Goal: Information Seeking & Learning: Learn about a topic

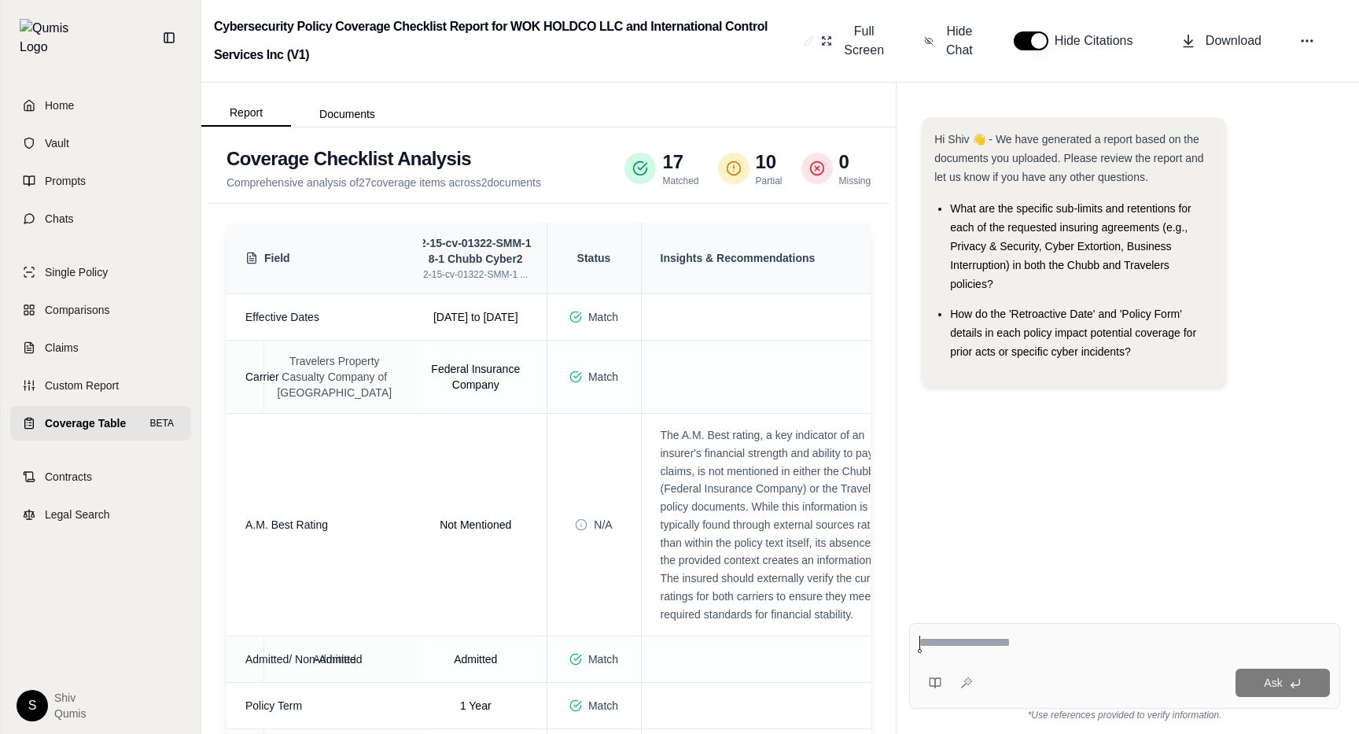
scroll to position [0, 250]
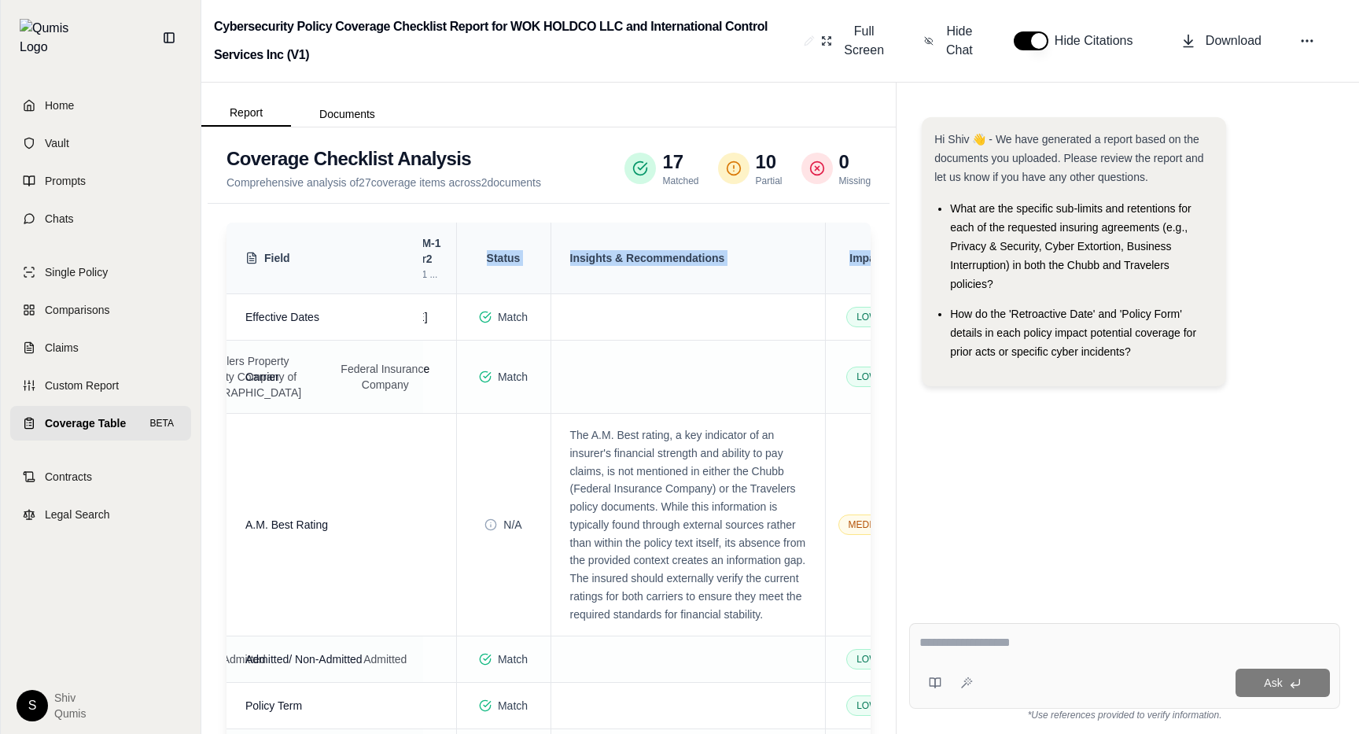
drag, startPoint x: 863, startPoint y: 267, endPoint x: 486, endPoint y: 259, distance: 377.5
click at [486, 259] on tr "Field 1-3.1 - Travelers Cyber Policy40 1-3.1 - Travelers Cy... 2-15-cv-01322-SM…" at bounding box center [442, 259] width 932 height 72
copy tr "Status Insights & Recommendations Impact"
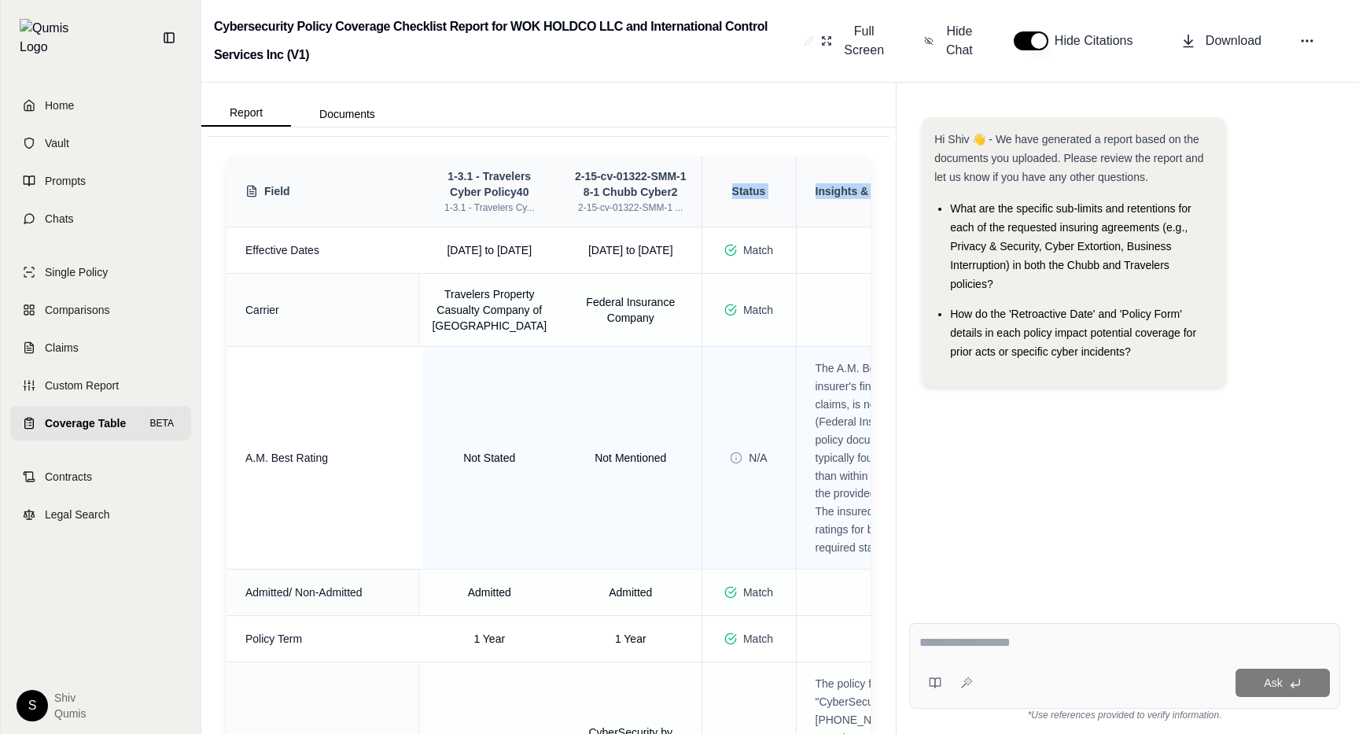
scroll to position [0, 0]
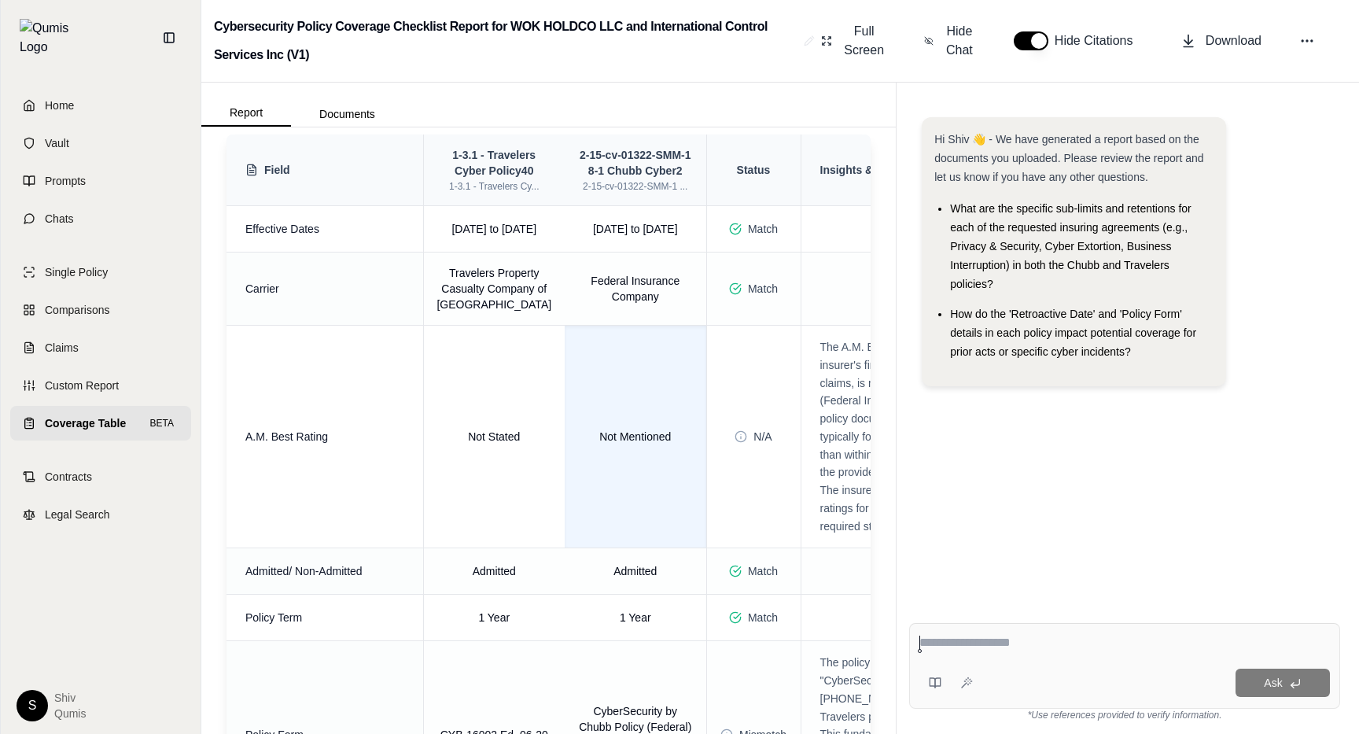
scroll to position [0, 250]
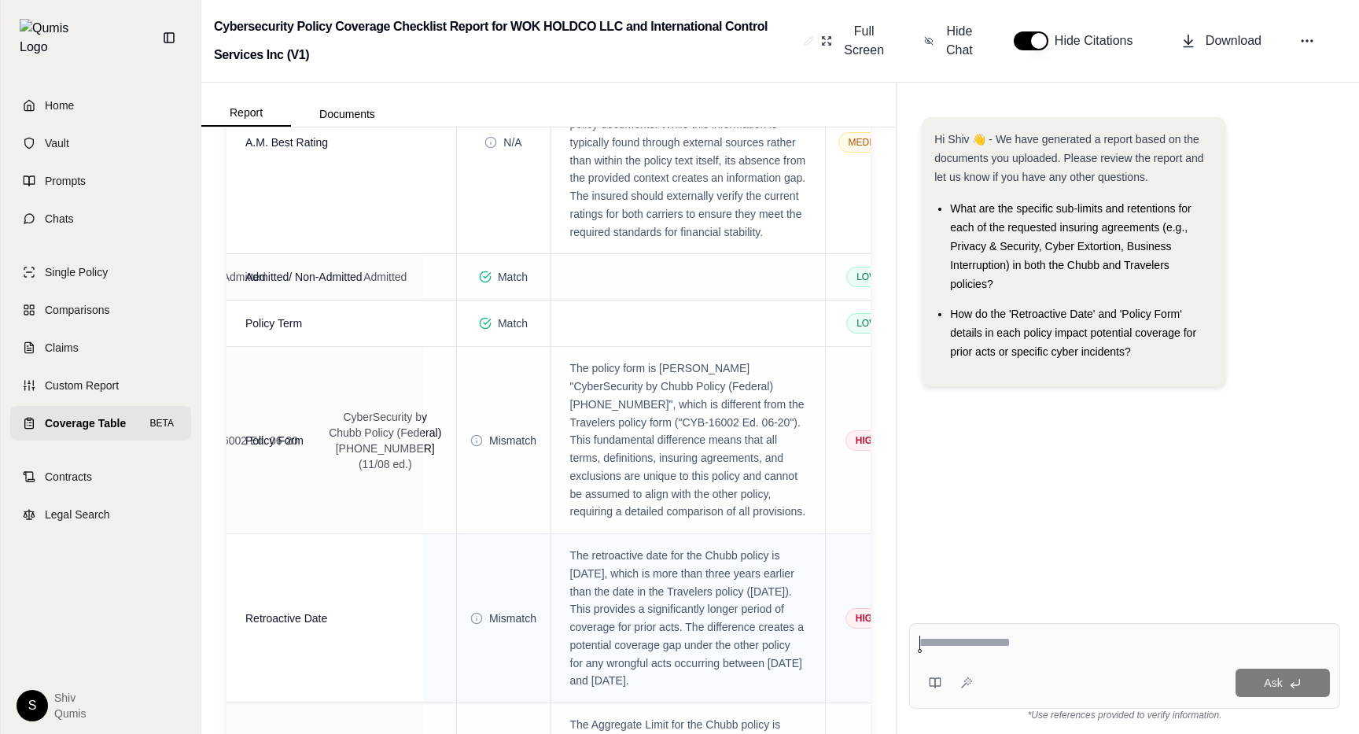
scroll to position [570, 0]
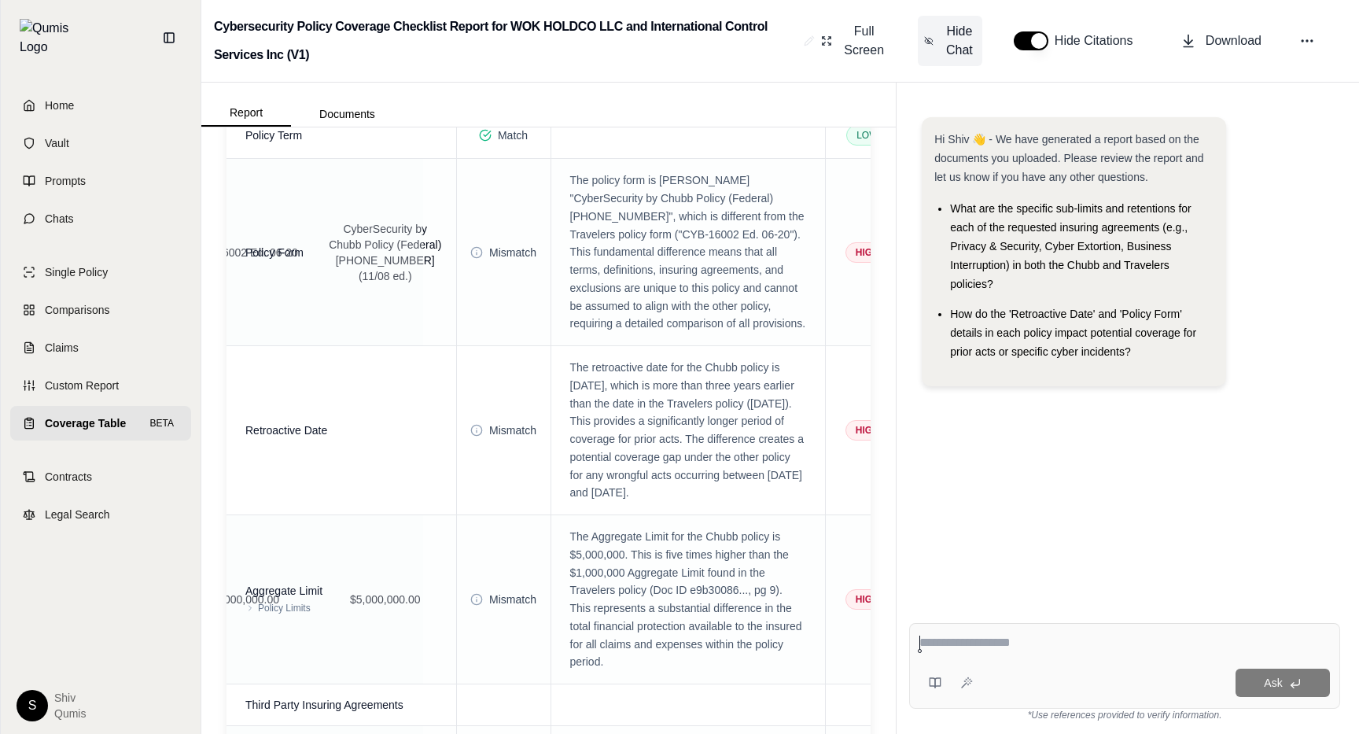
click at [961, 52] on span "Hide Chat" at bounding box center [959, 41] width 33 height 38
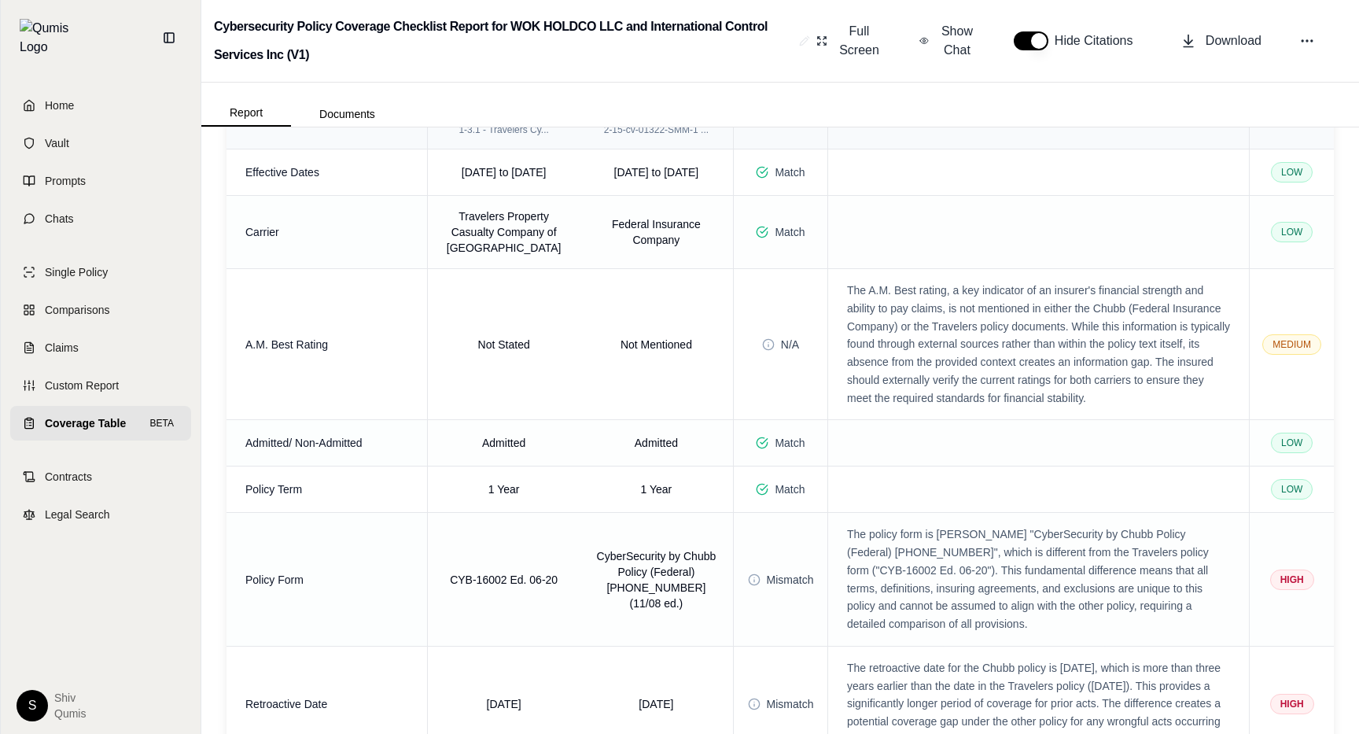
scroll to position [0, 0]
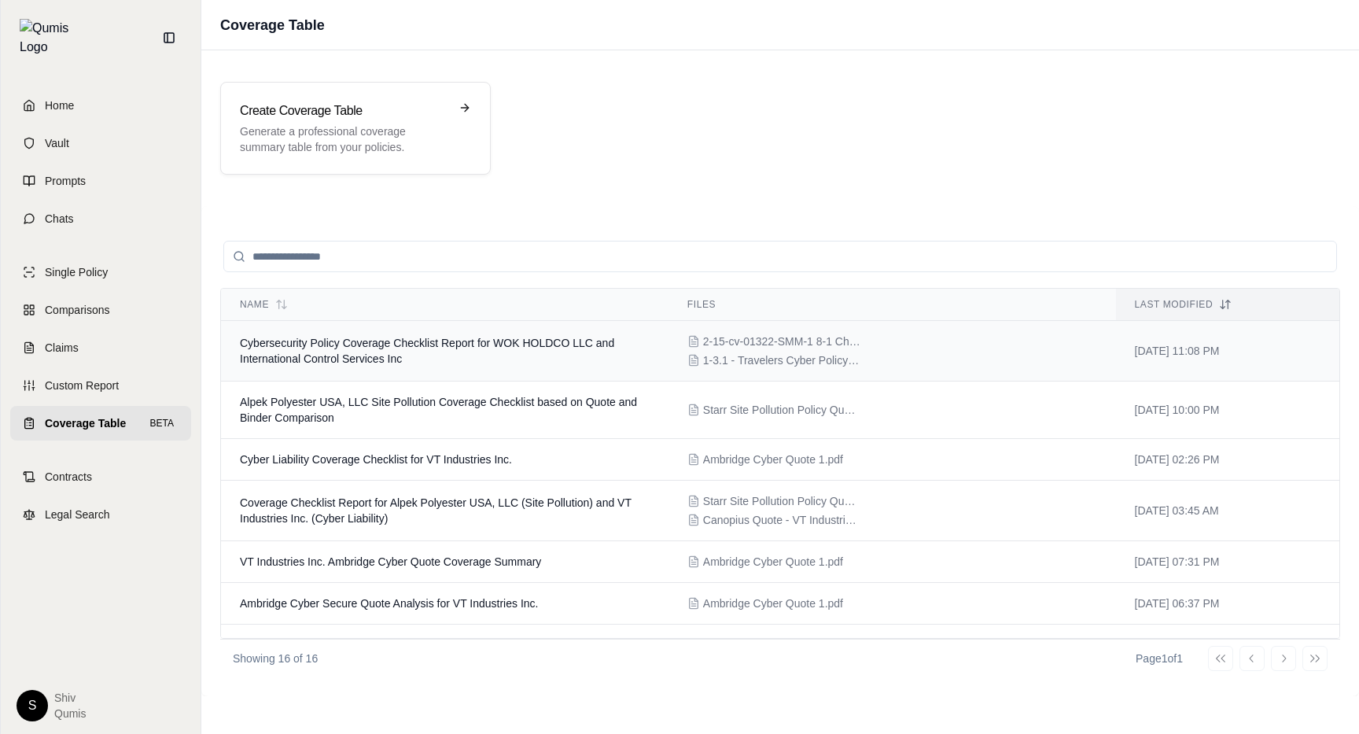
click at [394, 362] on span "Cybersecurity Policy Coverage Checklist Report for WOK HOLDCO LLC and Internati…" at bounding box center [427, 351] width 374 height 28
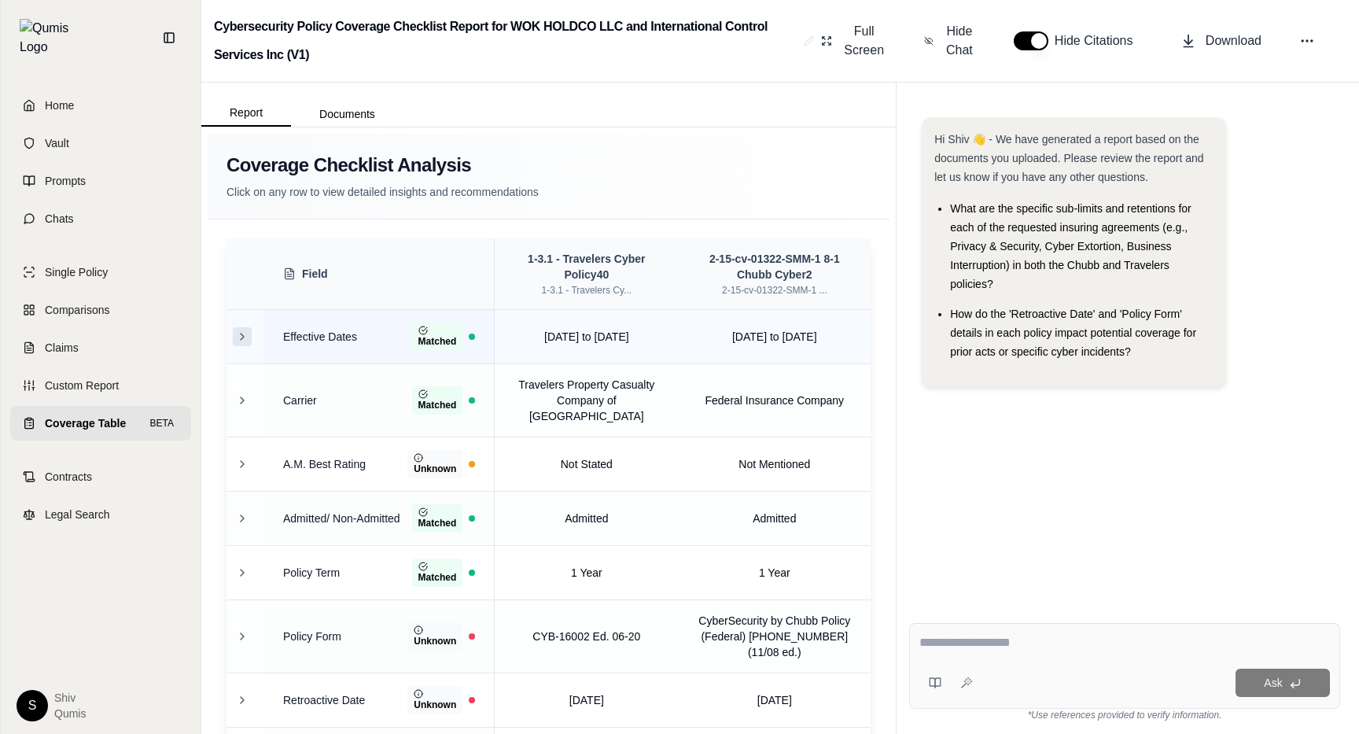
click at [250, 338] on button at bounding box center [242, 336] width 19 height 19
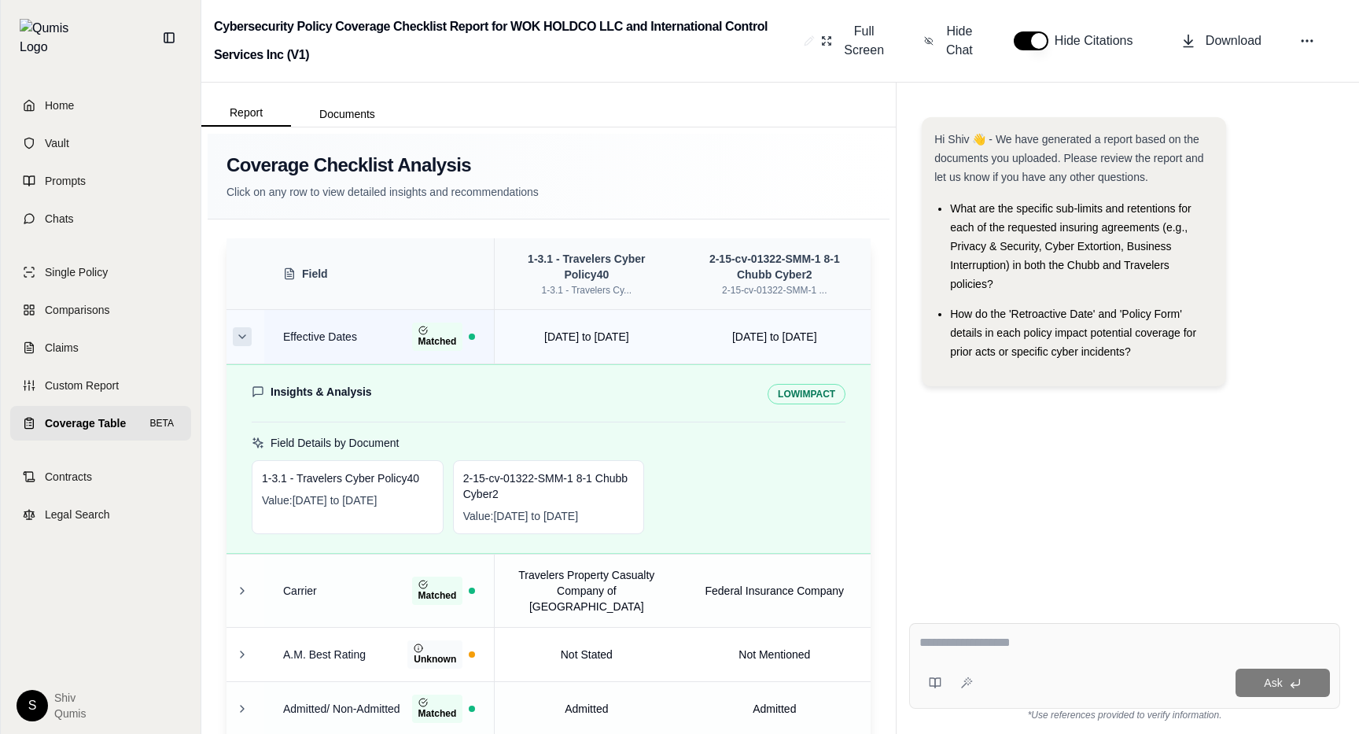
click at [240, 333] on icon at bounding box center [242, 336] width 13 height 13
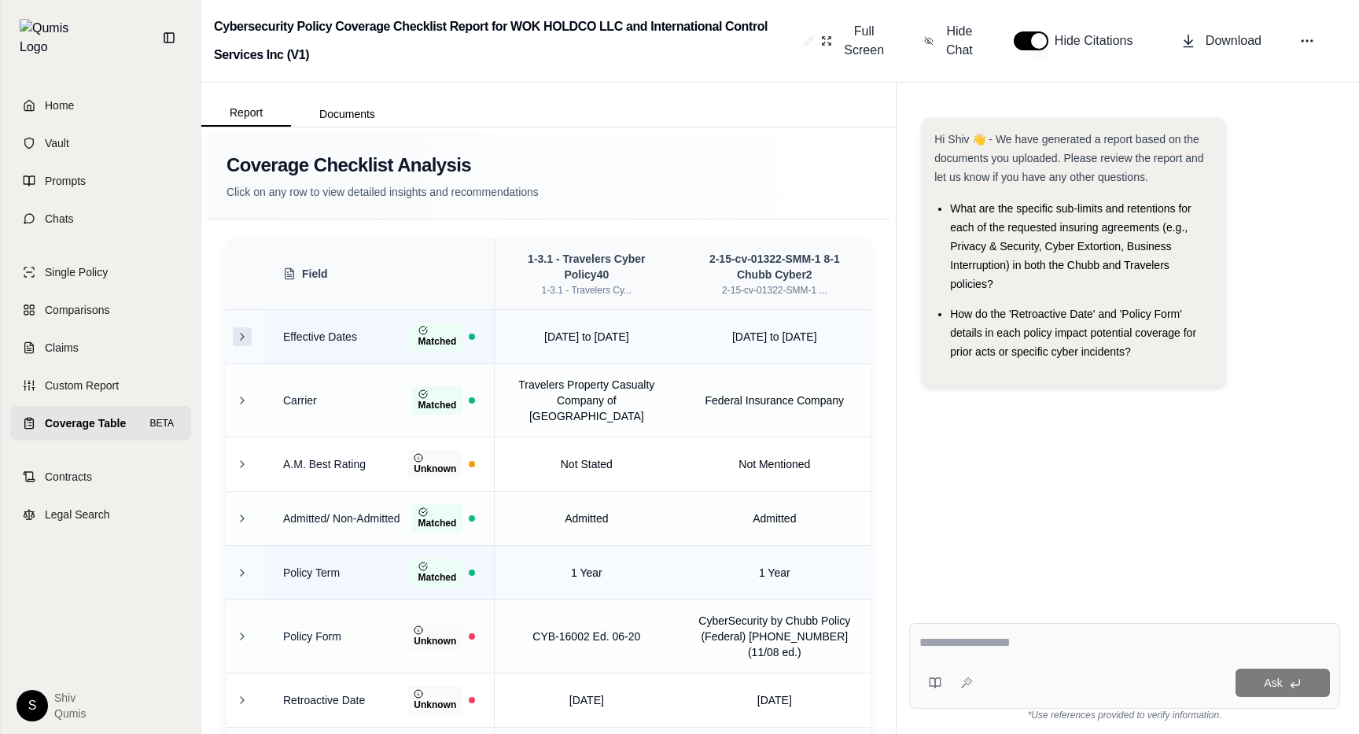
click at [263, 564] on td at bounding box center [245, 573] width 38 height 54
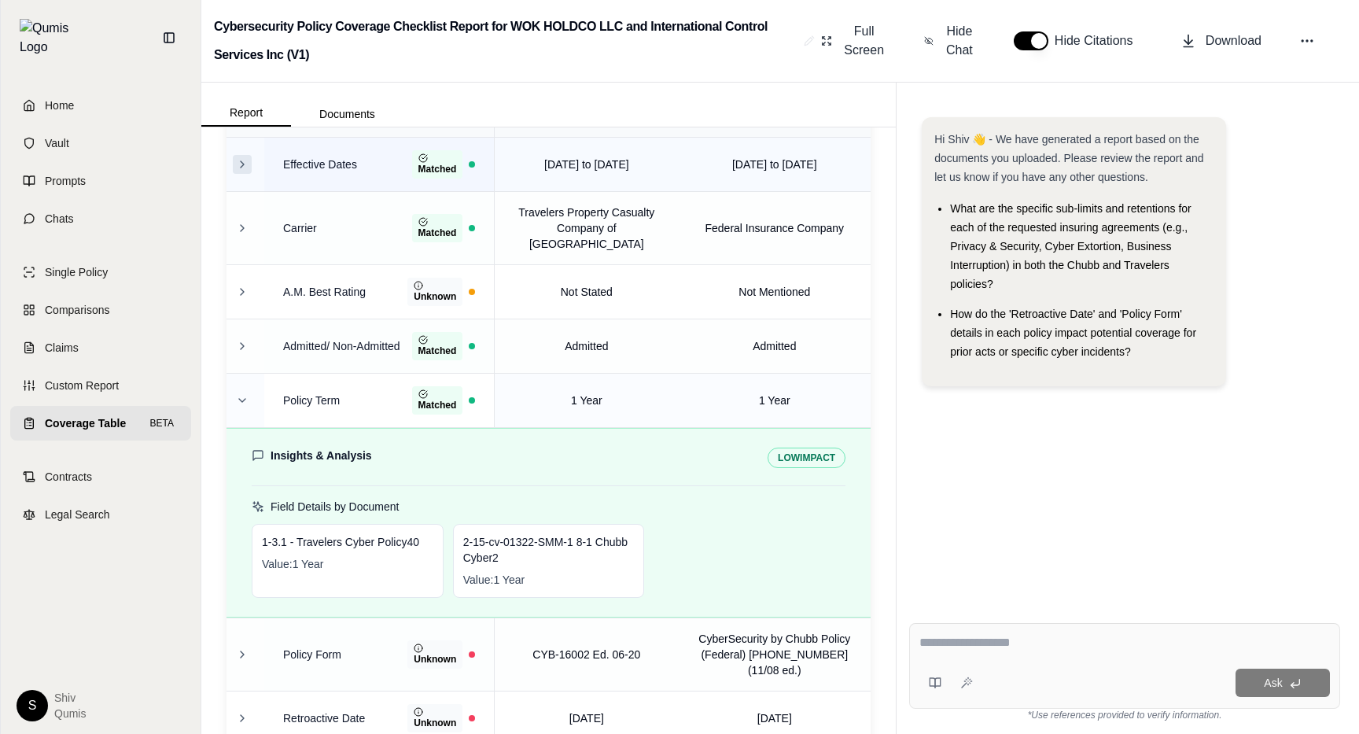
scroll to position [199, 0]
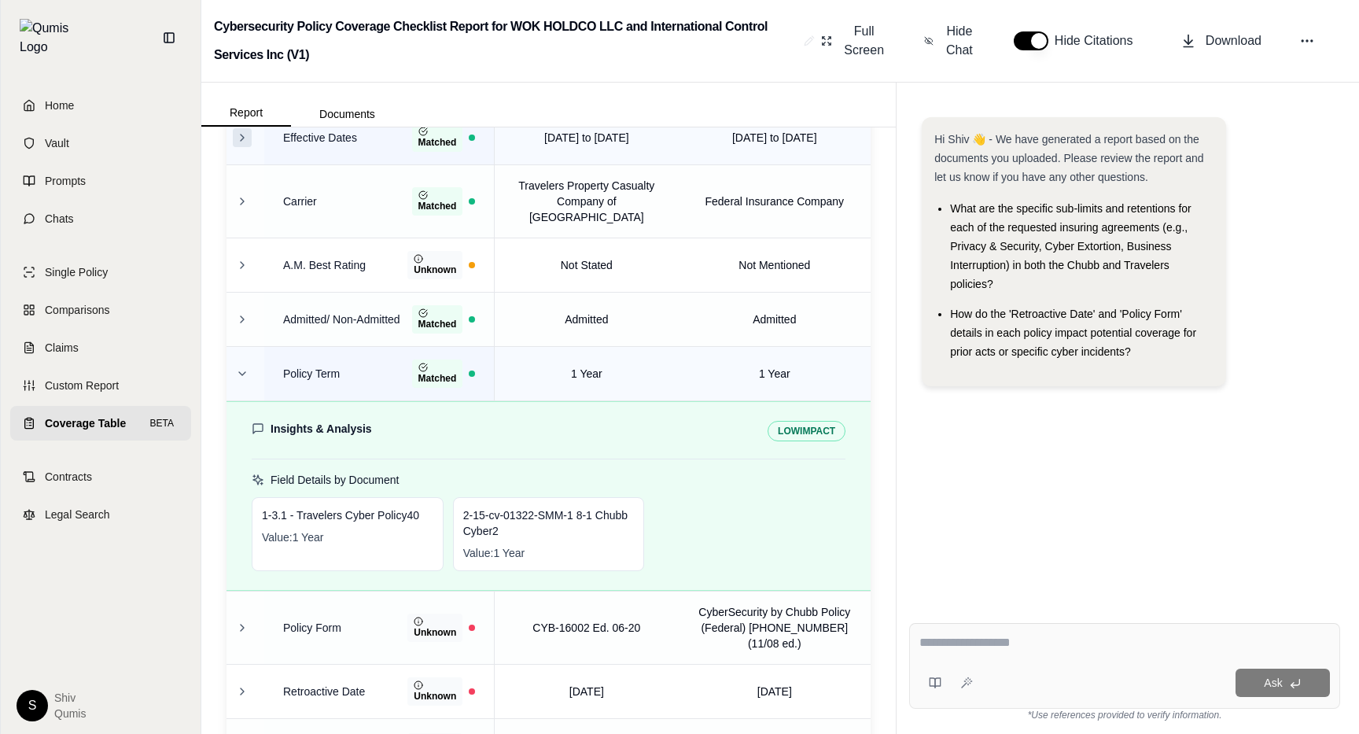
click at [299, 359] on div "Policy Term Matched" at bounding box center [379, 373] width 192 height 28
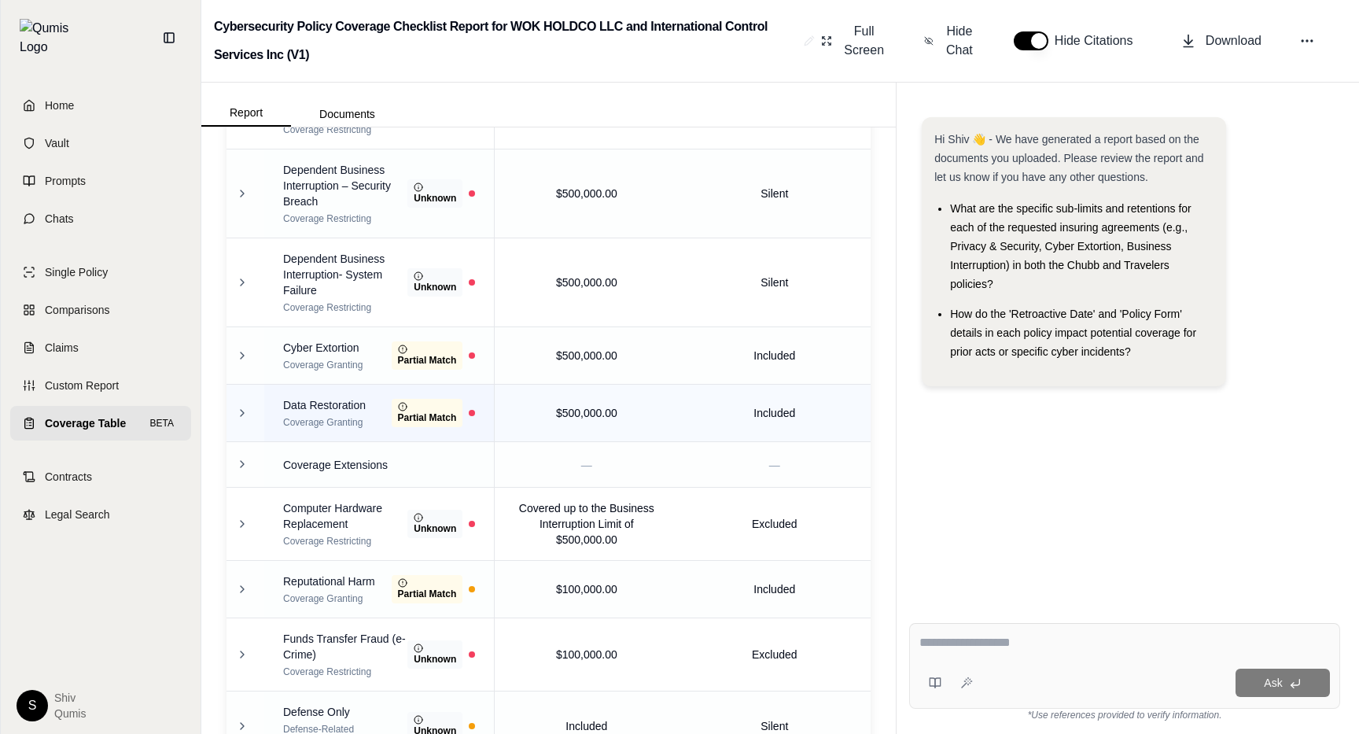
scroll to position [1661, 0]
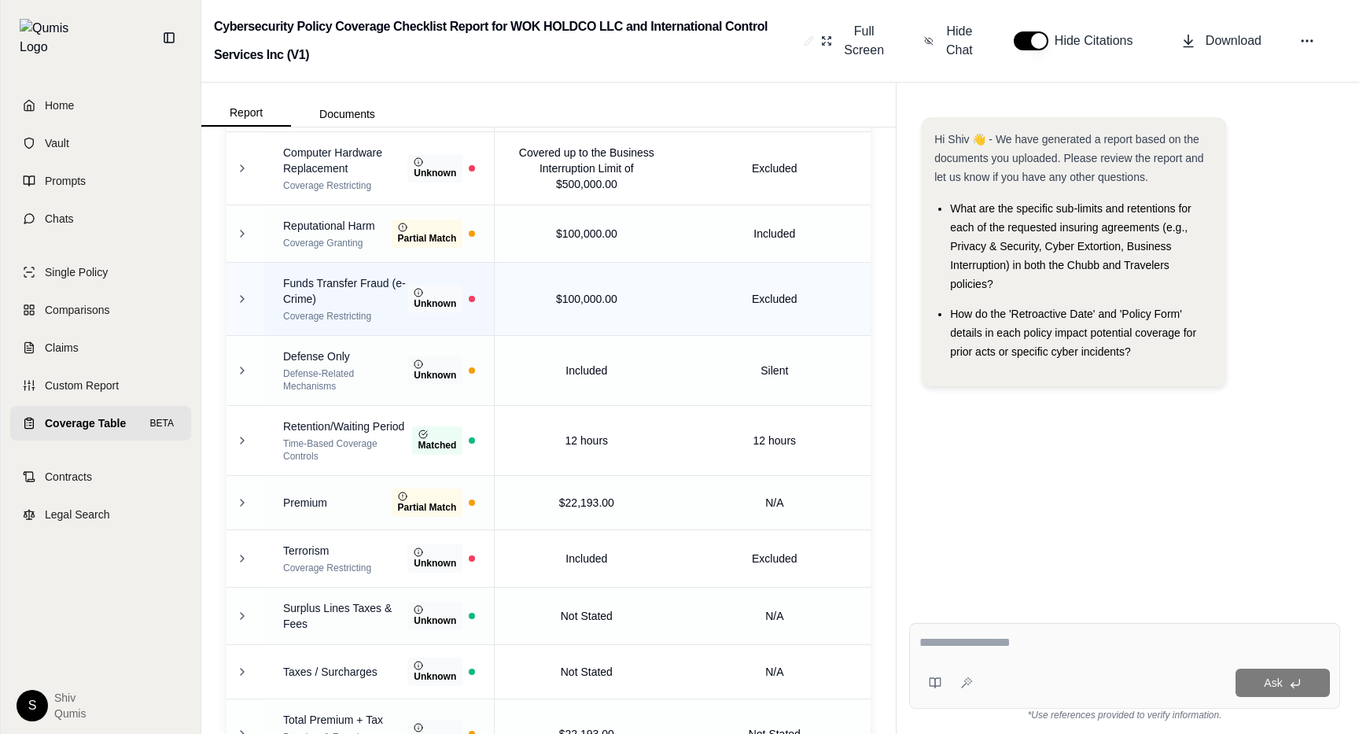
click at [292, 285] on span "Funds Transfer Fraud (e-Crime)" at bounding box center [345, 290] width 124 height 31
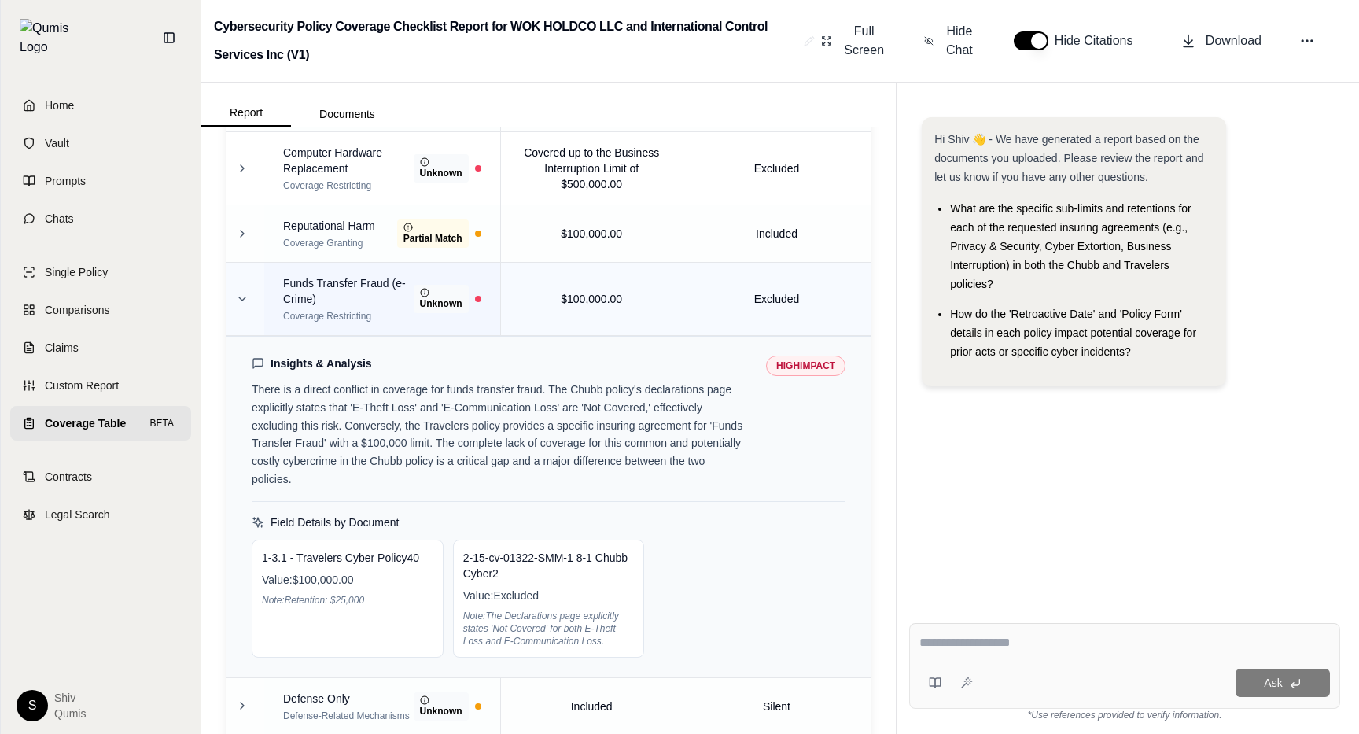
click at [294, 283] on span "Funds Transfer Fraud (e-Crime)" at bounding box center [348, 290] width 131 height 31
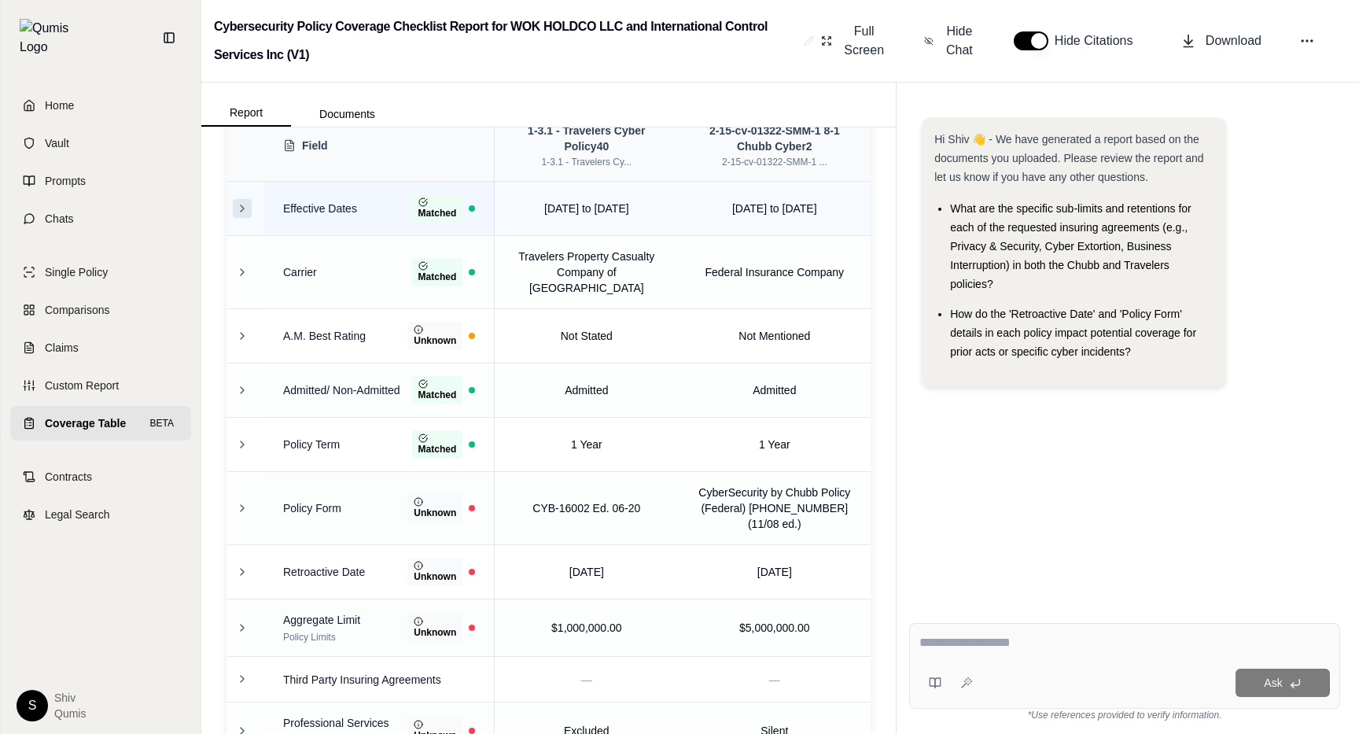
scroll to position [0, 0]
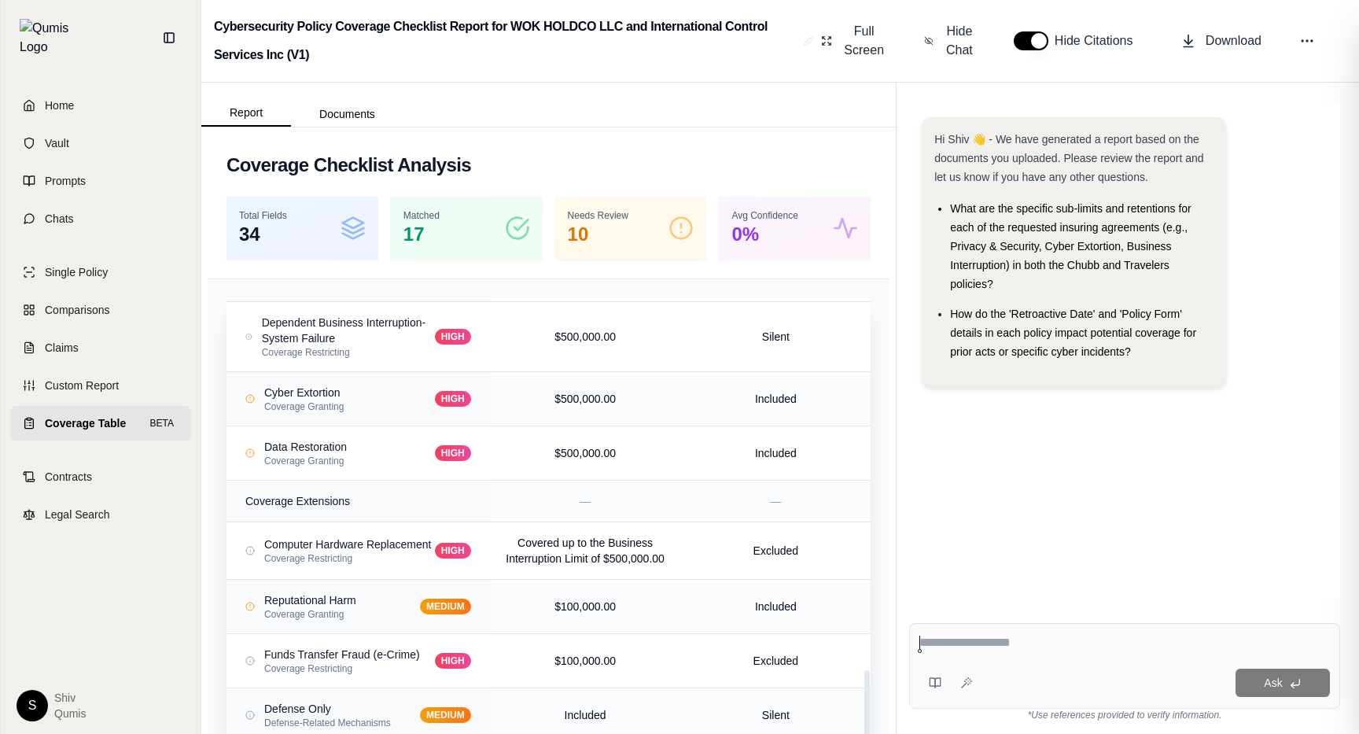
scroll to position [1353, 0]
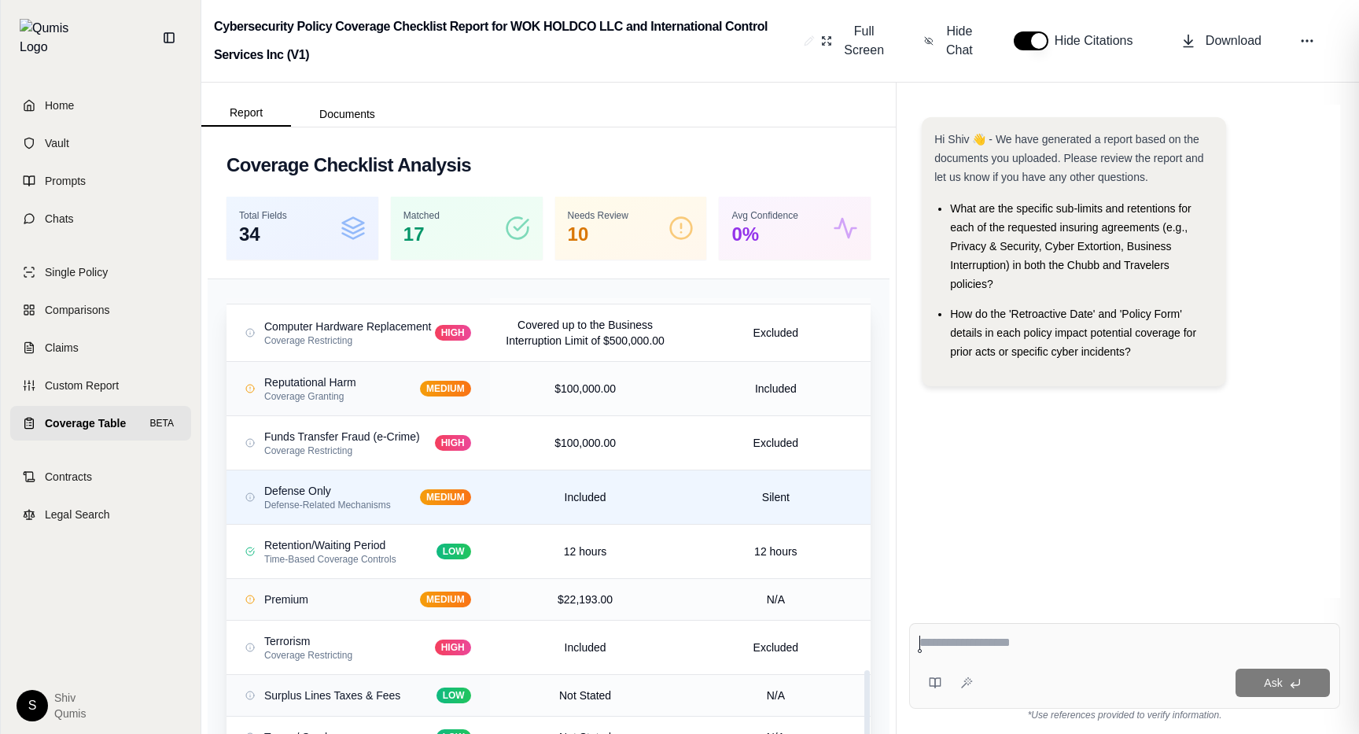
click at [388, 502] on div "Defense-Related Mechanisms" at bounding box center [327, 504] width 127 height 13
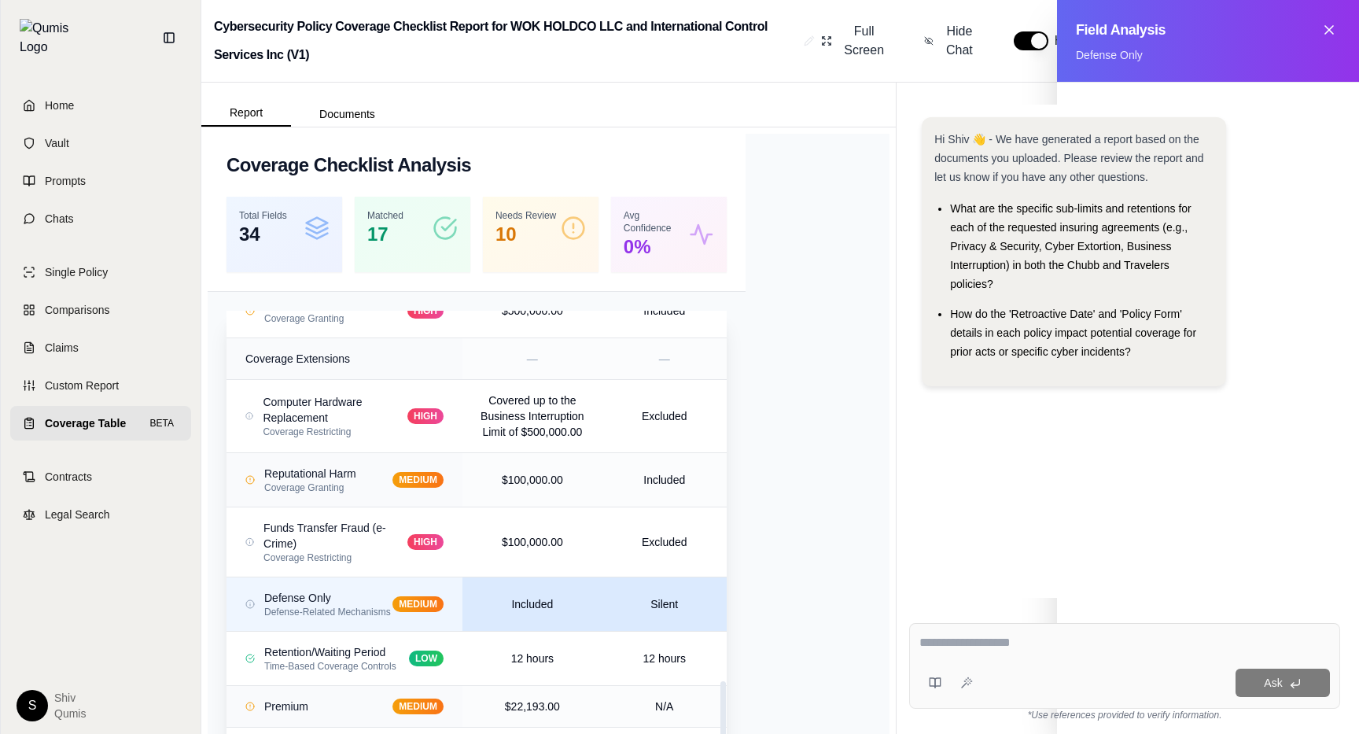
scroll to position [1447, 0]
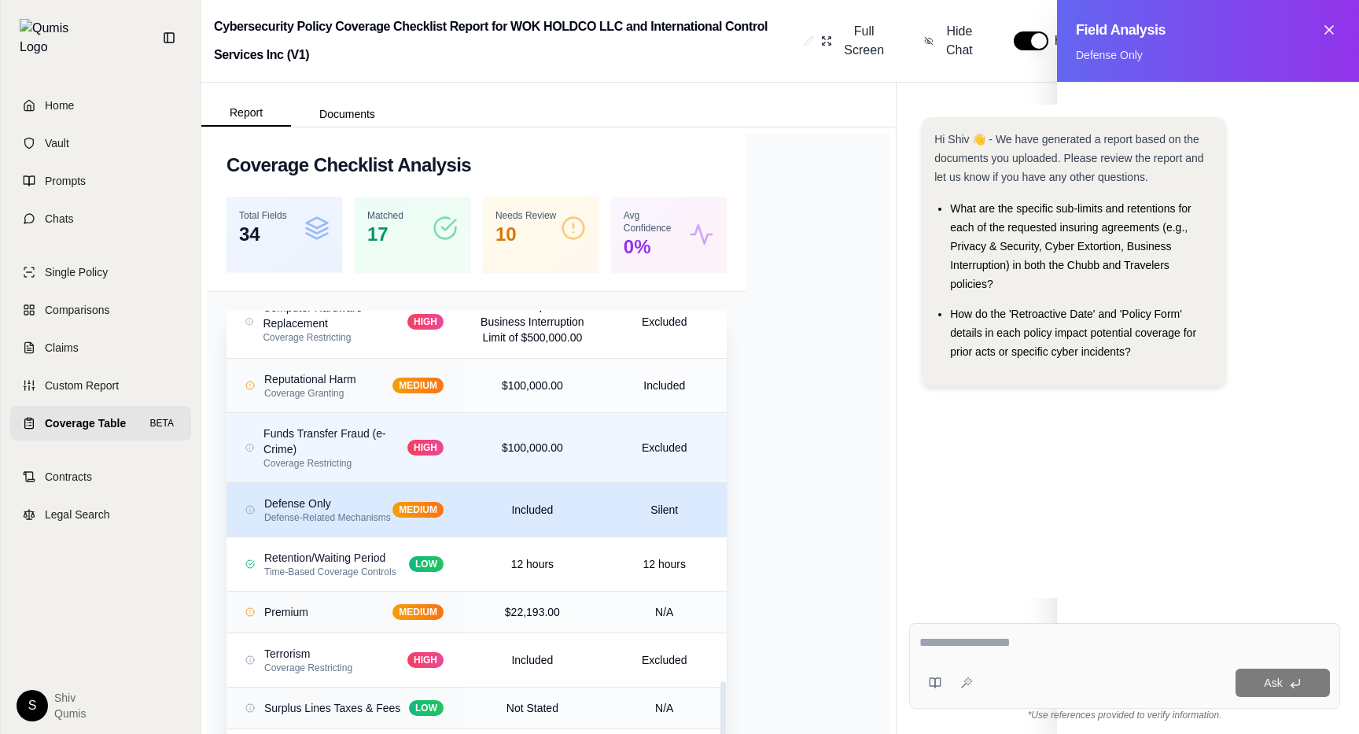
click at [405, 457] on div "Funds Transfer Fraud (e-Crime)" at bounding box center [335, 440] width 144 height 31
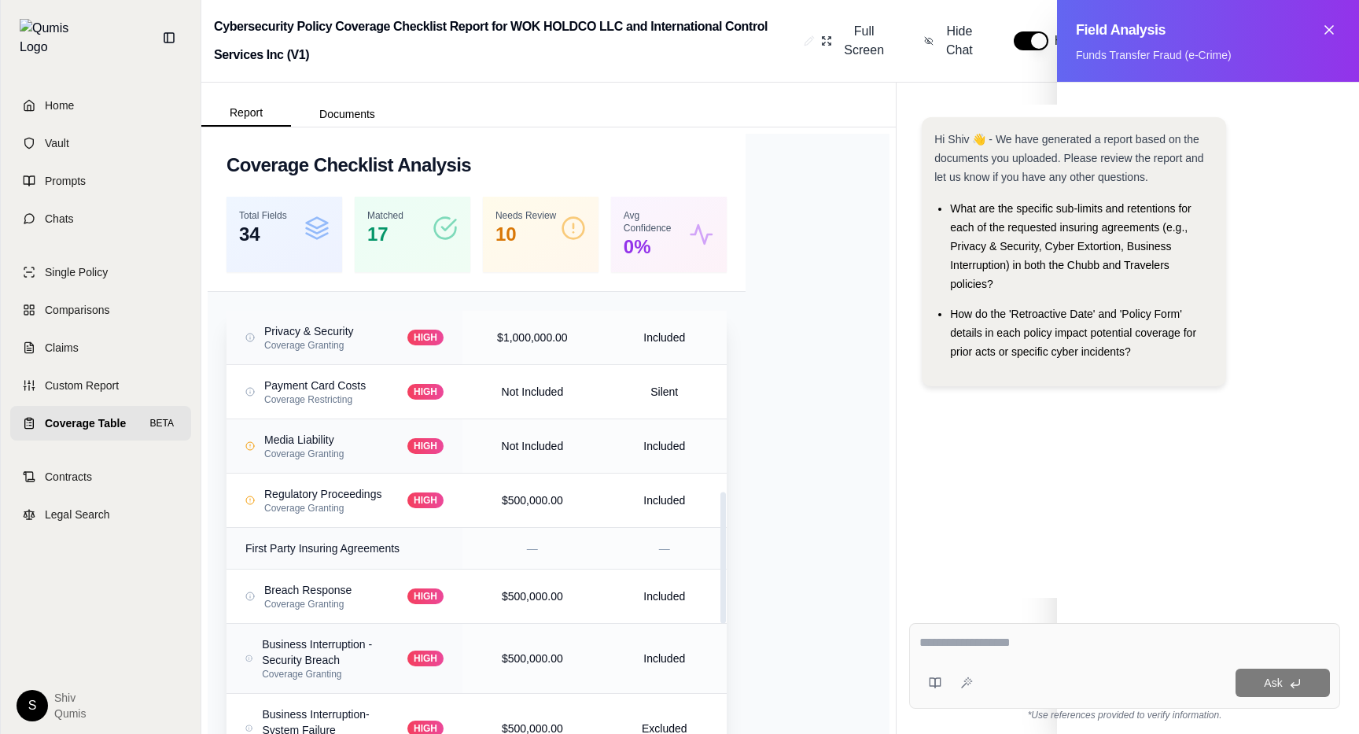
scroll to position [631, 0]
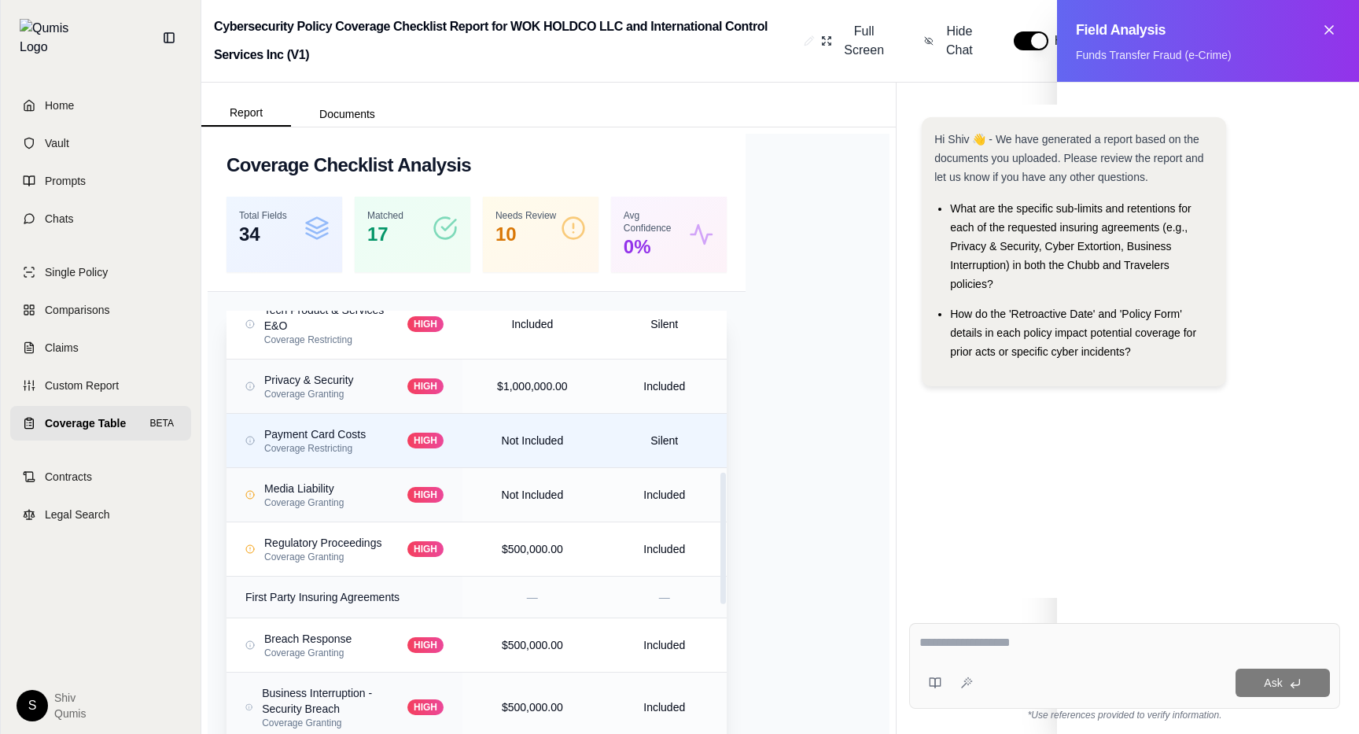
click at [387, 451] on div "Payment Card Costs Coverage Restricting HIGH" at bounding box center [344, 440] width 198 height 28
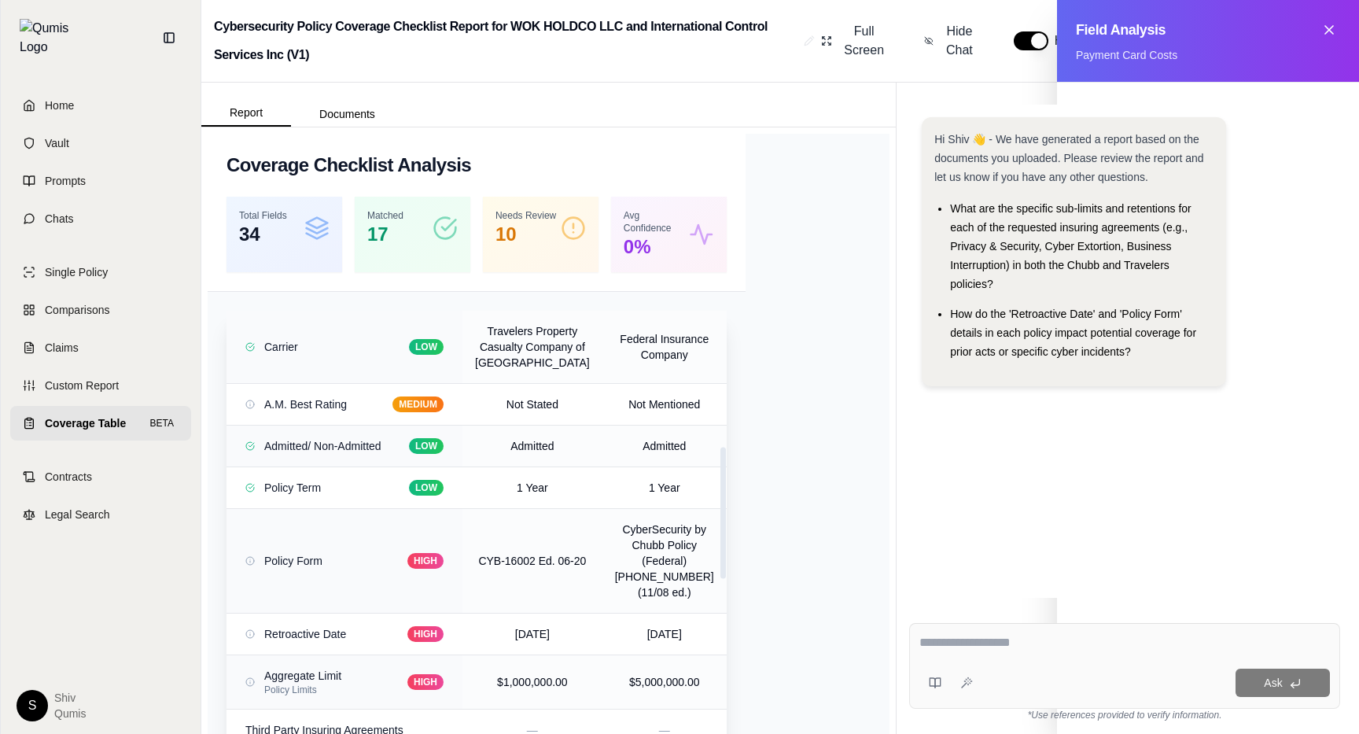
scroll to position [0, 0]
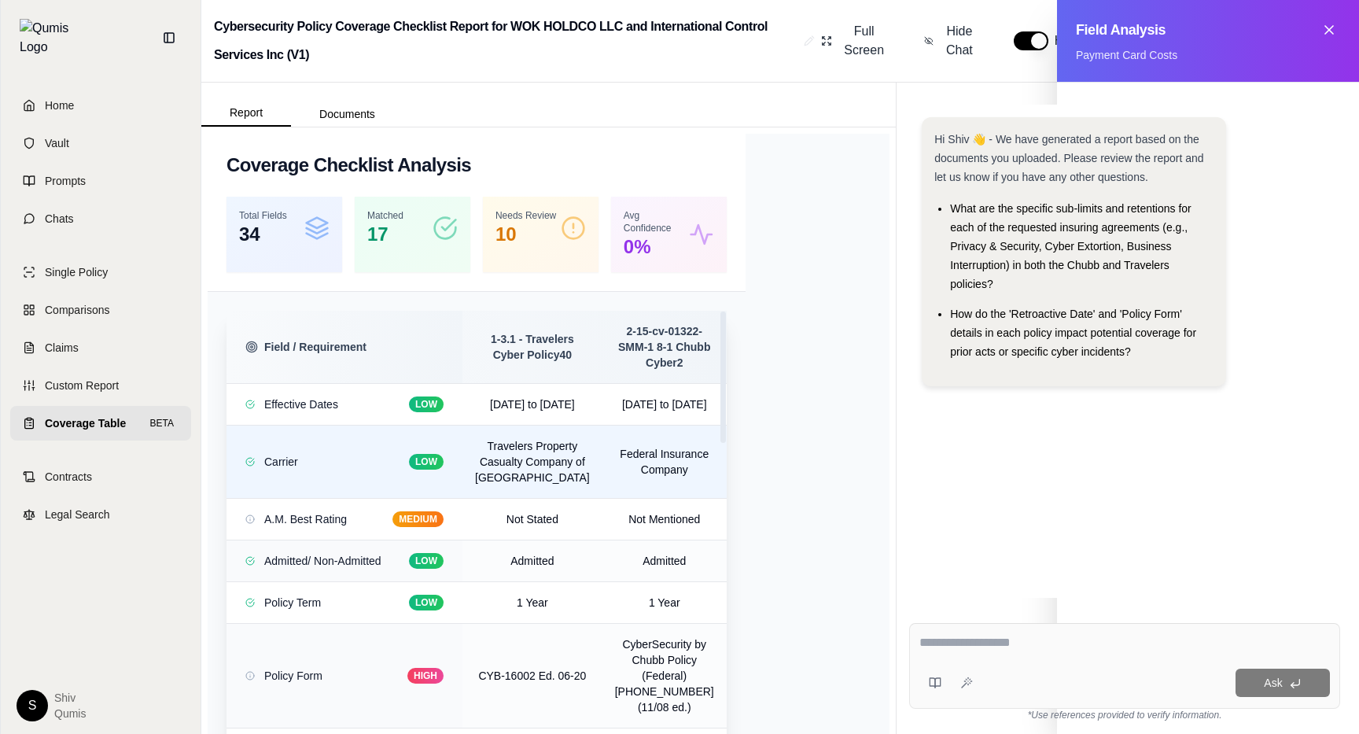
click at [386, 451] on td "Carrier LOW" at bounding box center [344, 461] width 236 height 73
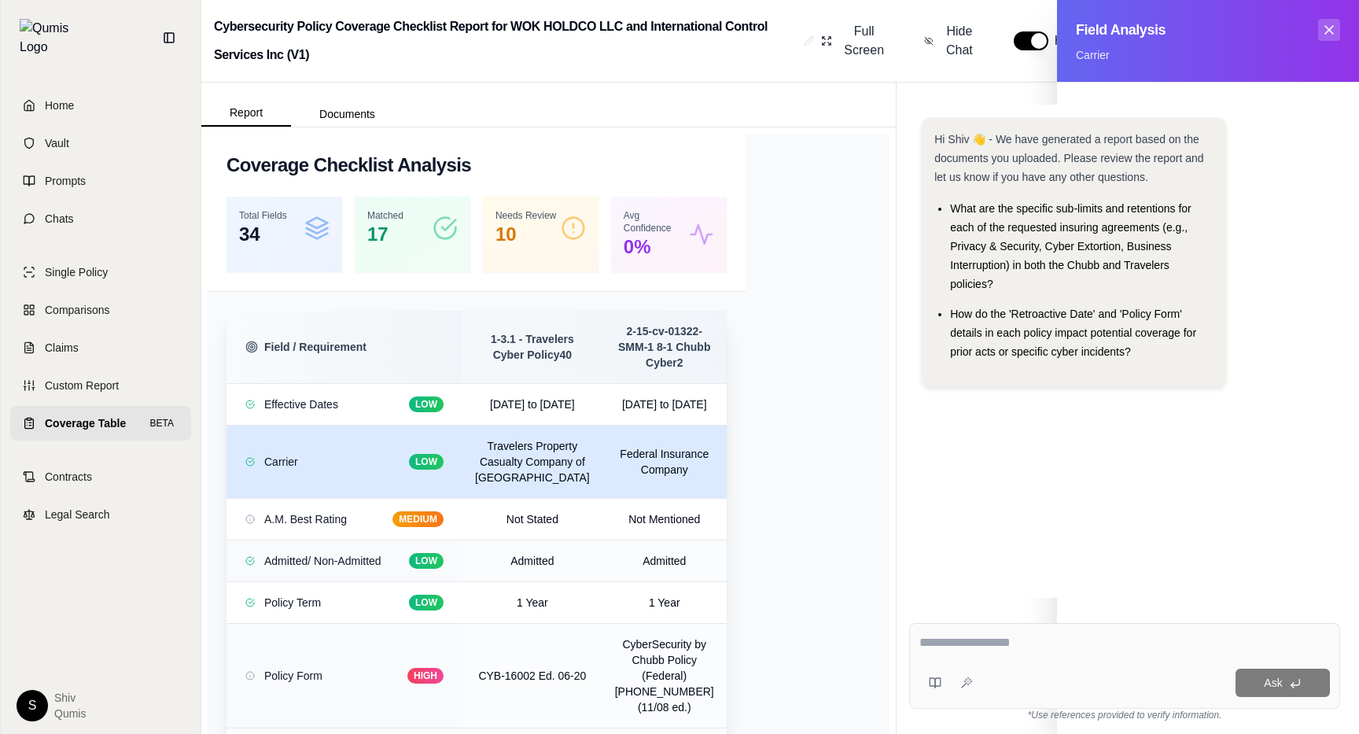
click at [605, 37] on icon at bounding box center [1329, 30] width 16 height 16
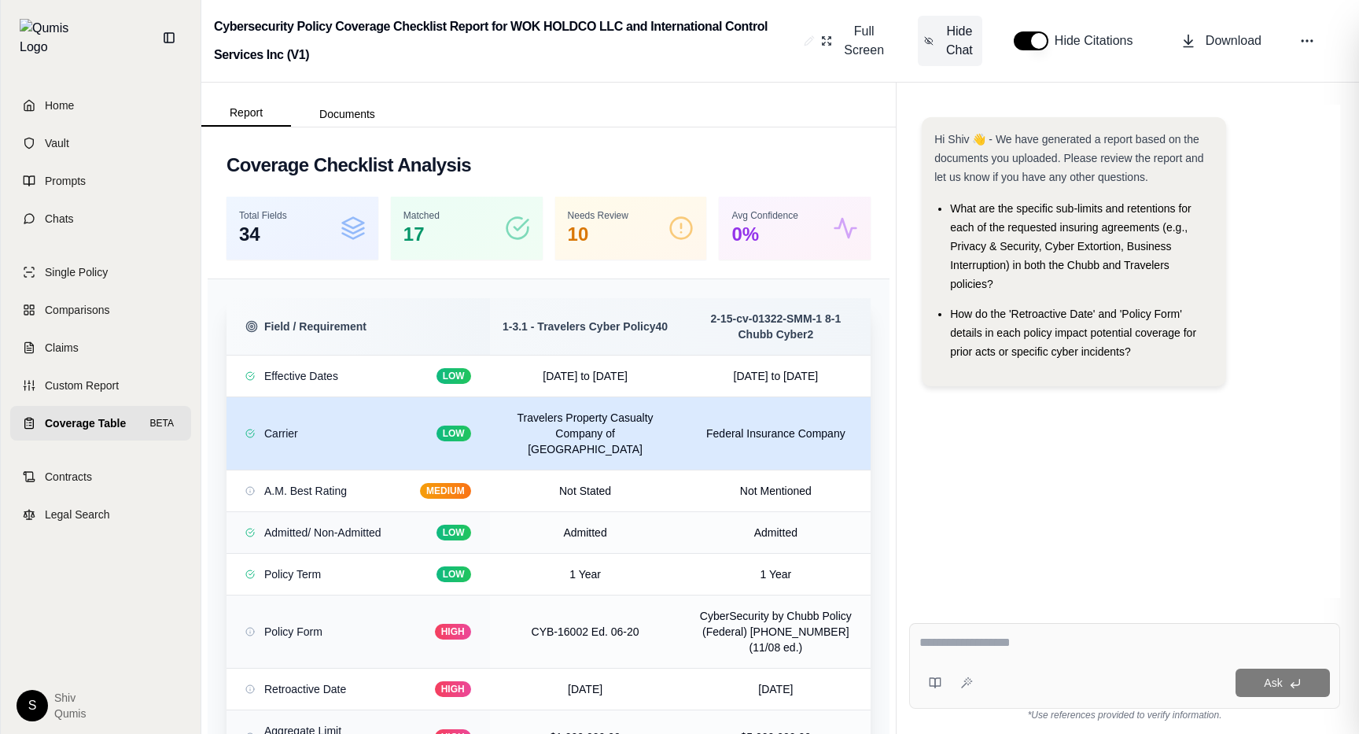
click at [605, 35] on span "Hide Chat" at bounding box center [959, 41] width 33 height 38
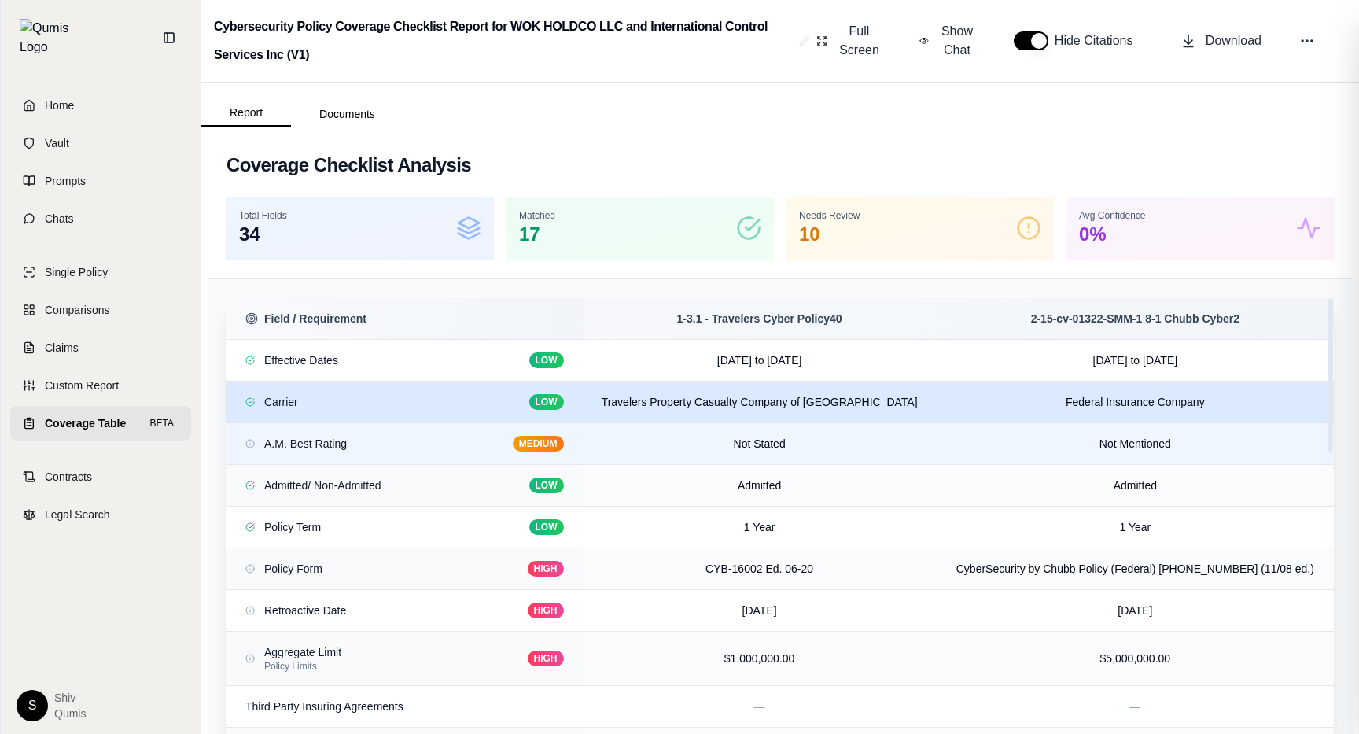
click at [473, 451] on div "A.M. Best Rating MEDIUM" at bounding box center [404, 444] width 318 height 16
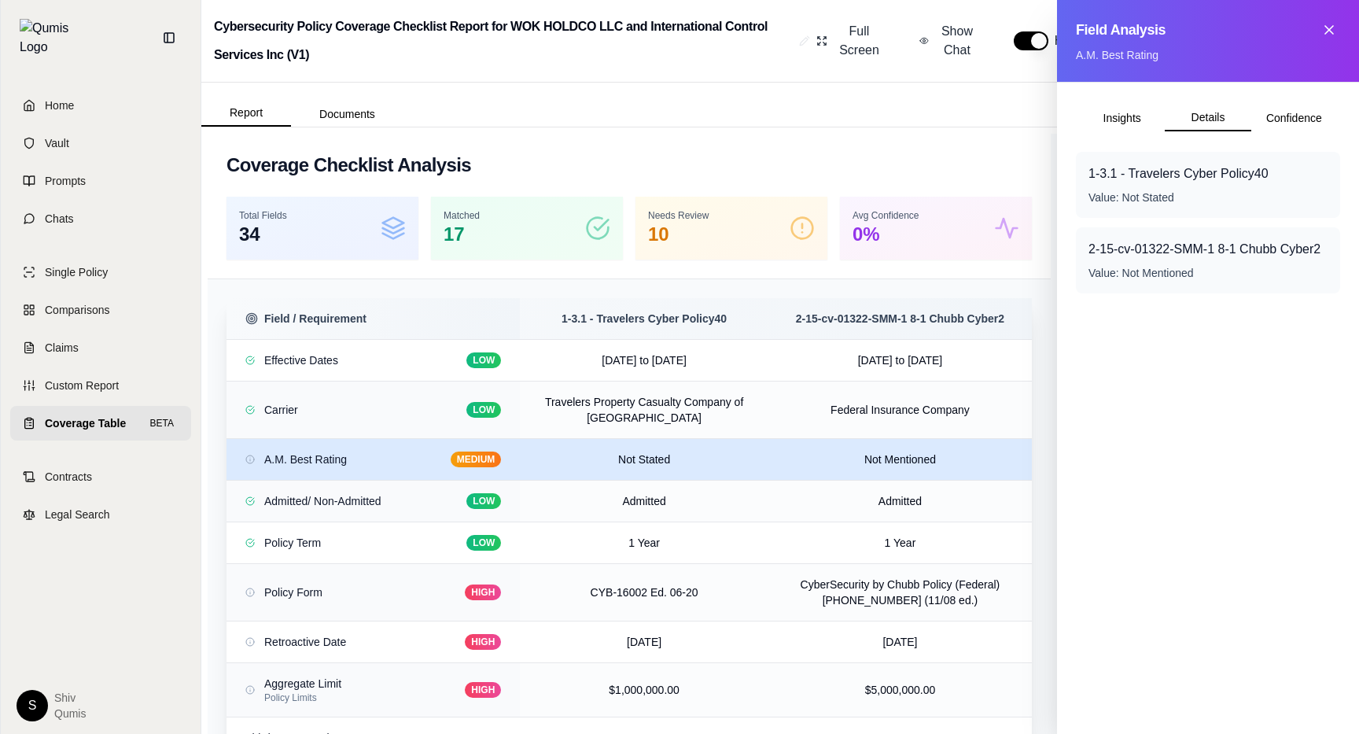
click at [605, 112] on button "Details" at bounding box center [1207, 118] width 86 height 27
click at [605, 113] on button "Confidence" at bounding box center [1294, 117] width 86 height 25
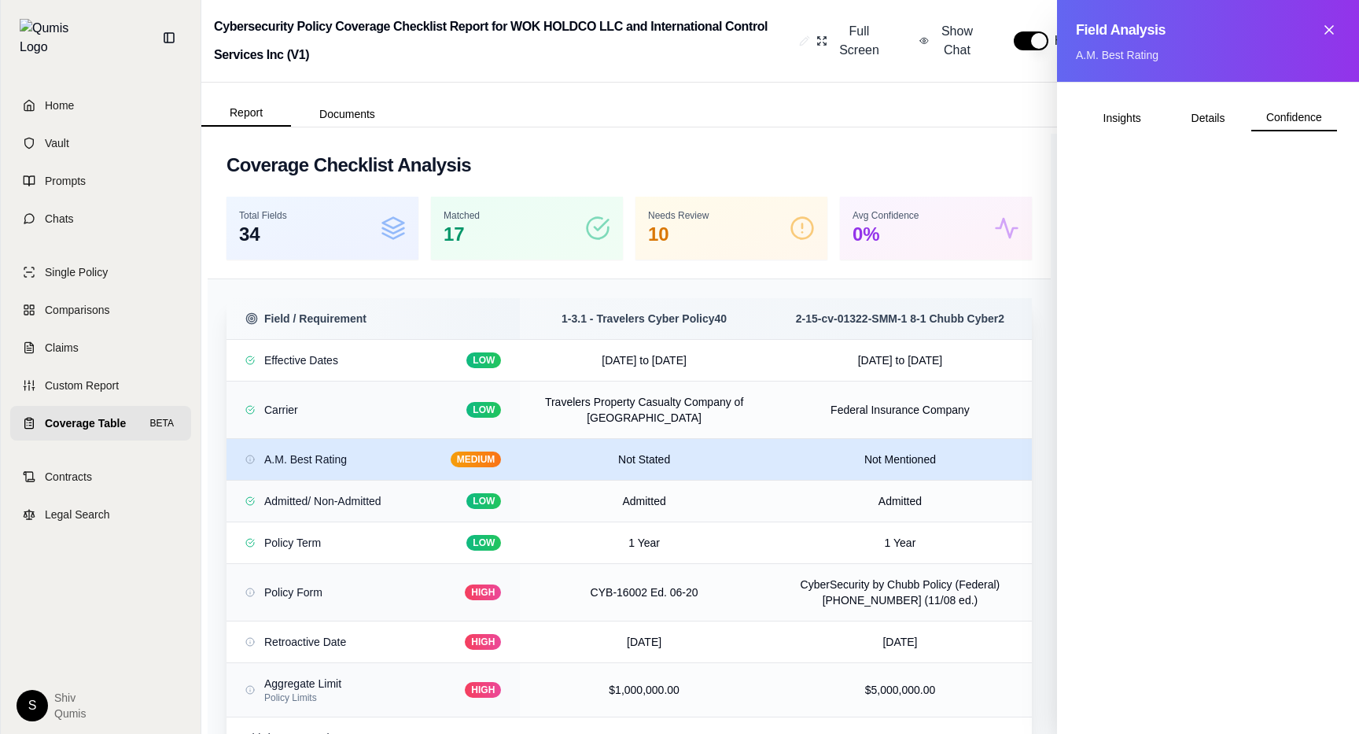
click at [605, 125] on button "Details" at bounding box center [1207, 117] width 86 height 25
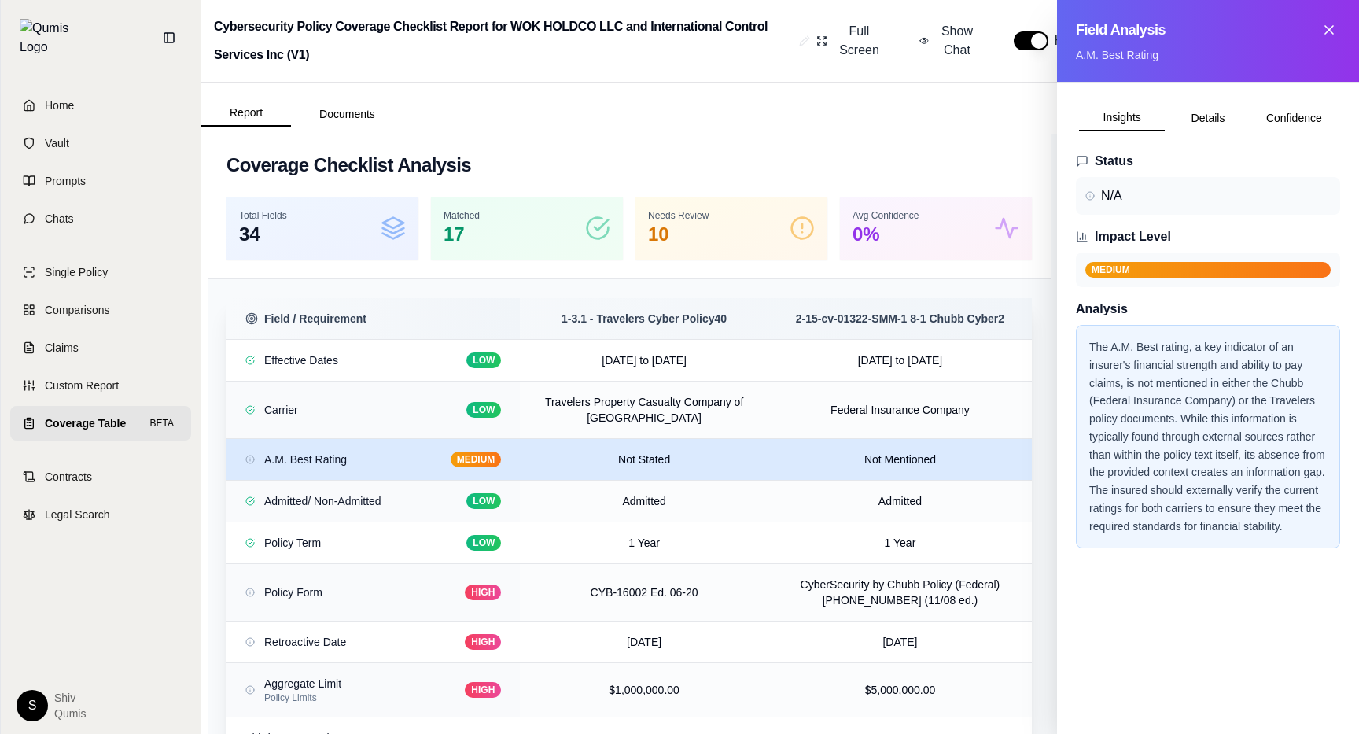
click at [605, 115] on button "Insights" at bounding box center [1122, 118] width 86 height 27
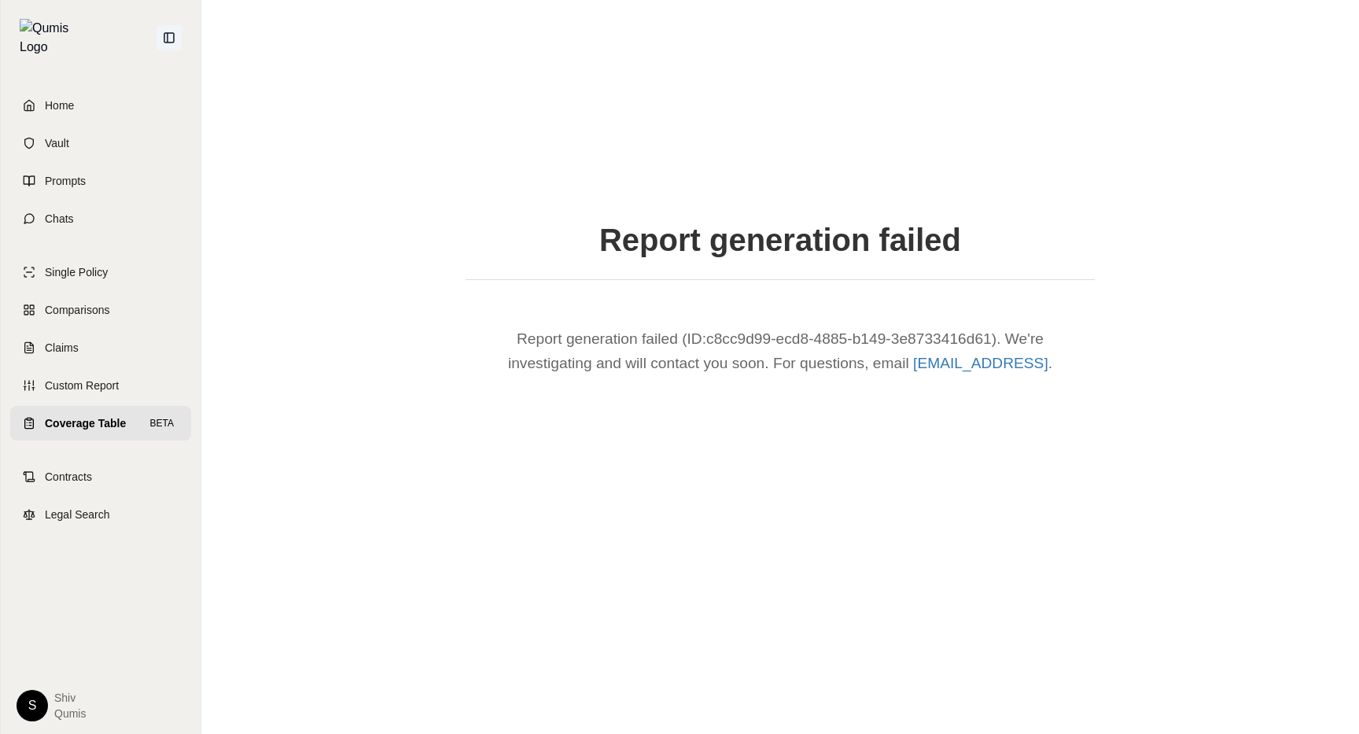
click at [167, 25] on button at bounding box center [168, 37] width 25 height 25
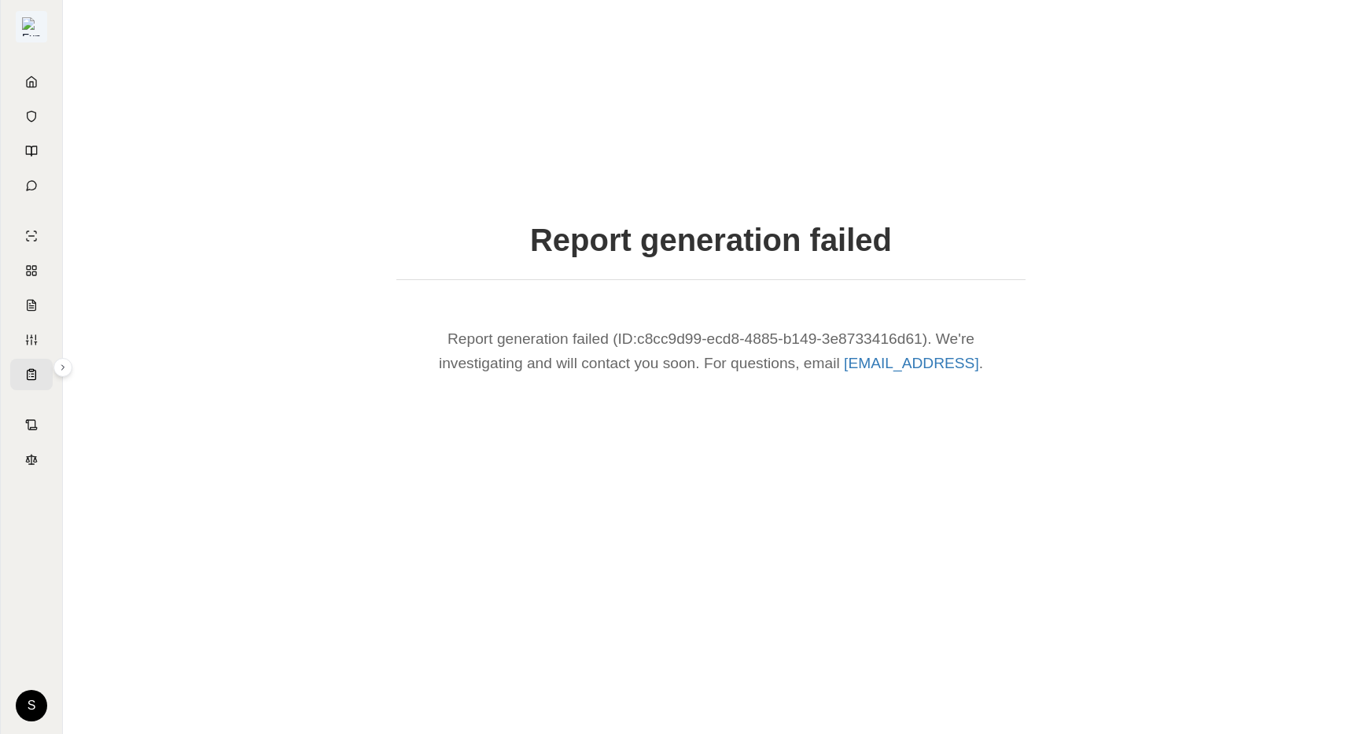
click at [33, 26] on img at bounding box center [31, 26] width 19 height 19
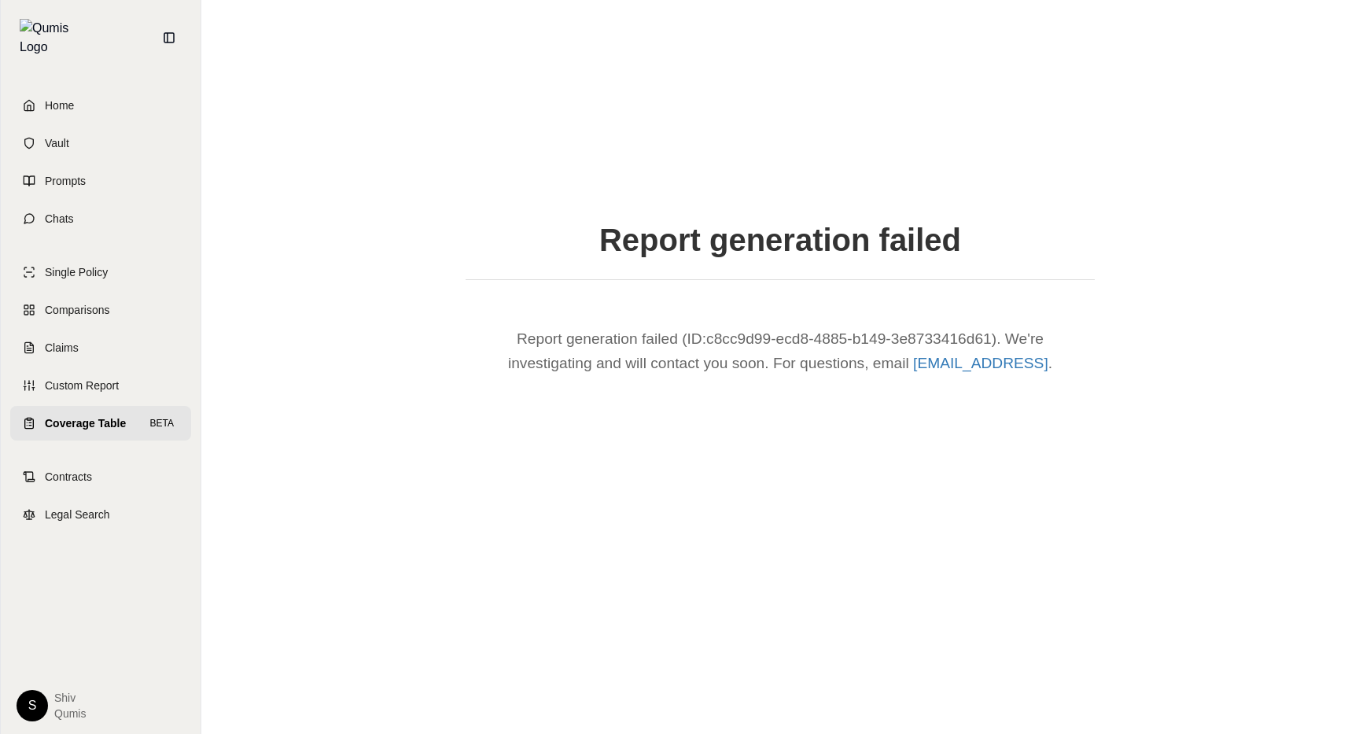
click at [53, 88] on link "Home" at bounding box center [100, 105] width 181 height 35
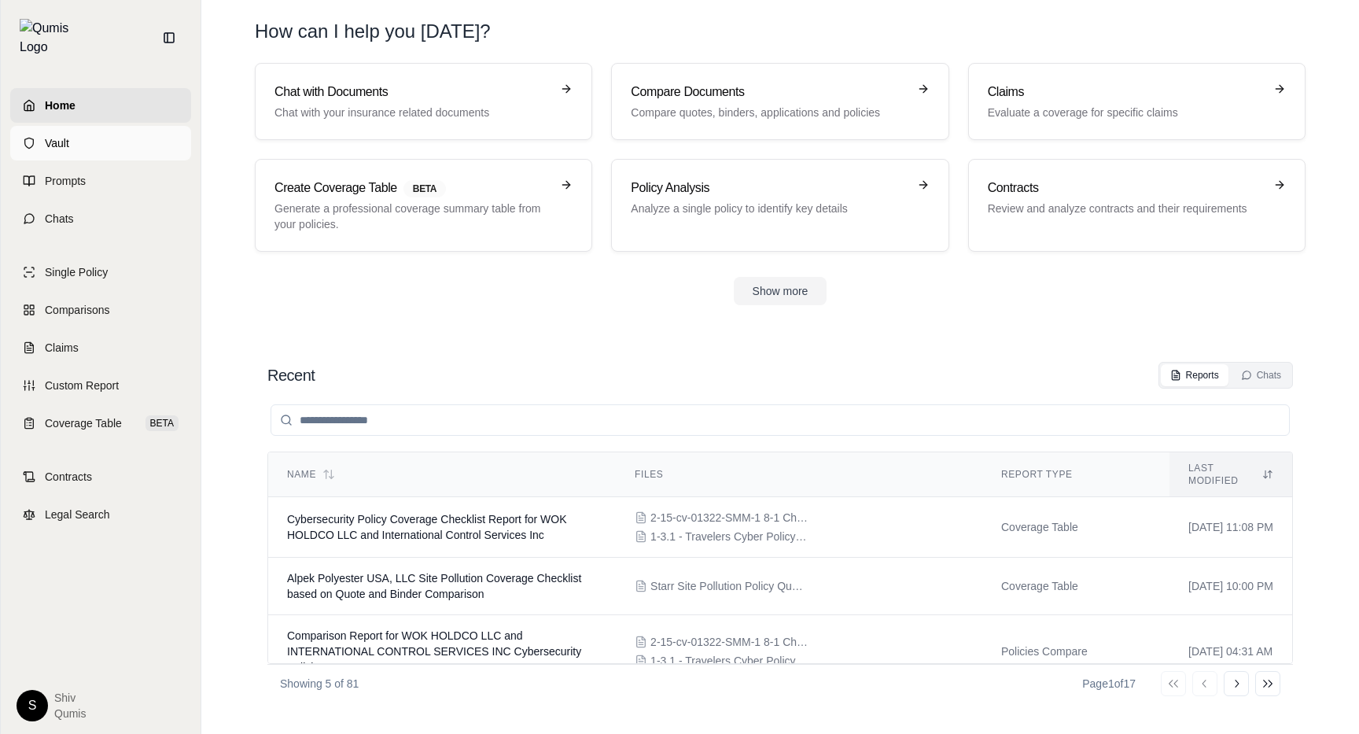
click at [57, 126] on link "Vault" at bounding box center [100, 143] width 181 height 35
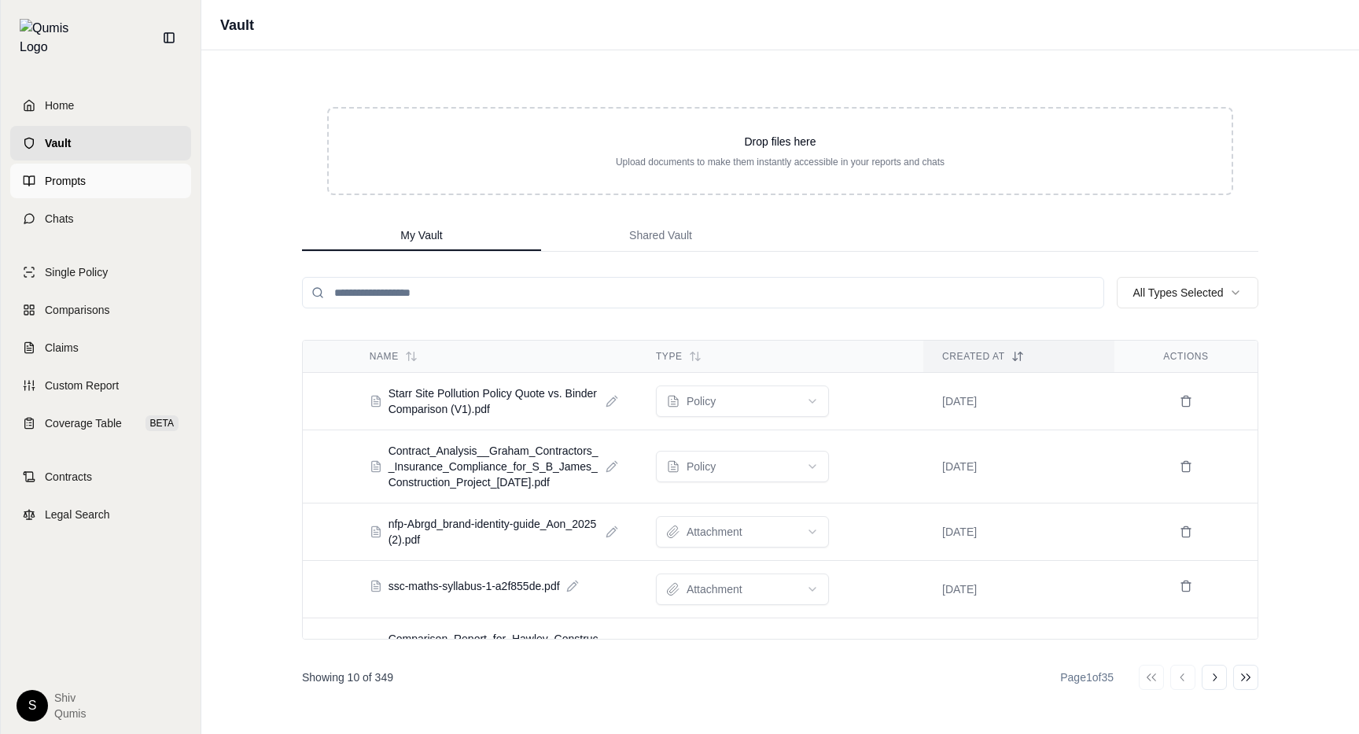
click at [75, 181] on link "Prompts" at bounding box center [100, 181] width 181 height 35
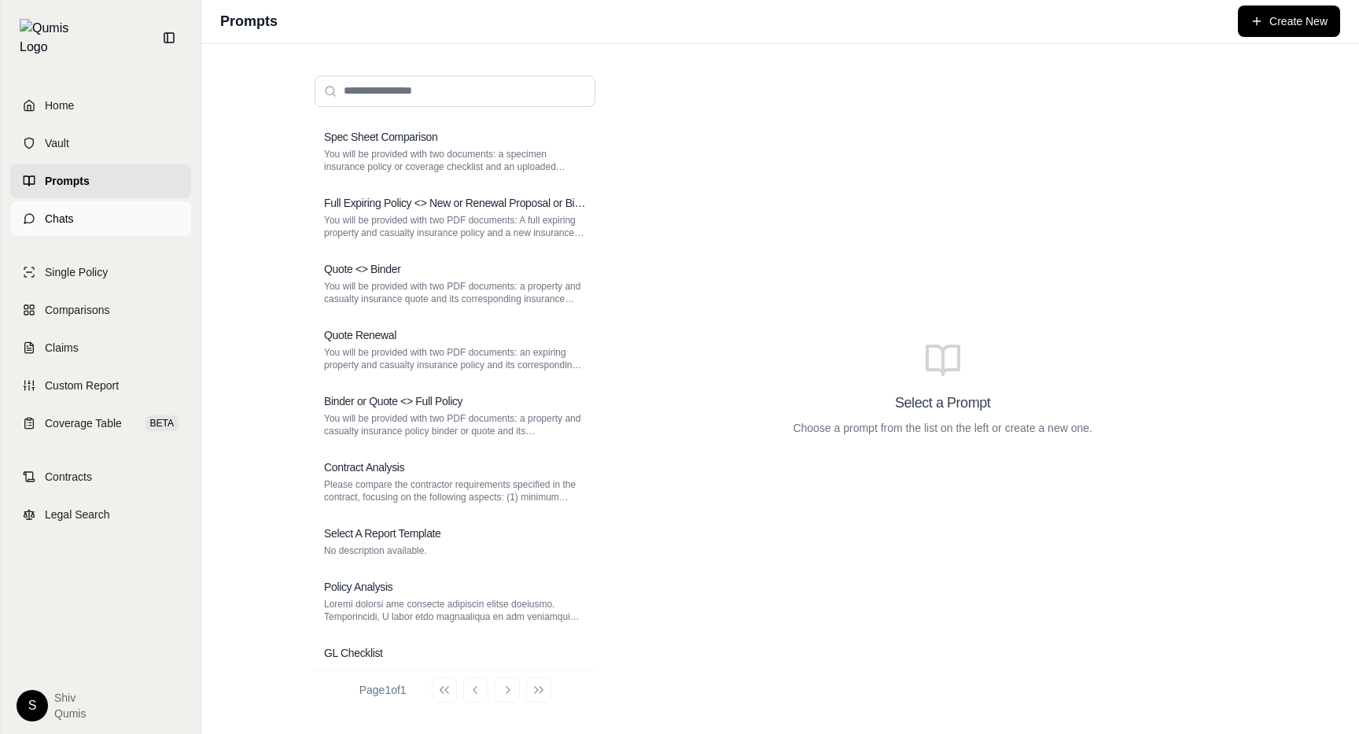
click at [87, 211] on link "Chats" at bounding box center [100, 218] width 181 height 35
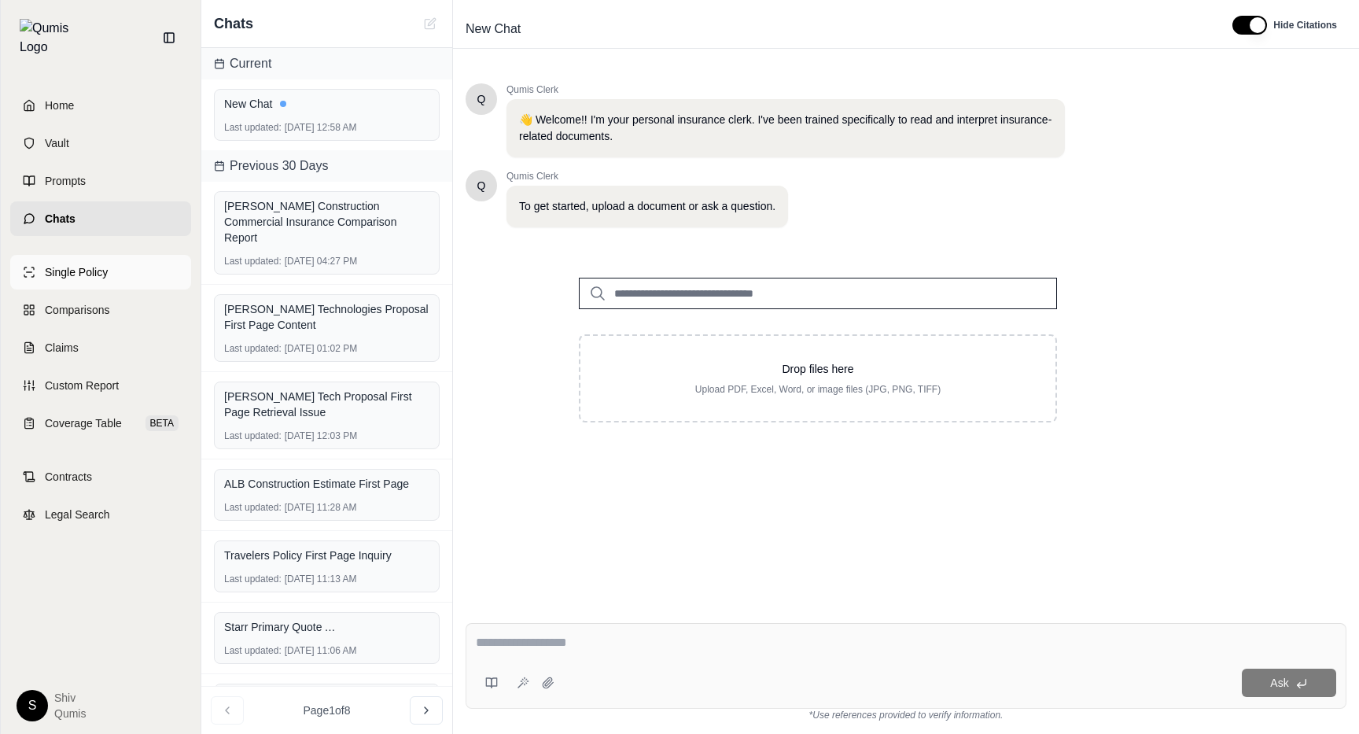
click at [57, 255] on link "Single Policy" at bounding box center [100, 272] width 181 height 35
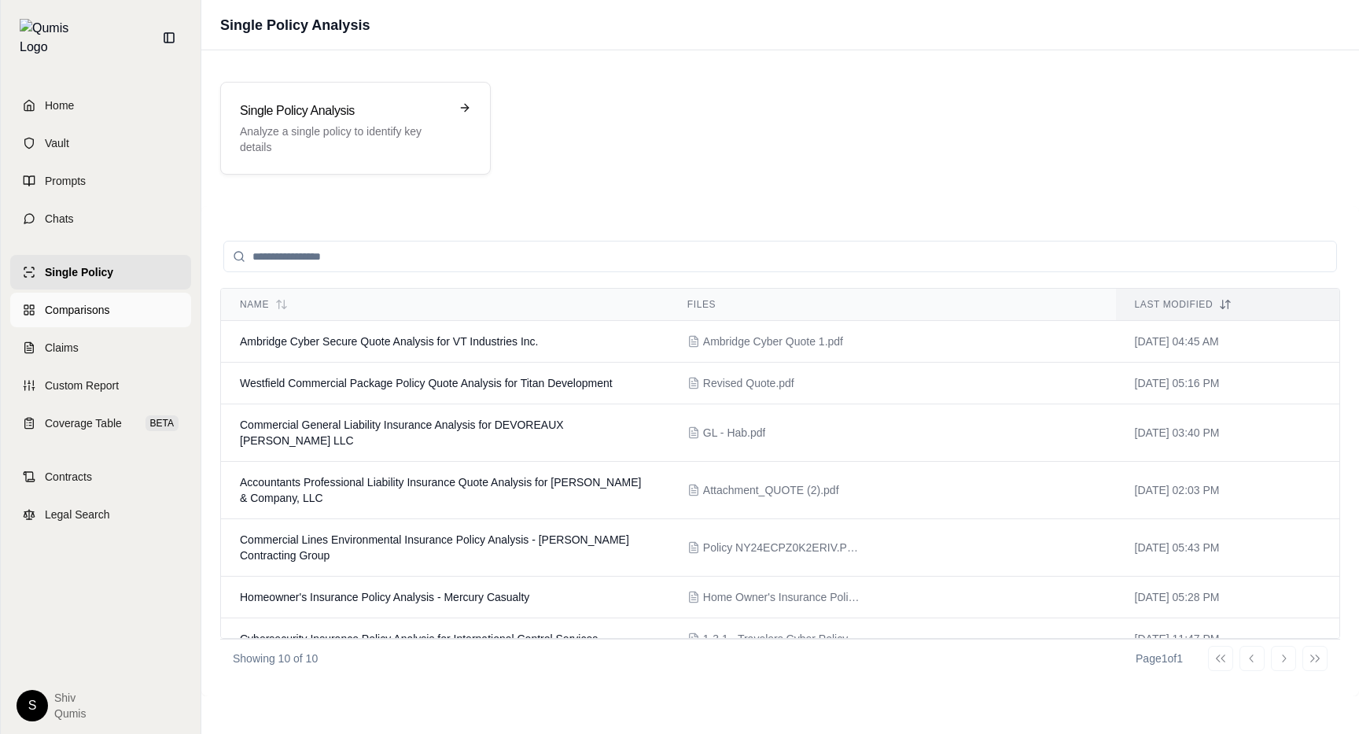
click at [74, 302] on span "Comparisons" at bounding box center [77, 310] width 64 height 16
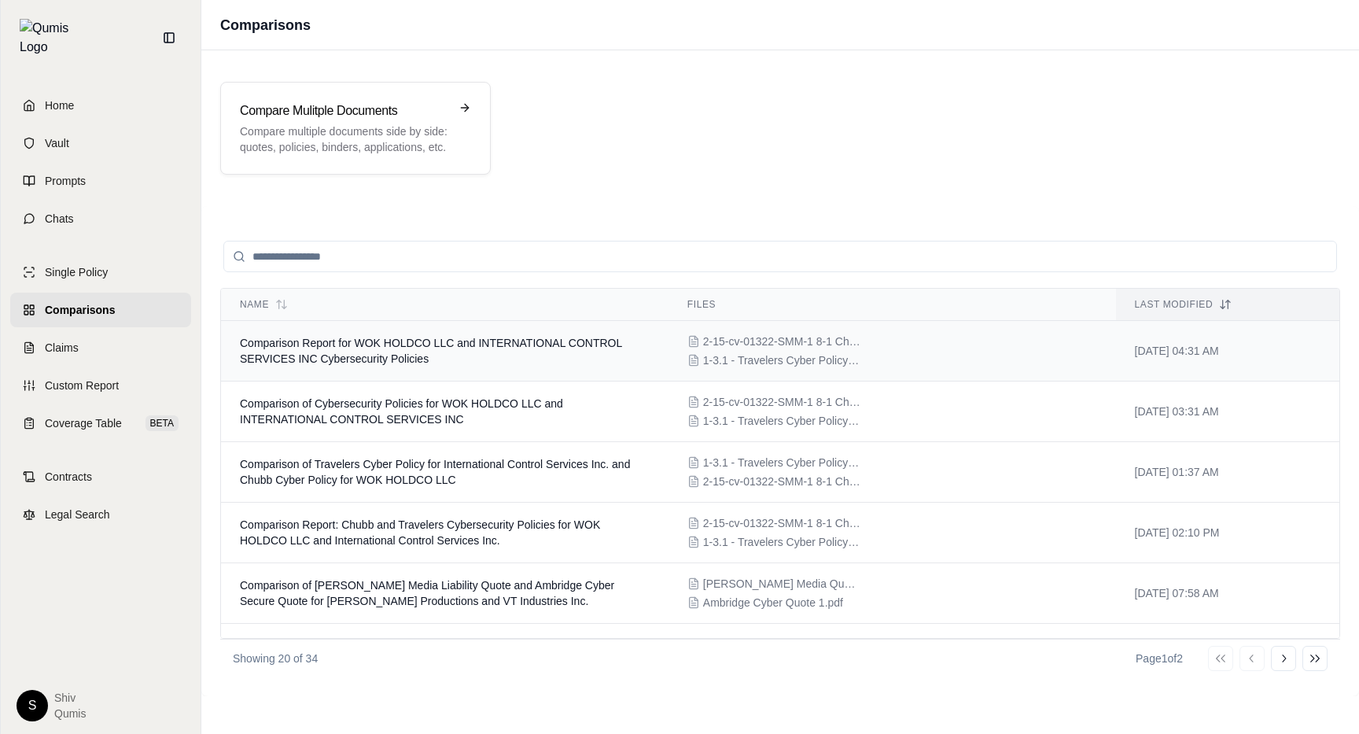
click at [358, 367] on td "Comparison Report for WOK HOLDCO LLC and INTERNATIONAL CONTROL SERVICES INC Cyb…" at bounding box center [444, 351] width 447 height 61
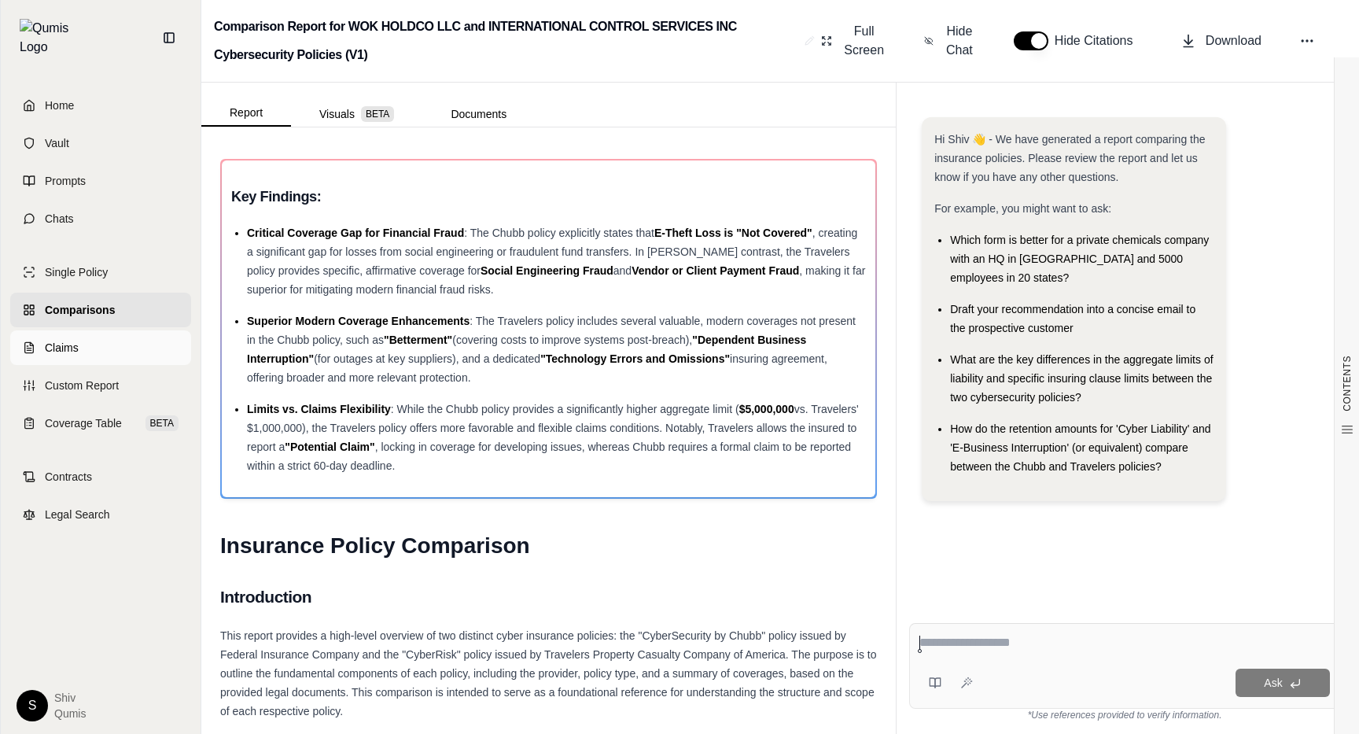
click at [75, 340] on span "Claims" at bounding box center [62, 348] width 34 height 16
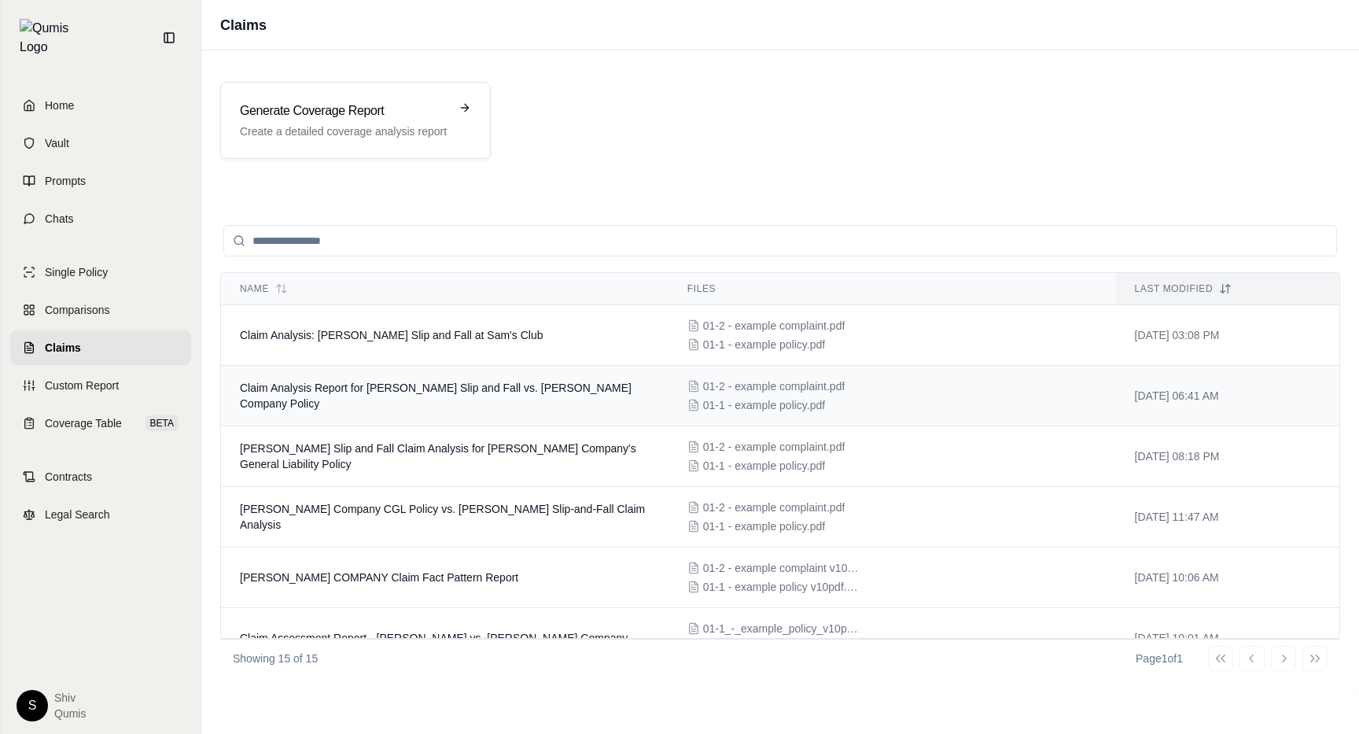
click at [391, 380] on td "Claim Analysis Report for Bernadine Cascarano Slip and Fall vs. E.J. Rohn Compa…" at bounding box center [444, 396] width 447 height 61
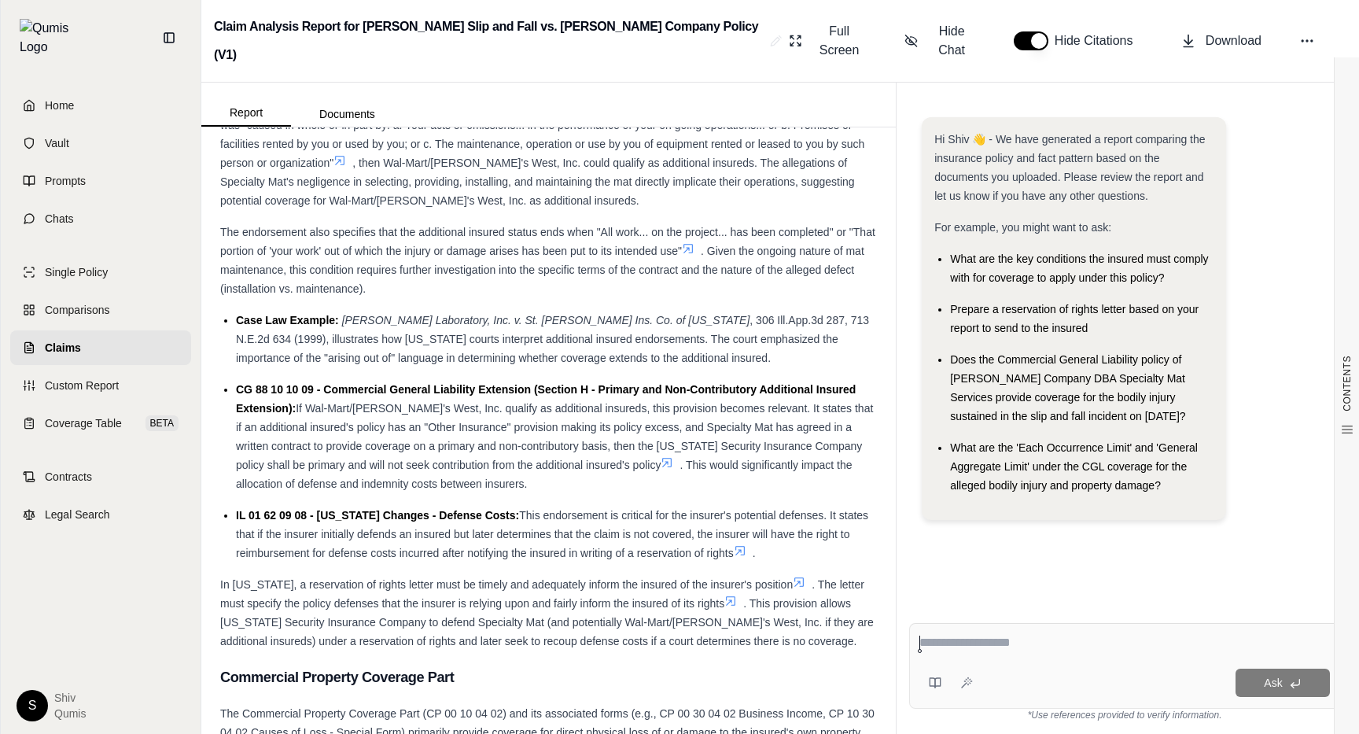
scroll to position [3673, 0]
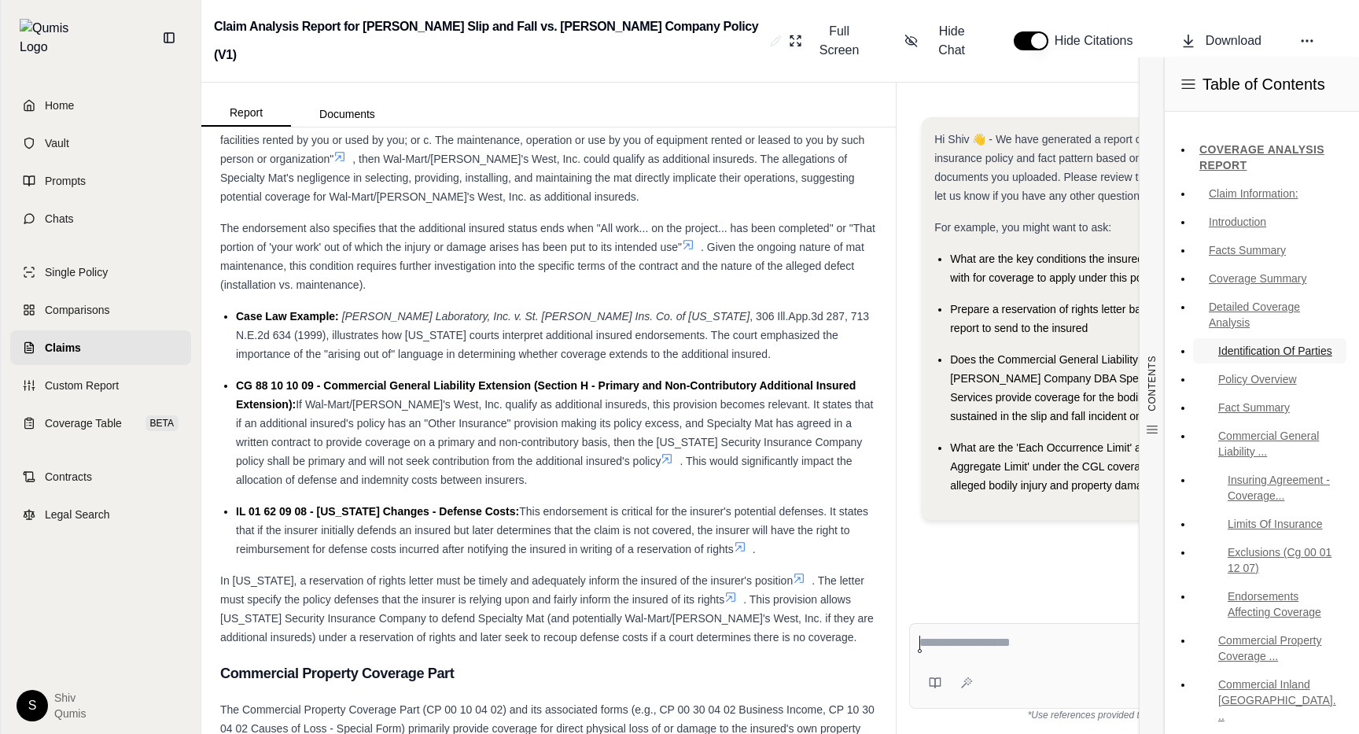
click at [1288, 355] on link "Identification Of Parties" at bounding box center [1269, 350] width 153 height 25
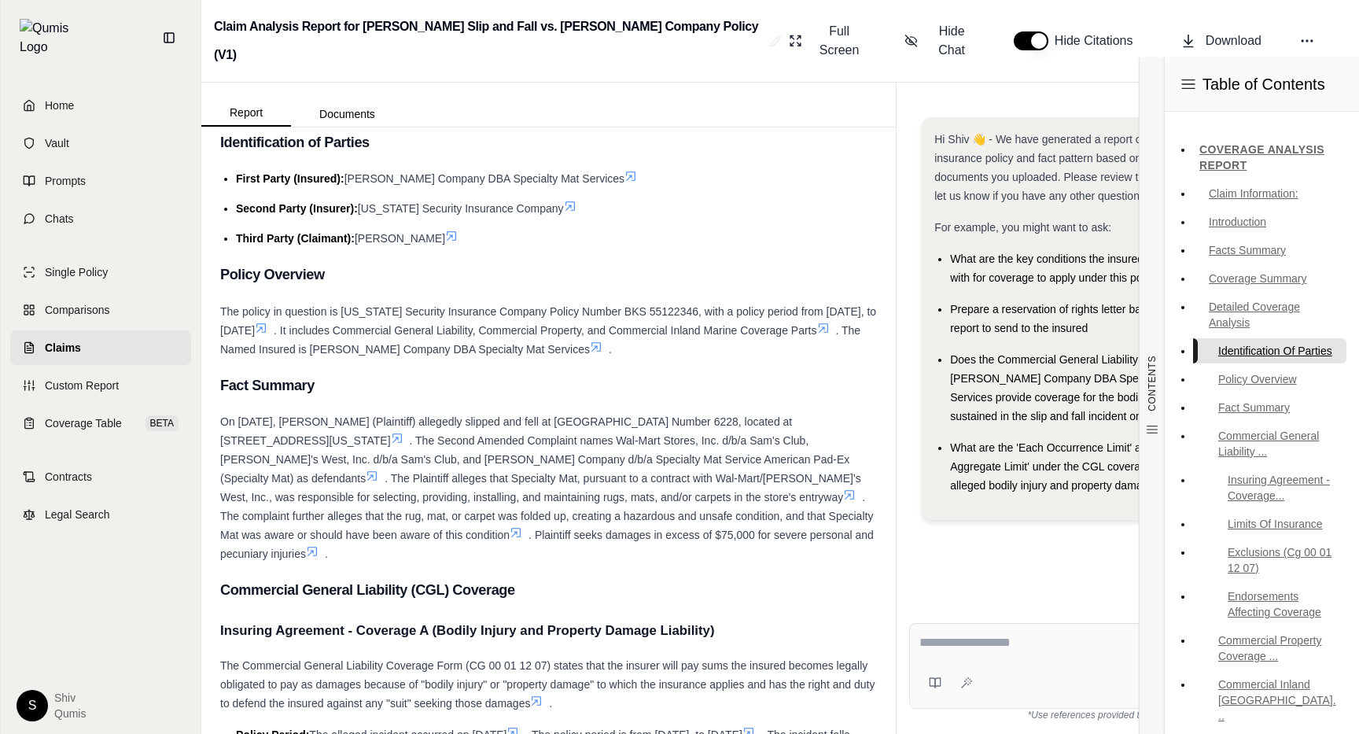
scroll to position [1494, 0]
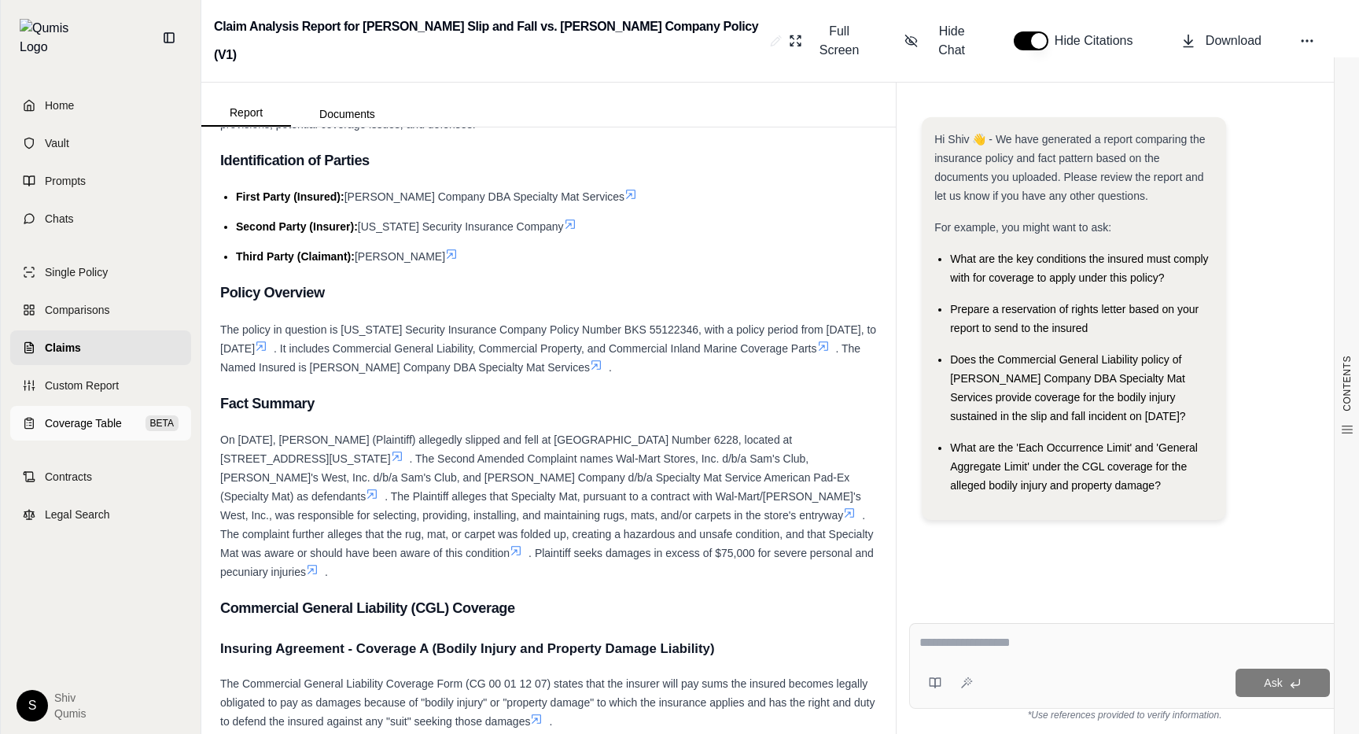
click at [90, 406] on link "Coverage Table BETA" at bounding box center [100, 423] width 181 height 35
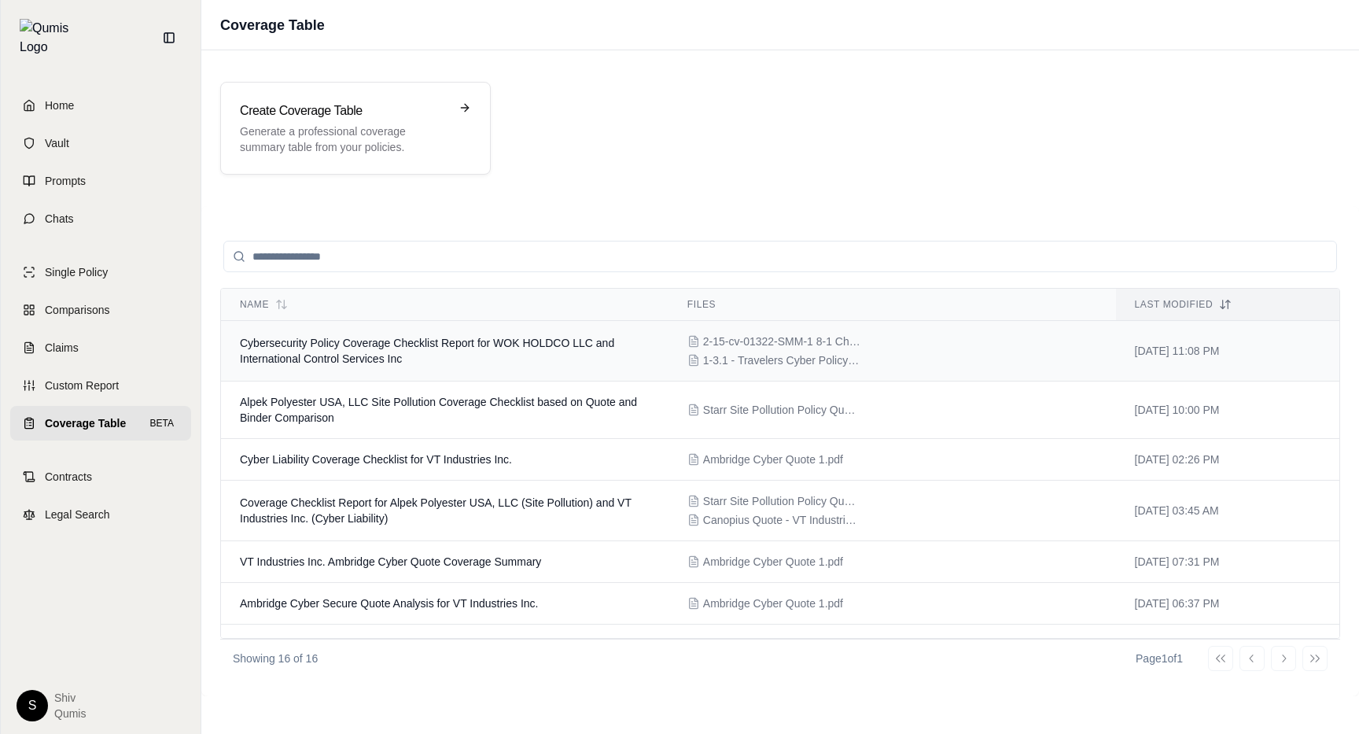
click at [381, 370] on td "Cybersecurity Policy Coverage Checklist Report for WOK HOLDCO LLC and Internati…" at bounding box center [444, 351] width 447 height 61
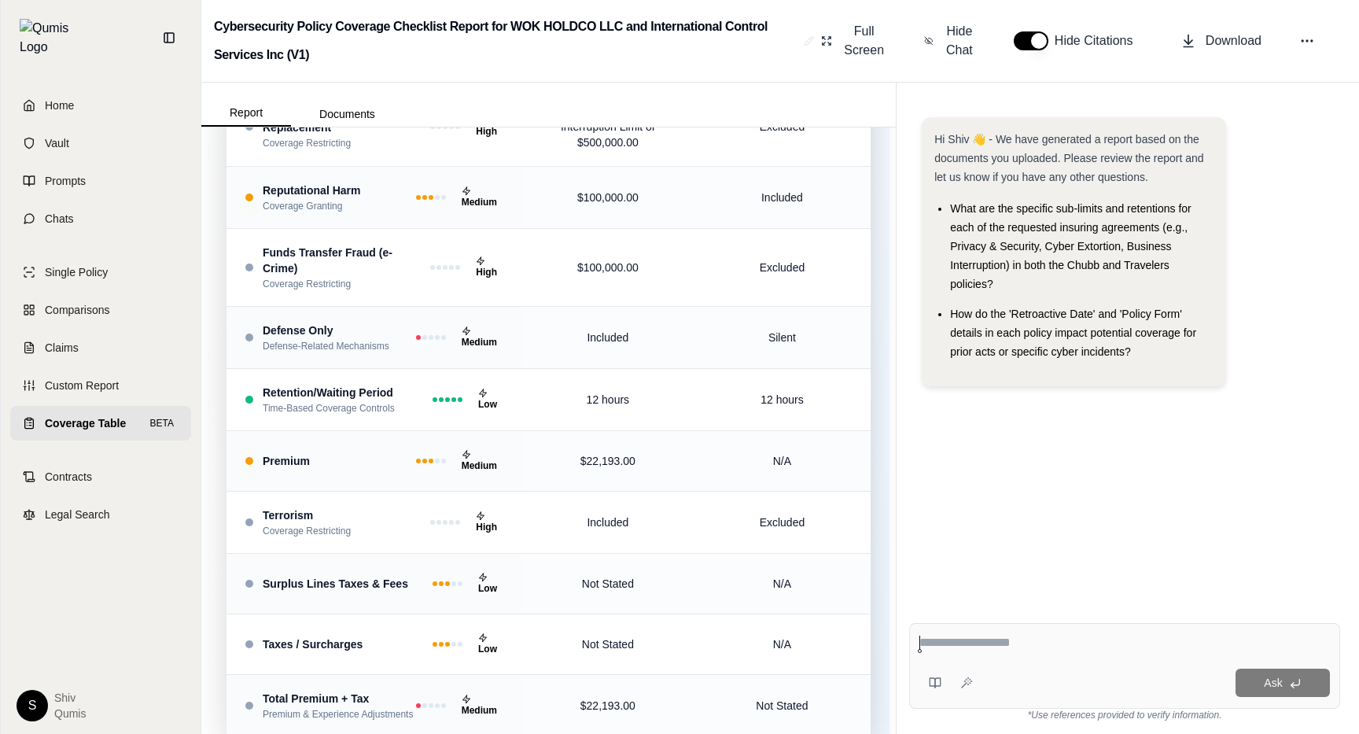
scroll to position [1823, 0]
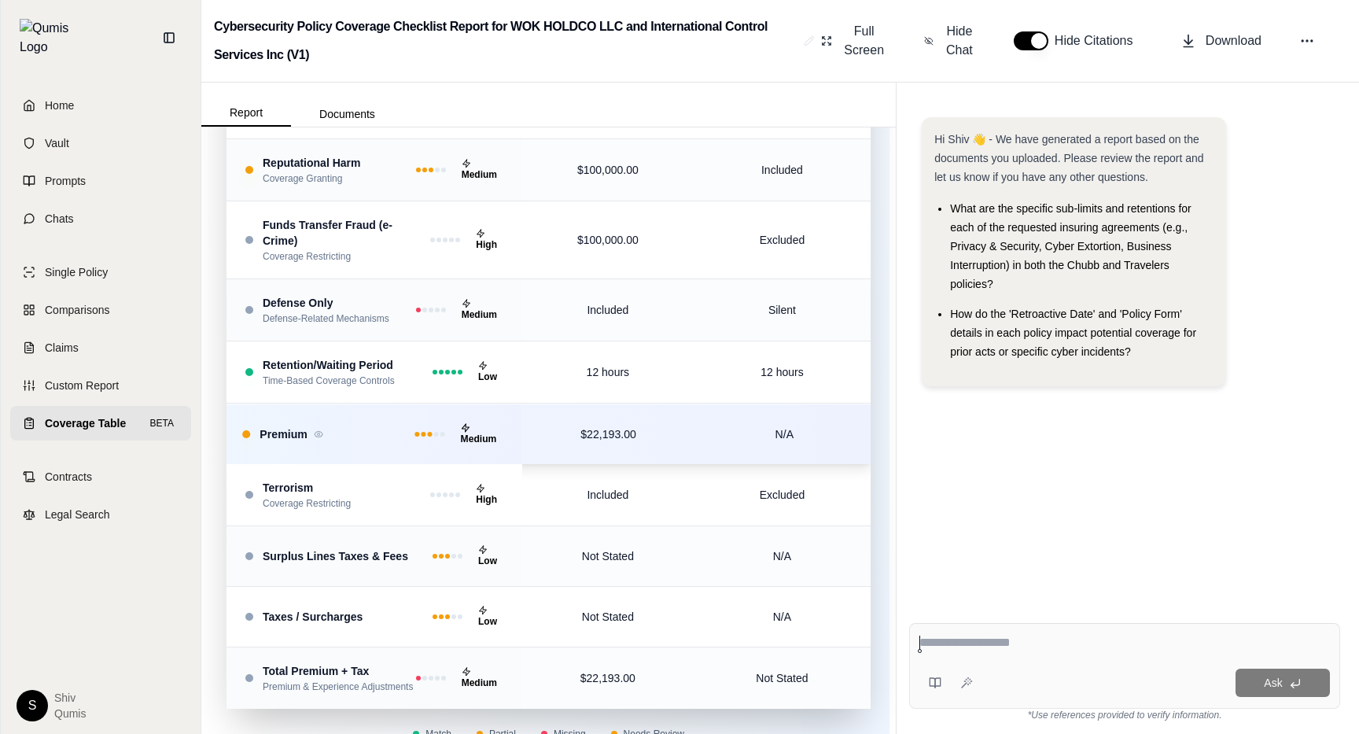
click at [435, 403] on td "Premium Medium" at bounding box center [372, 433] width 299 height 61
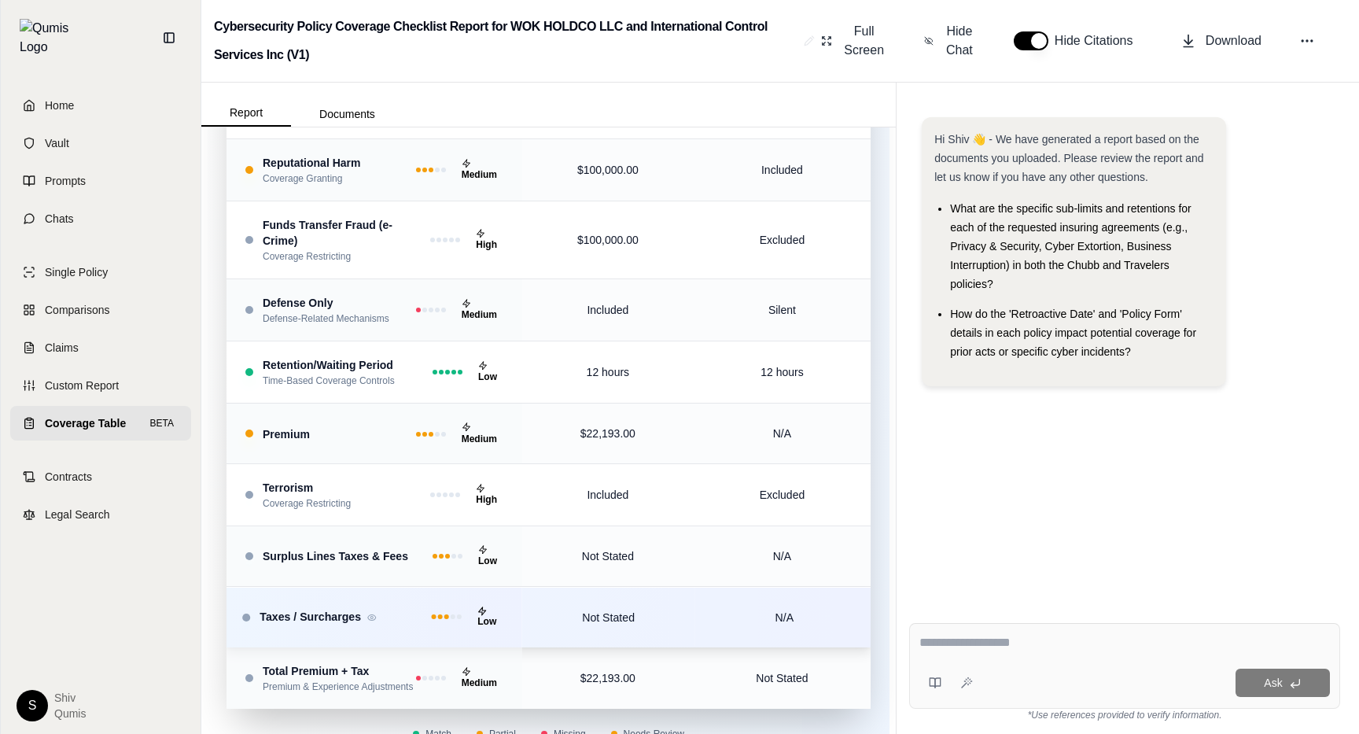
click at [449, 602] on div "Low" at bounding box center [468, 616] width 72 height 28
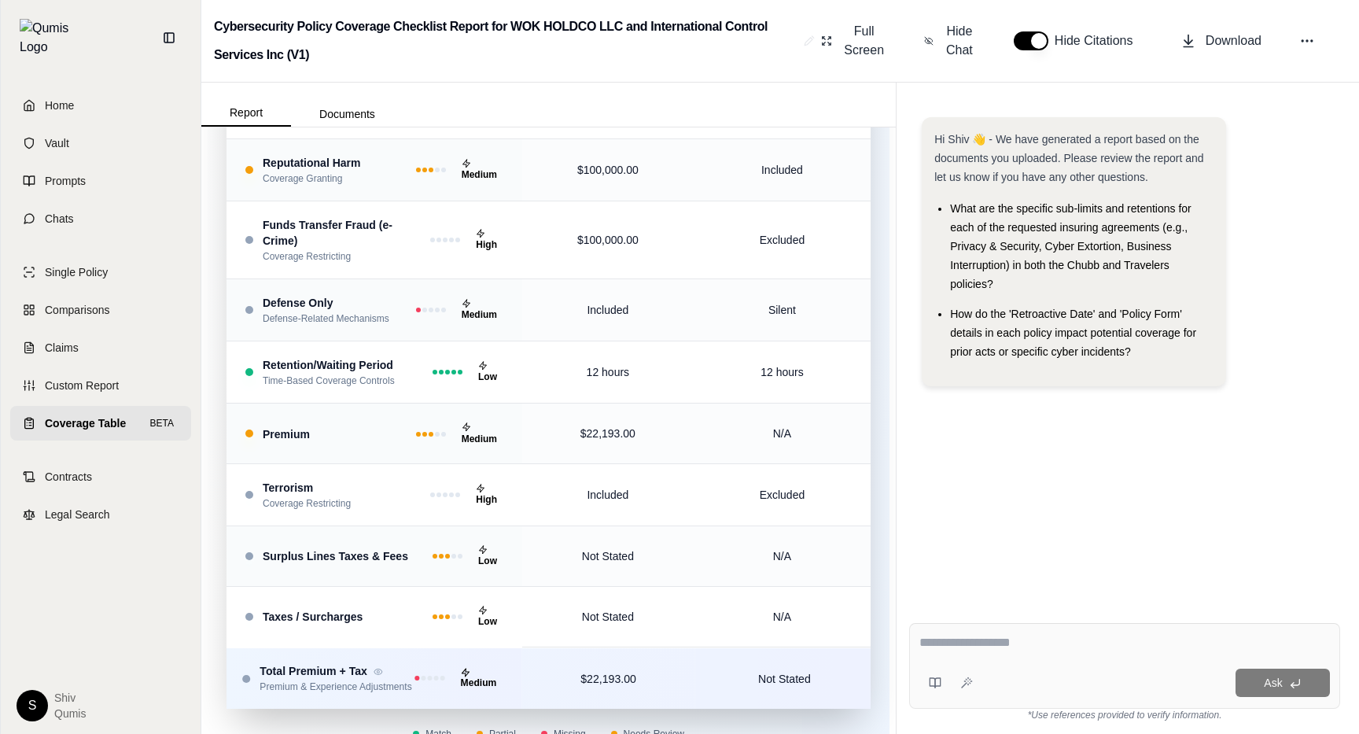
click at [458, 666] on td "Total Premium + Tax Premium & Experience Adjustments Medium" at bounding box center [372, 677] width 299 height 62
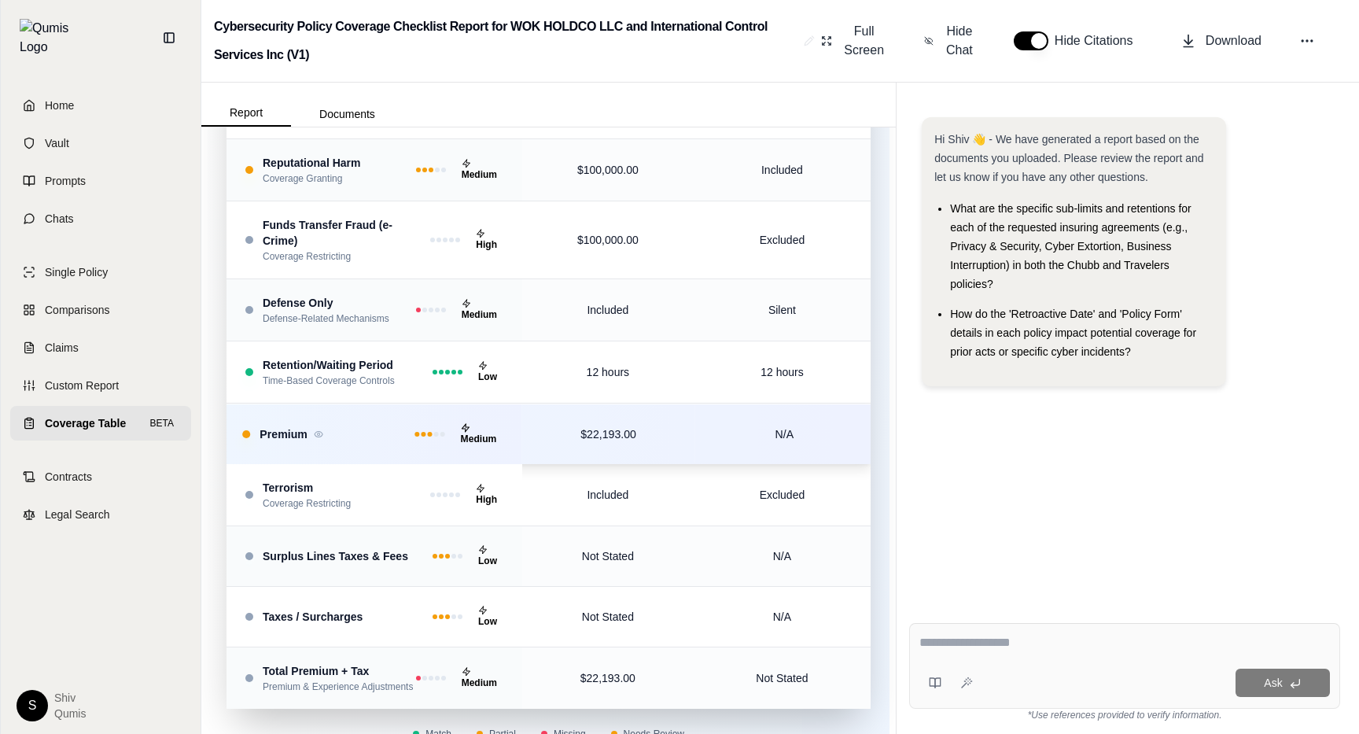
click at [414, 419] on div "Premium Medium" at bounding box center [372, 433] width 260 height 28
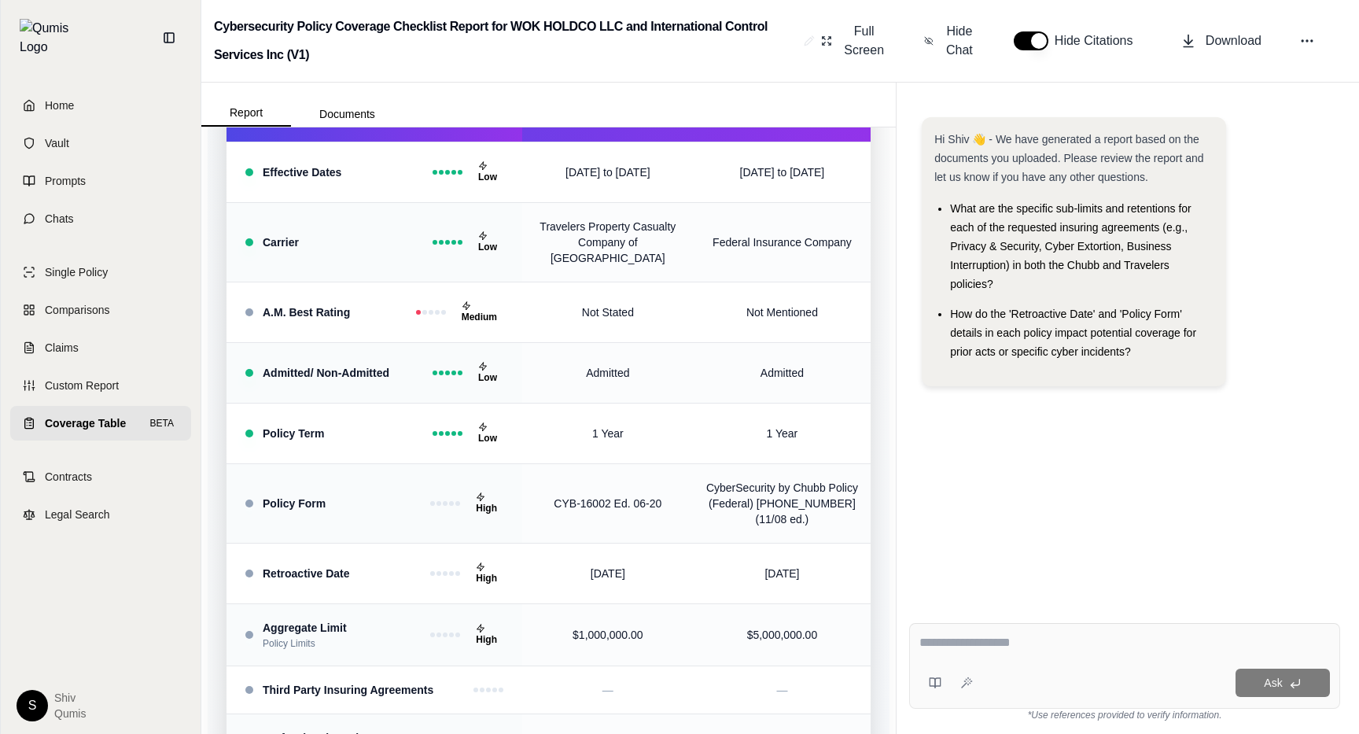
scroll to position [0, 0]
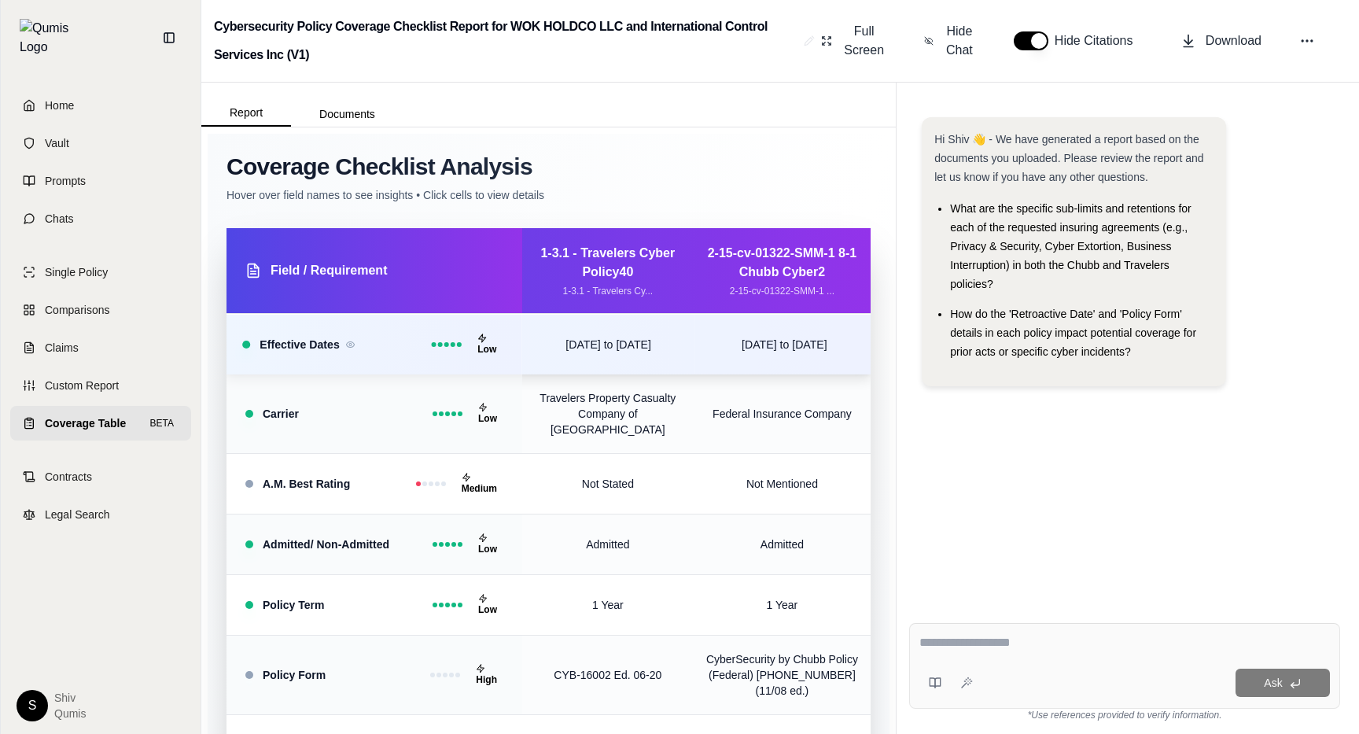
click at [452, 344] on div at bounding box center [447, 343] width 30 height 5
click at [454, 344] on div at bounding box center [453, 343] width 5 height 5
click at [462, 344] on div at bounding box center [459, 343] width 5 height 5
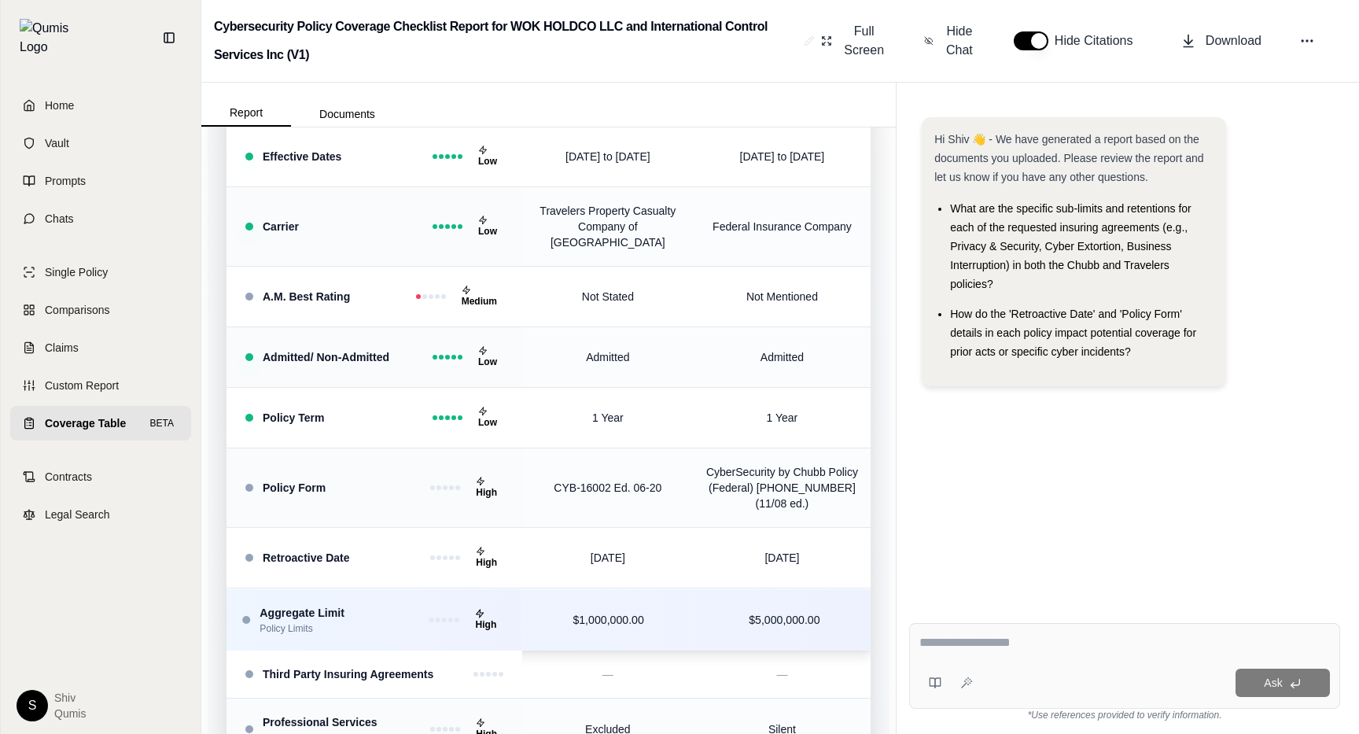
scroll to position [15, 0]
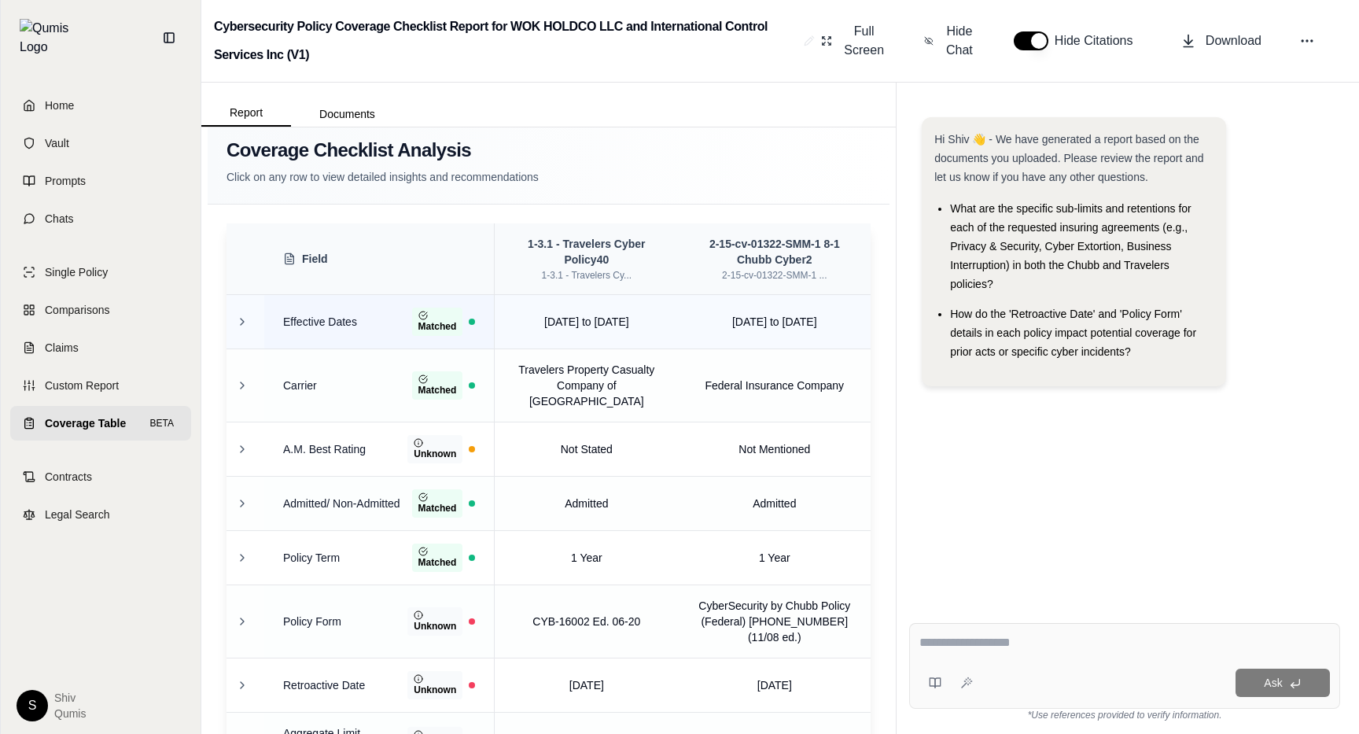
click at [475, 322] on div at bounding box center [472, 321] width 6 height 6
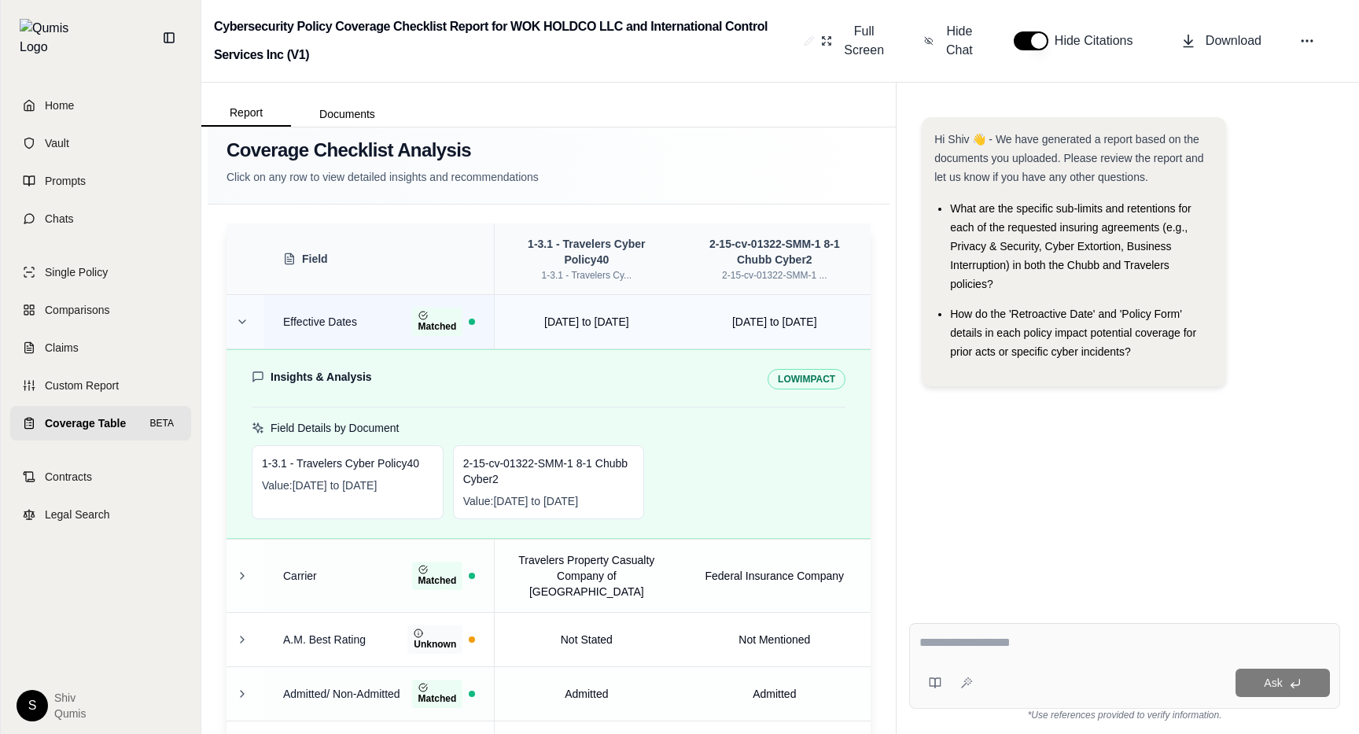
click at [475, 322] on div at bounding box center [472, 321] width 6 height 6
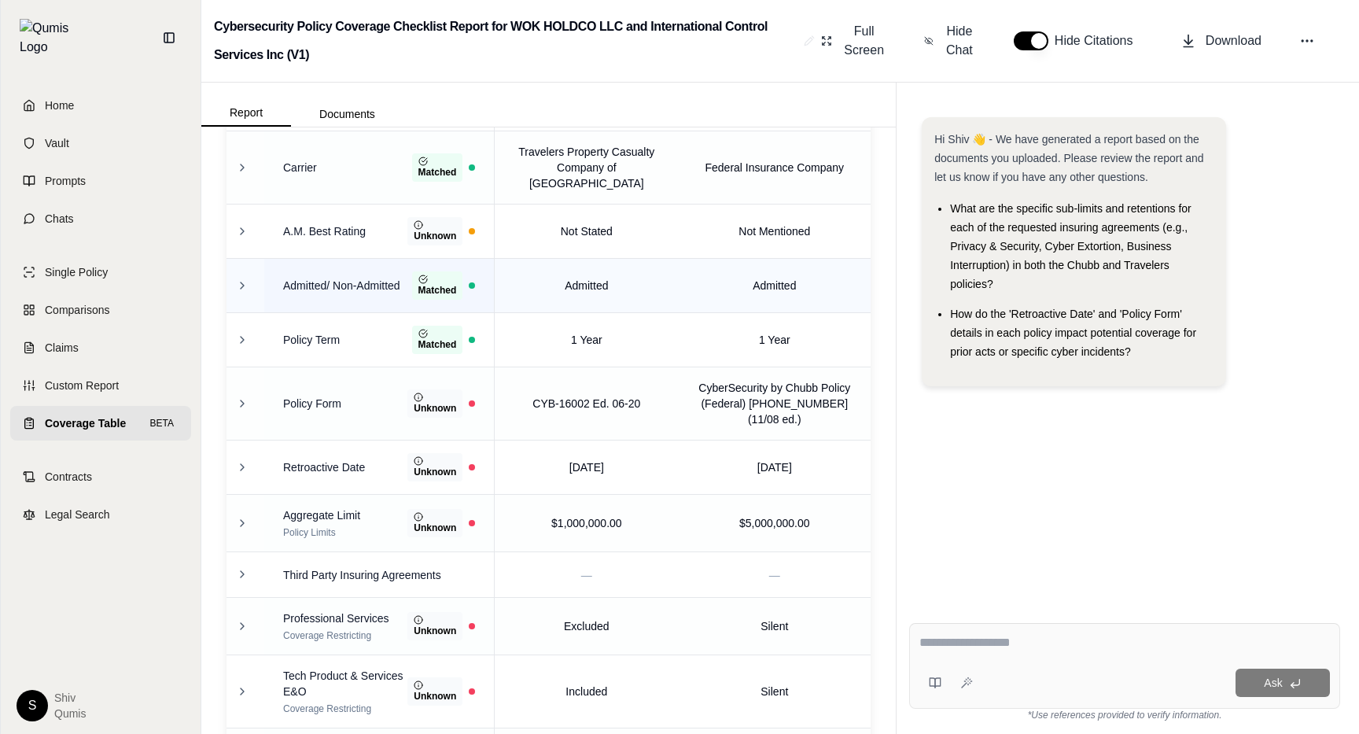
scroll to position [338, 0]
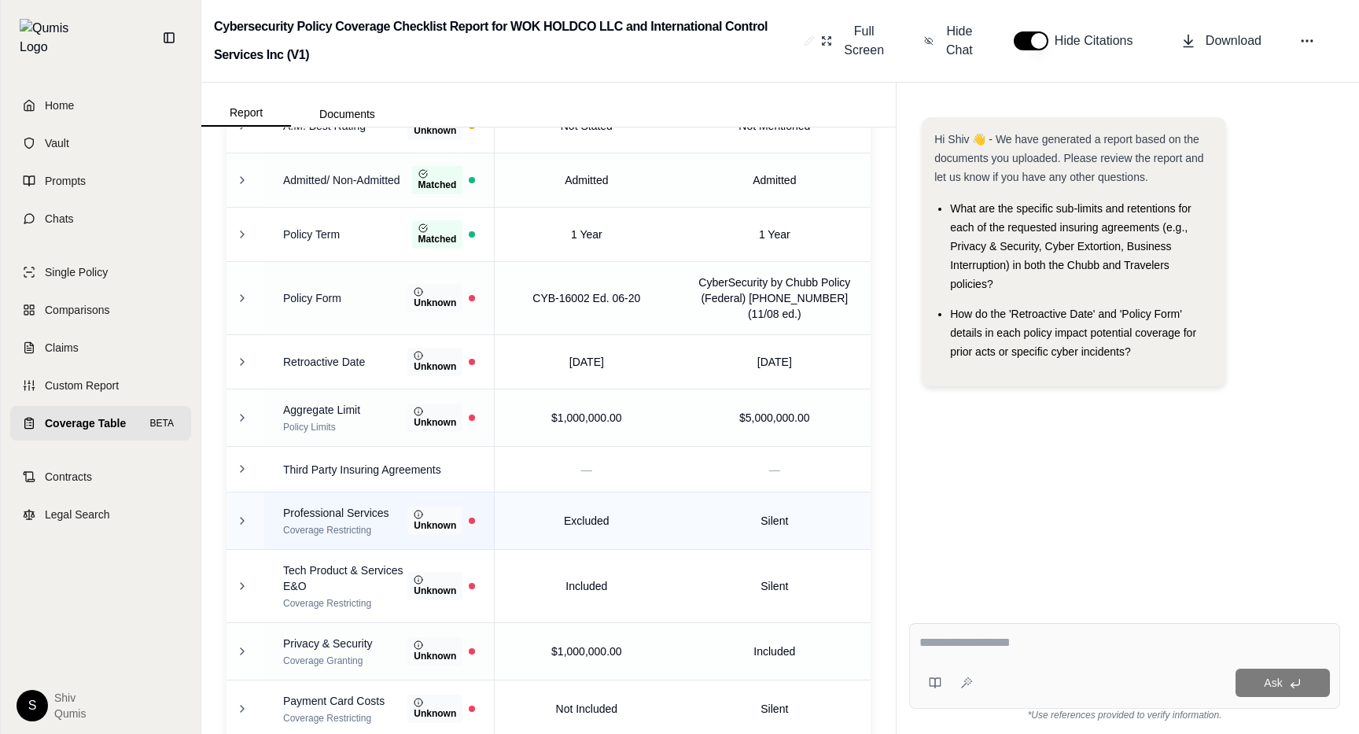
click at [475, 506] on div "Unknown" at bounding box center [441, 520] width 68 height 28
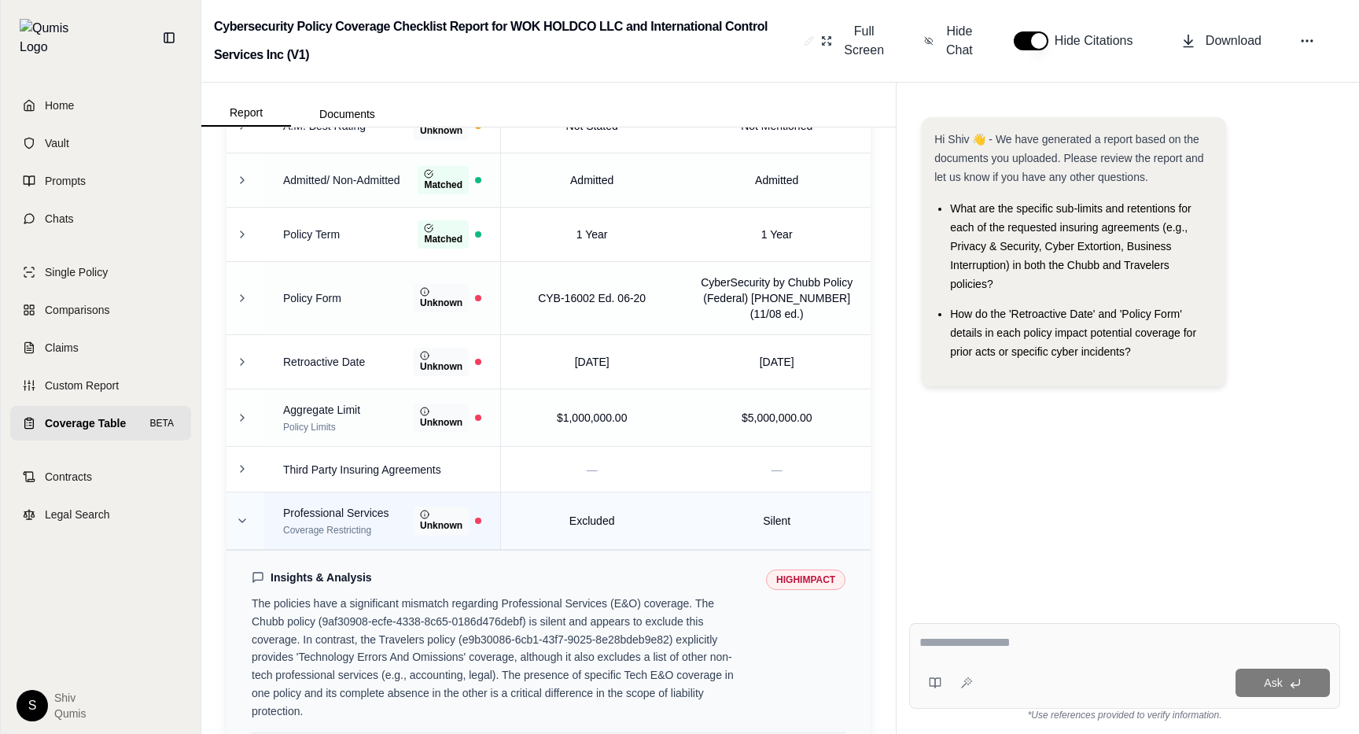
click at [475, 506] on div "Unknown" at bounding box center [448, 520] width 68 height 28
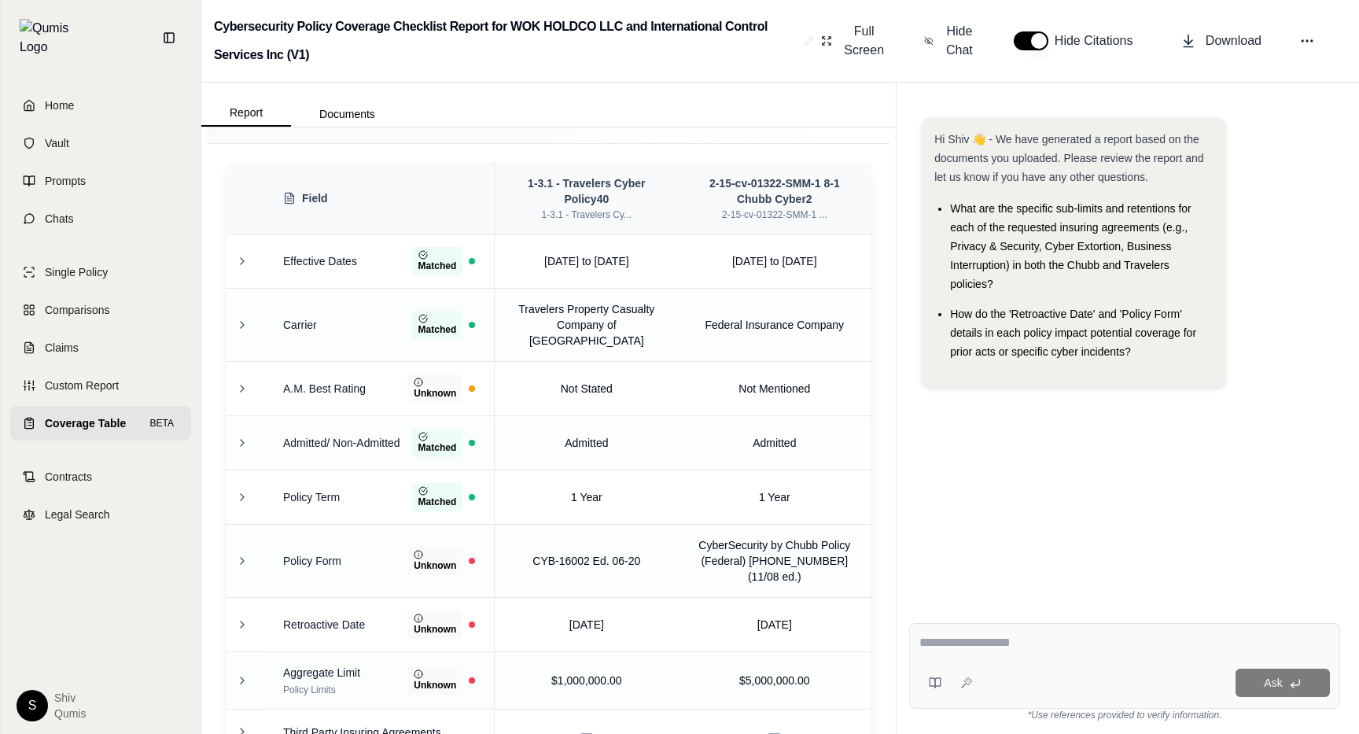
scroll to position [72, 0]
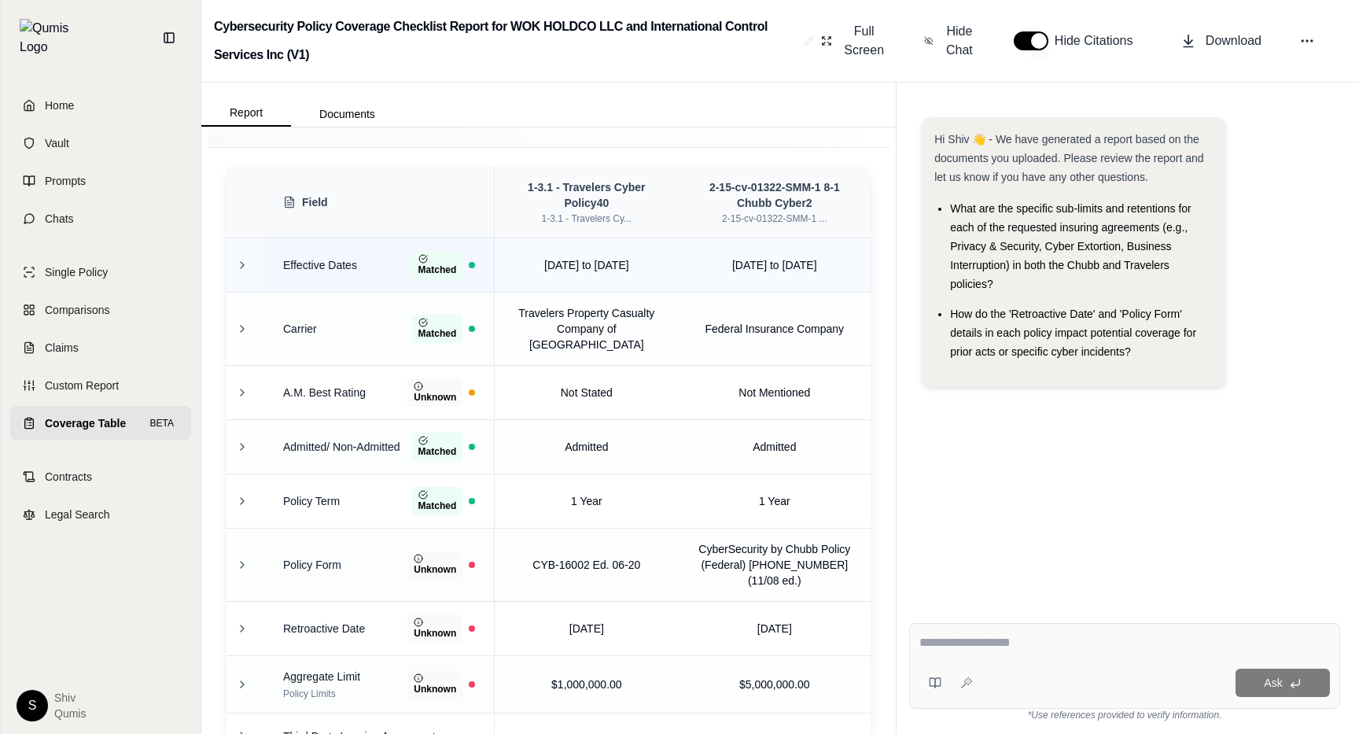
click at [248, 249] on td at bounding box center [245, 265] width 38 height 54
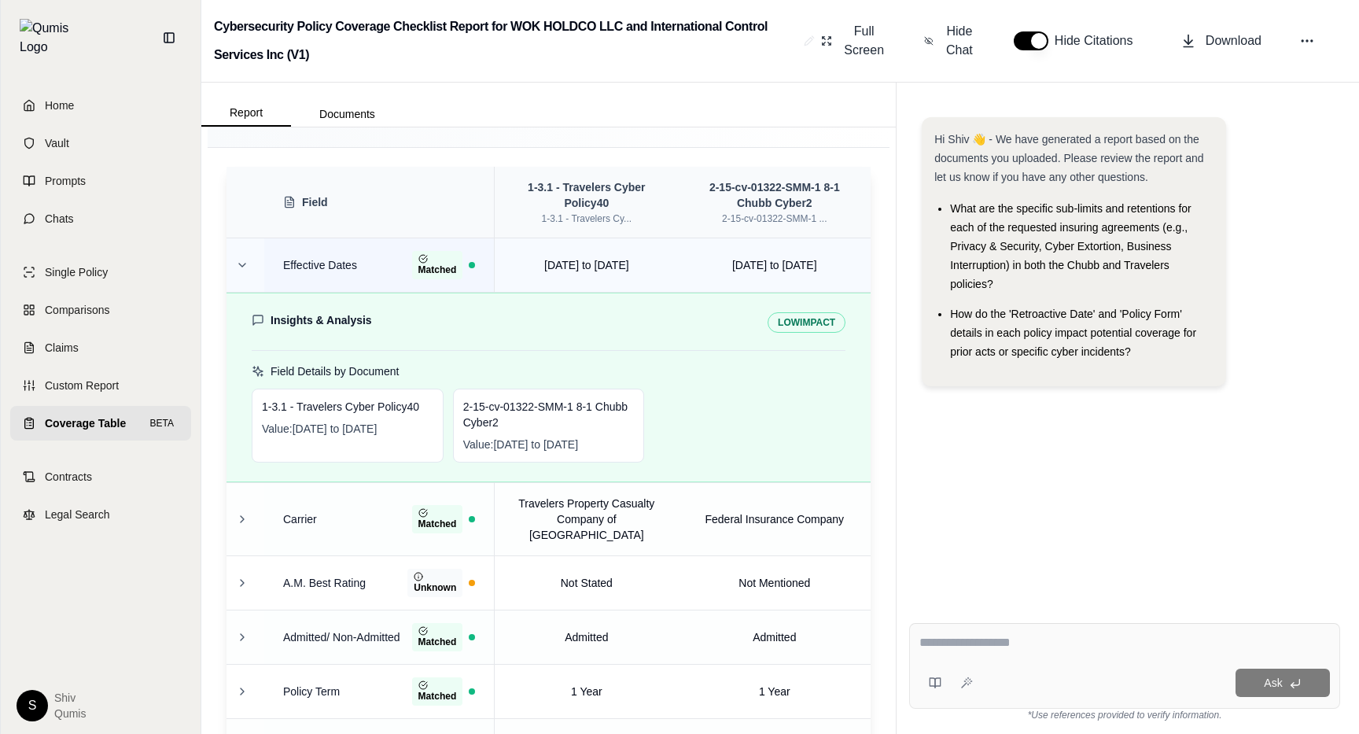
click at [247, 254] on td at bounding box center [245, 265] width 38 height 54
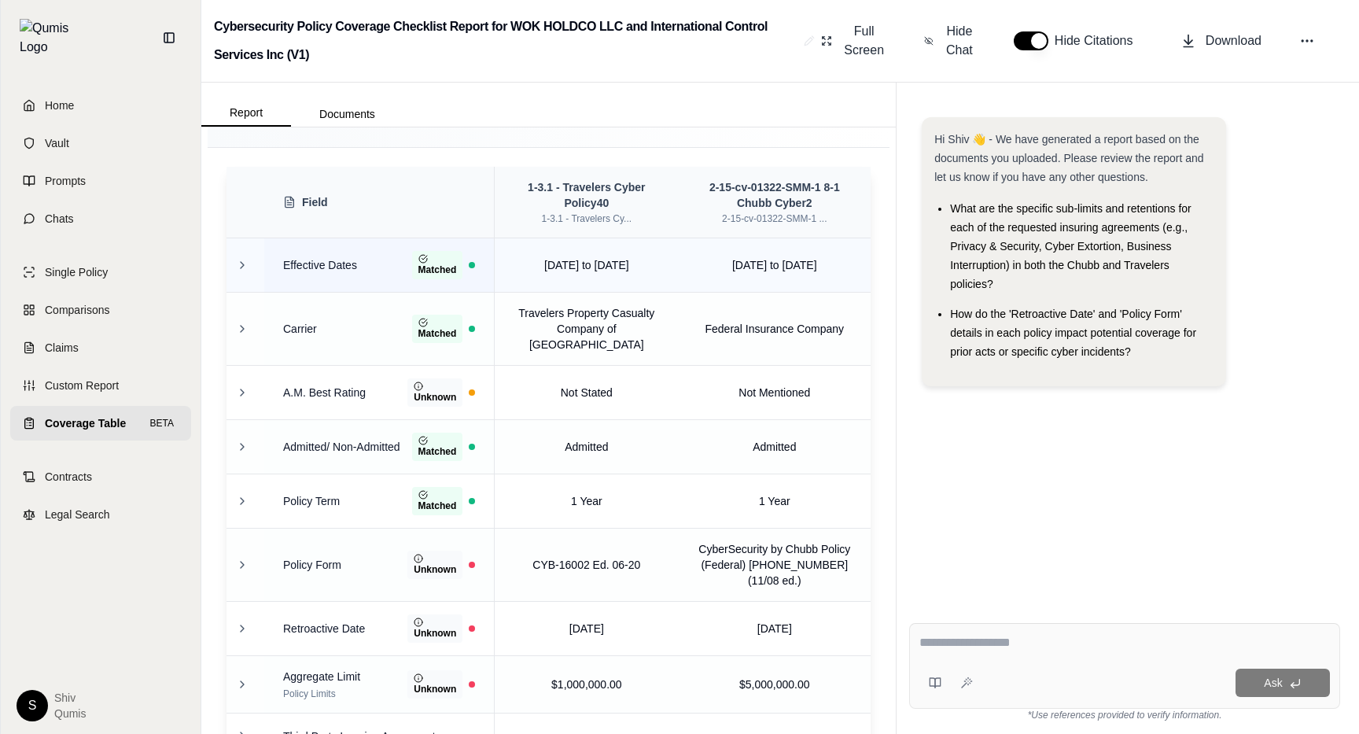
click at [247, 254] on td at bounding box center [245, 265] width 38 height 54
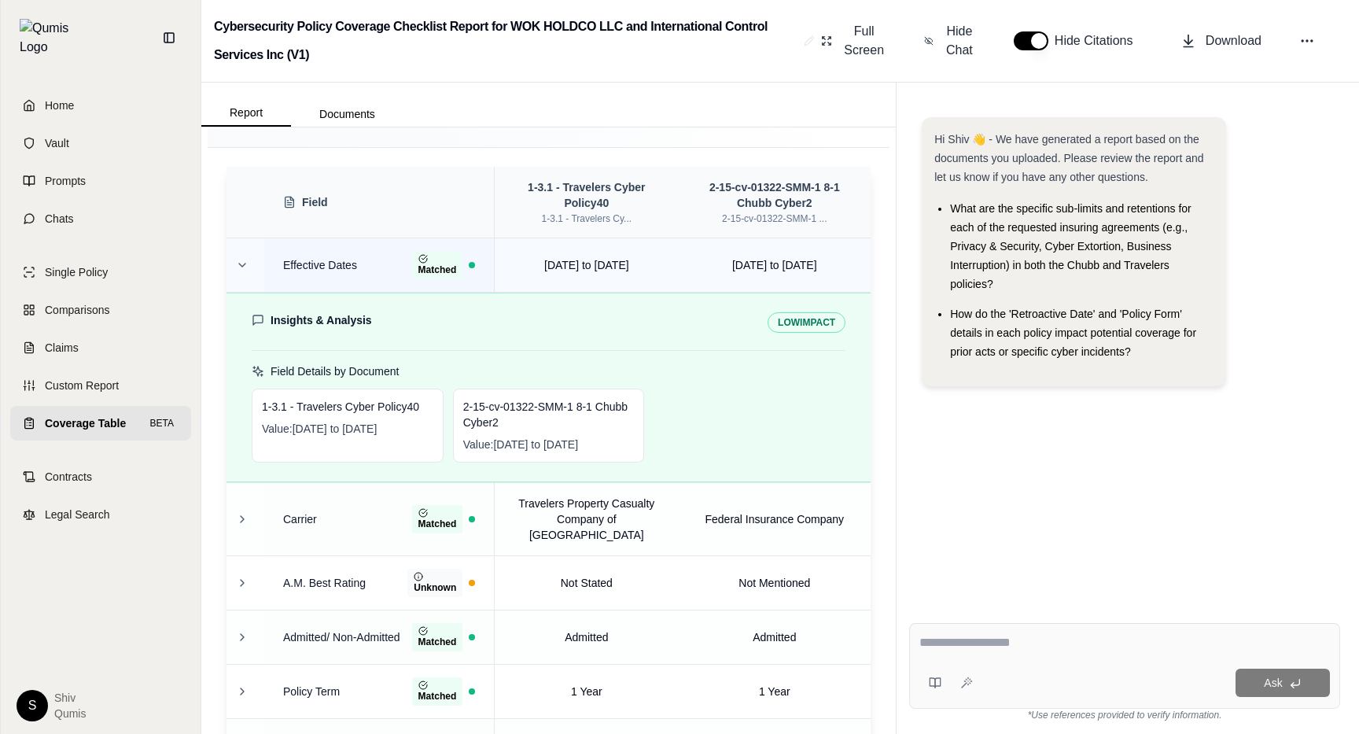
click at [247, 254] on td at bounding box center [245, 265] width 38 height 54
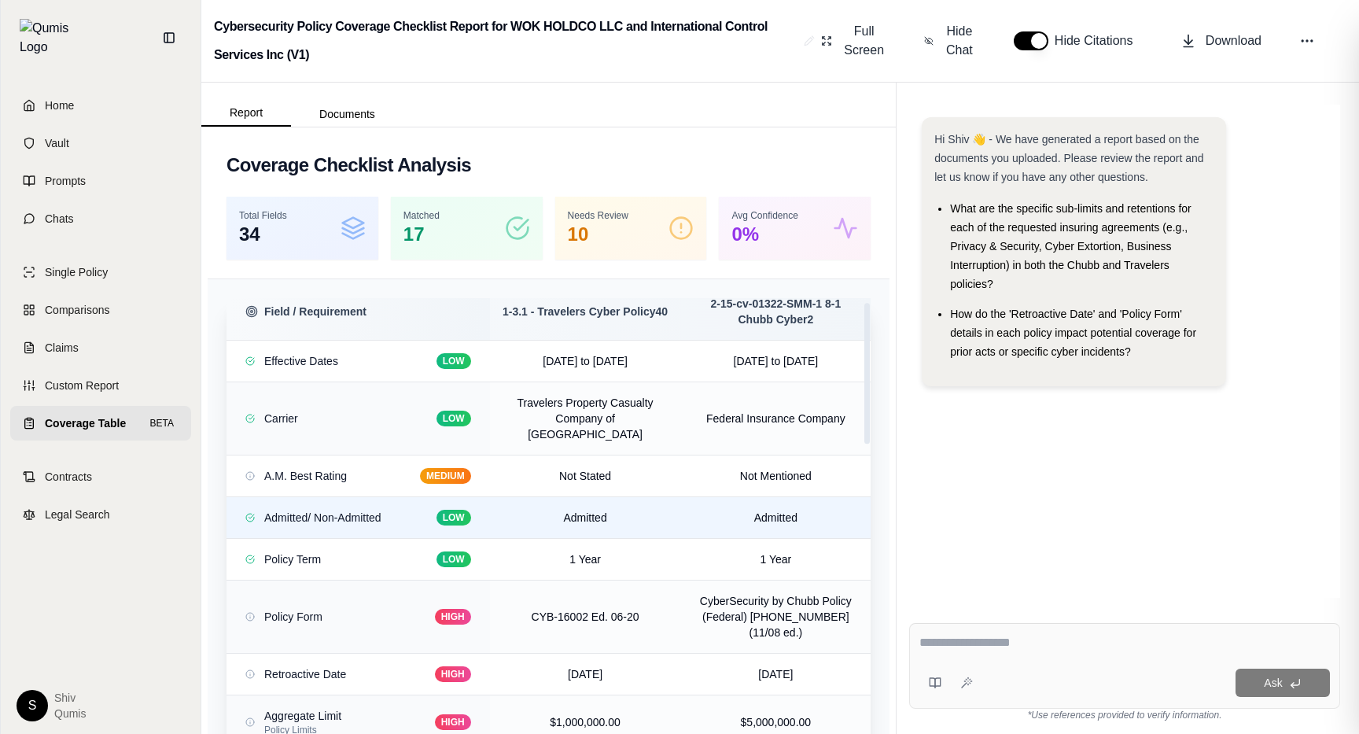
scroll to position [16, 0]
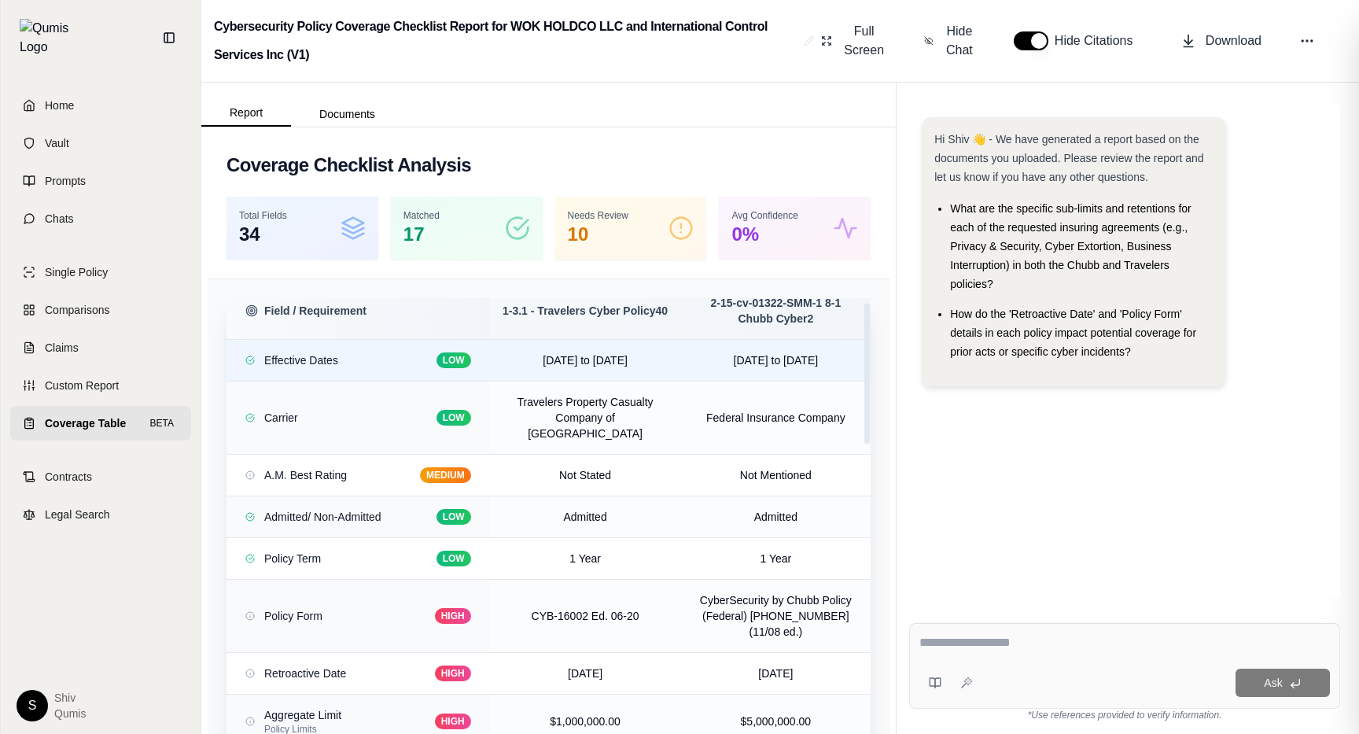
click at [456, 361] on div "LOW" at bounding box center [453, 360] width 35 height 16
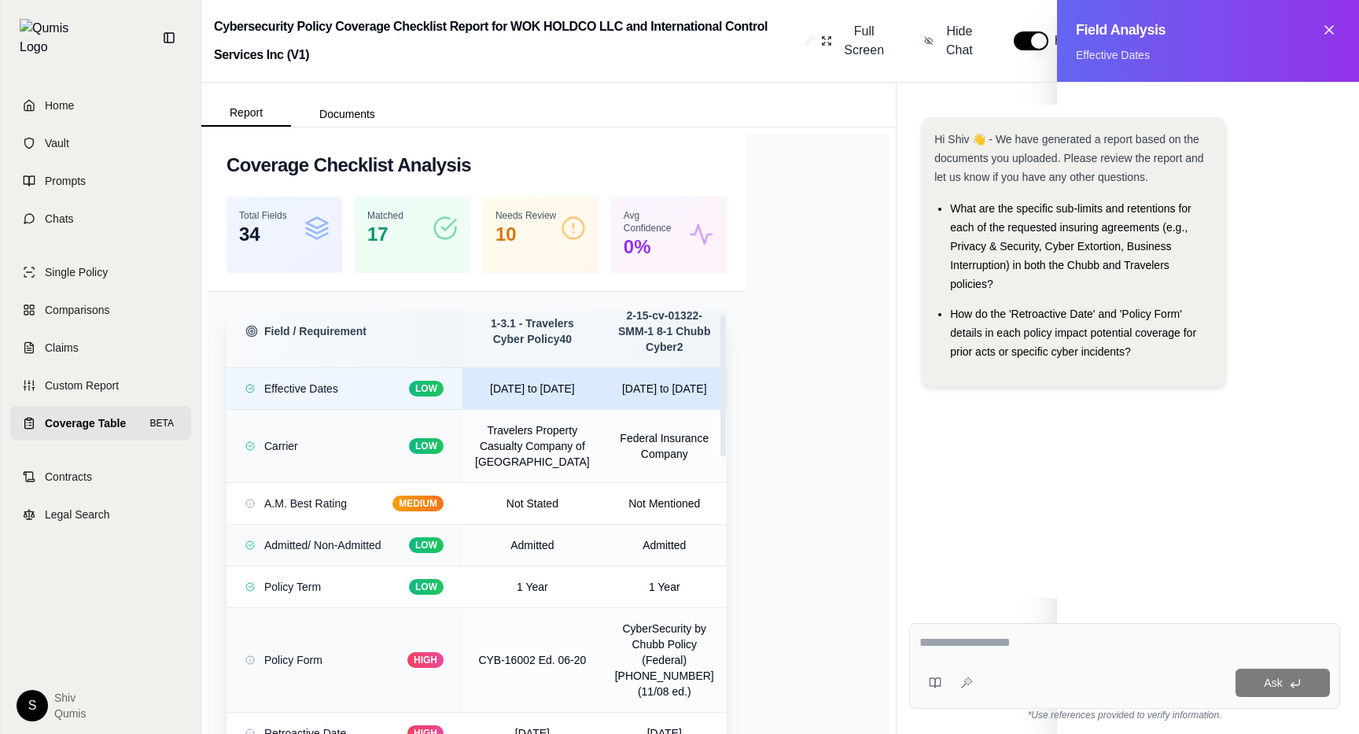
scroll to position [24, 0]
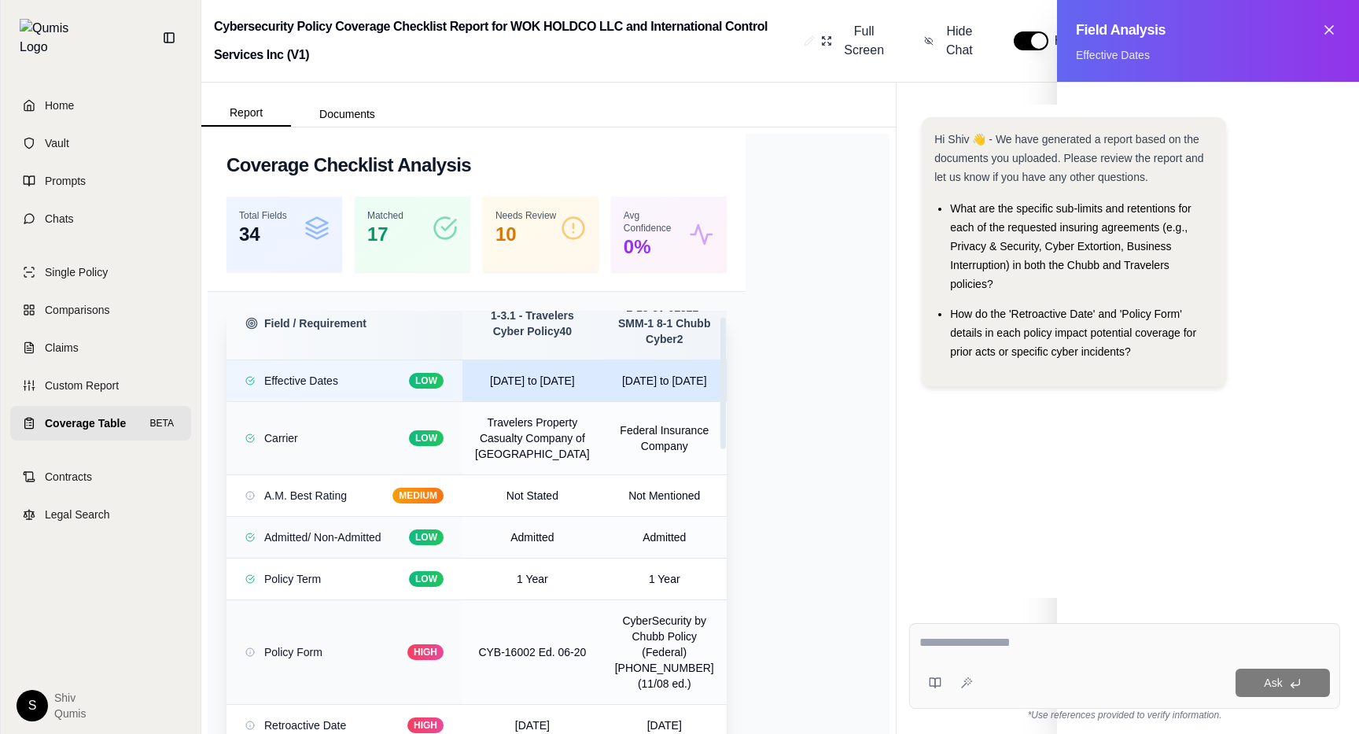
click at [419, 380] on div "LOW" at bounding box center [426, 381] width 35 height 16
click at [1330, 27] on icon at bounding box center [1329, 30] width 16 height 16
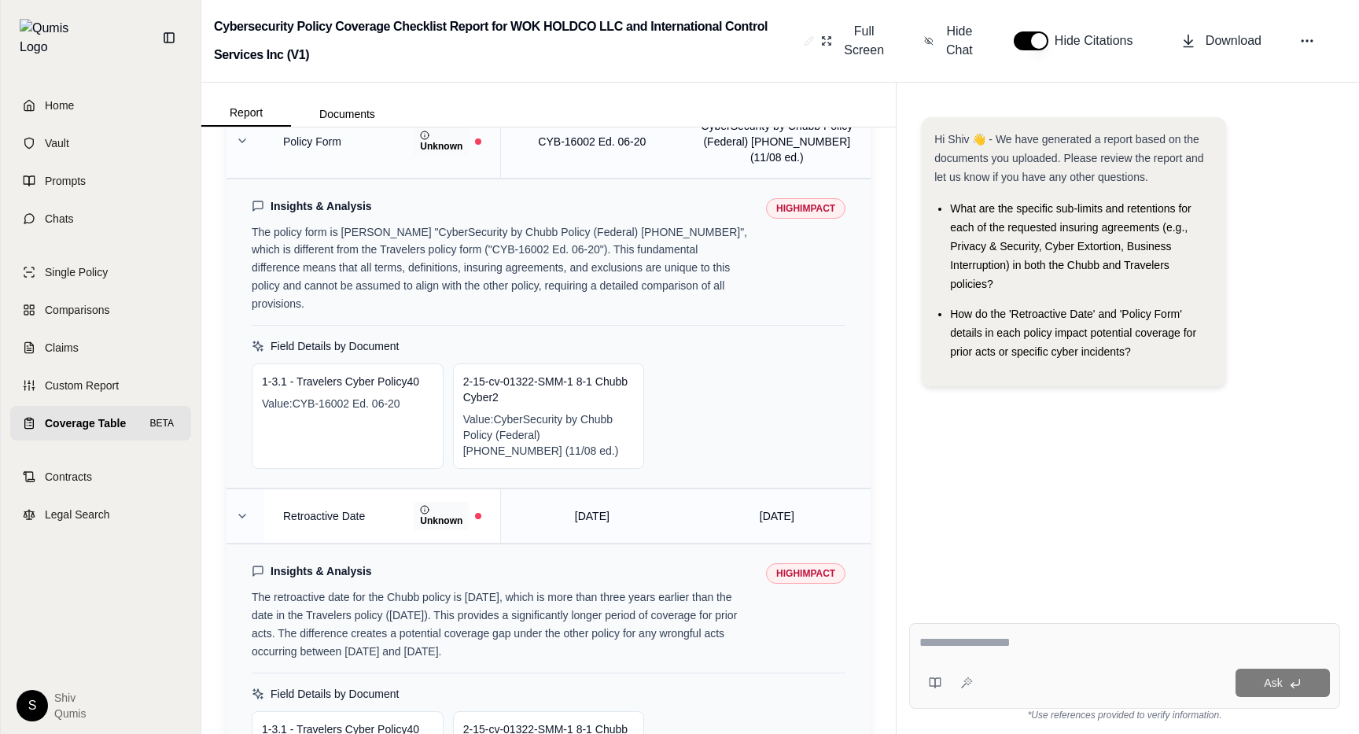
scroll to position [1422, 0]
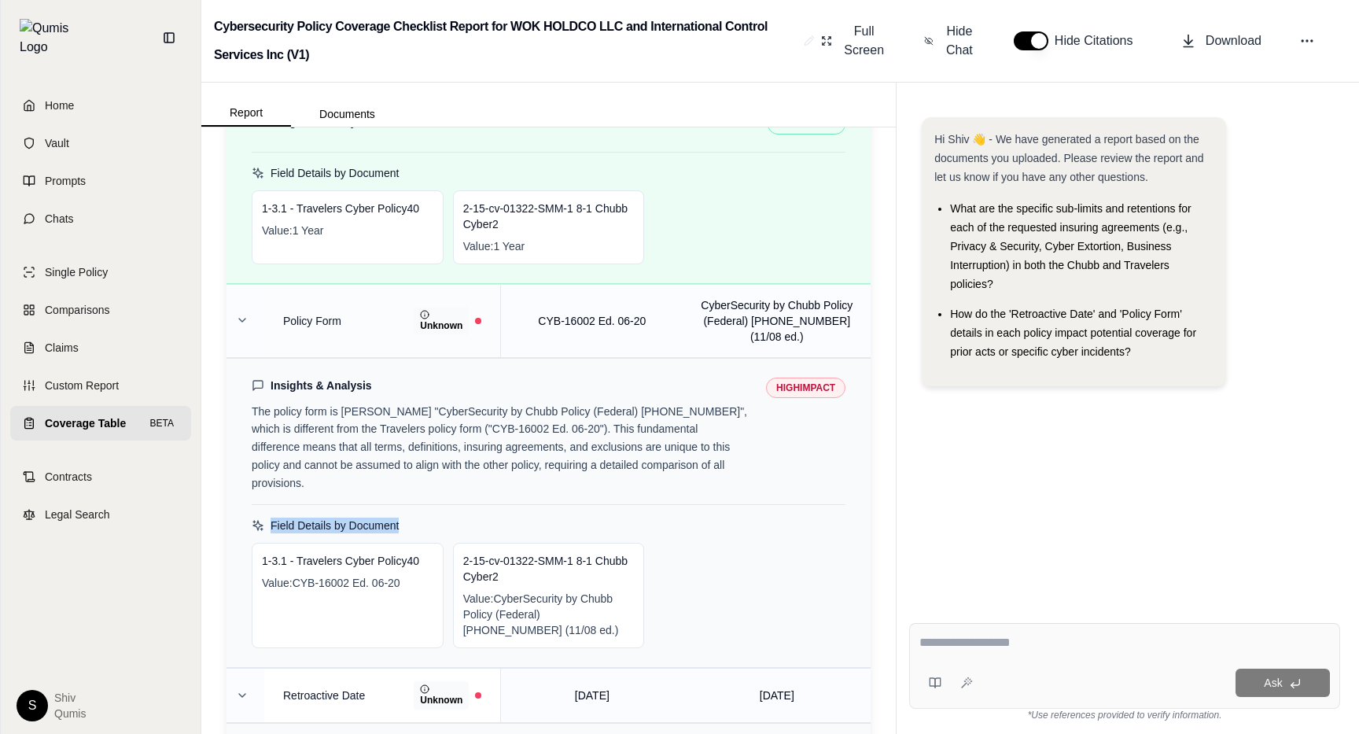
drag, startPoint x: 411, startPoint y: 498, endPoint x: 272, endPoint y: 497, distance: 139.2
click at [272, 517] on div "Field Details by Document" at bounding box center [549, 525] width 594 height 16
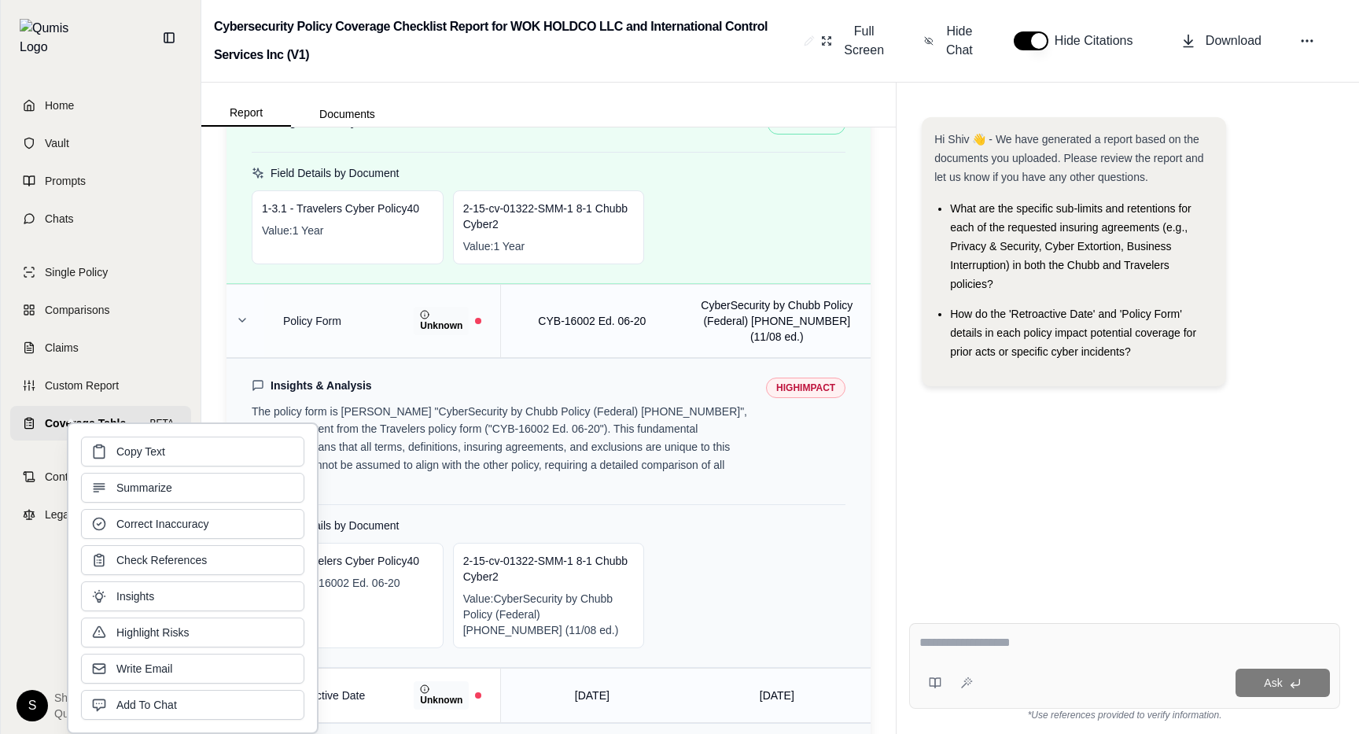
click at [432, 517] on div "Field Details by Document" at bounding box center [549, 525] width 594 height 16
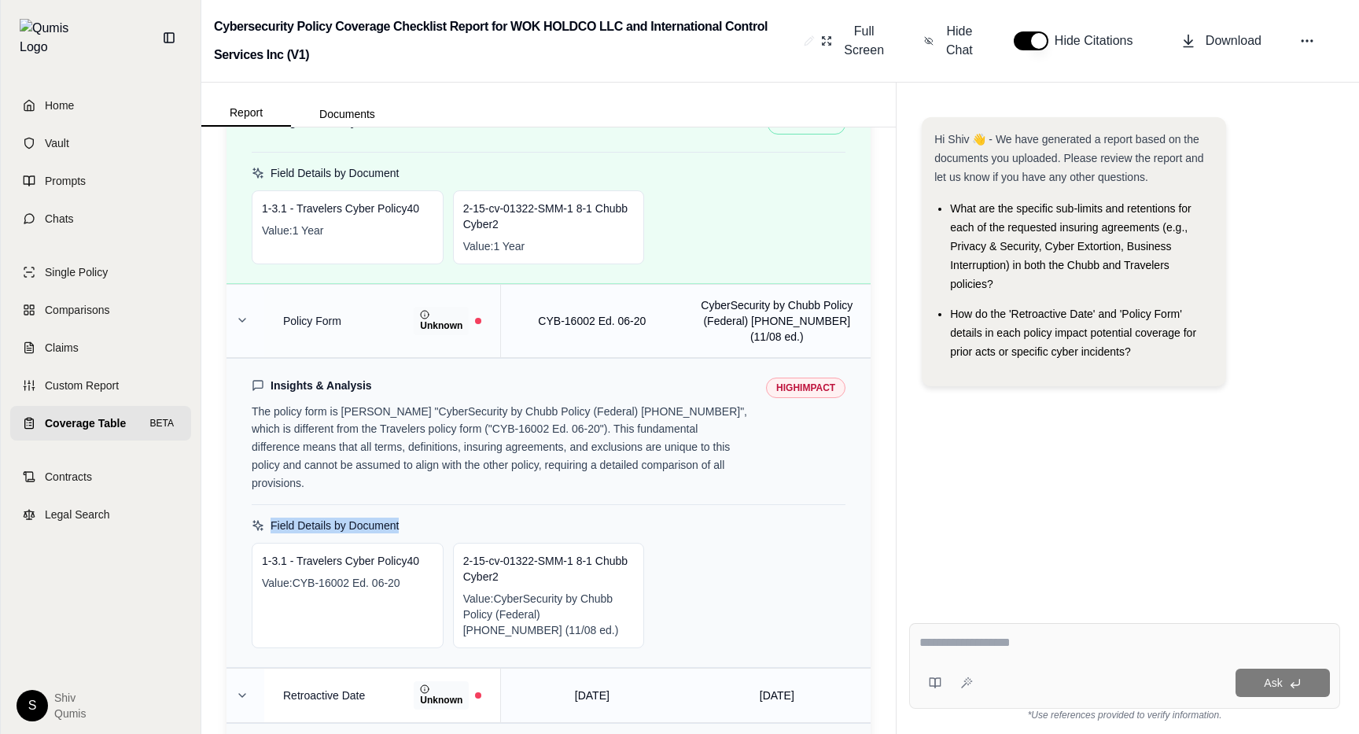
drag, startPoint x: 432, startPoint y: 496, endPoint x: 270, endPoint y: 491, distance: 162.0
click at [270, 517] on div "Field Details by Document" at bounding box center [549, 525] width 594 height 16
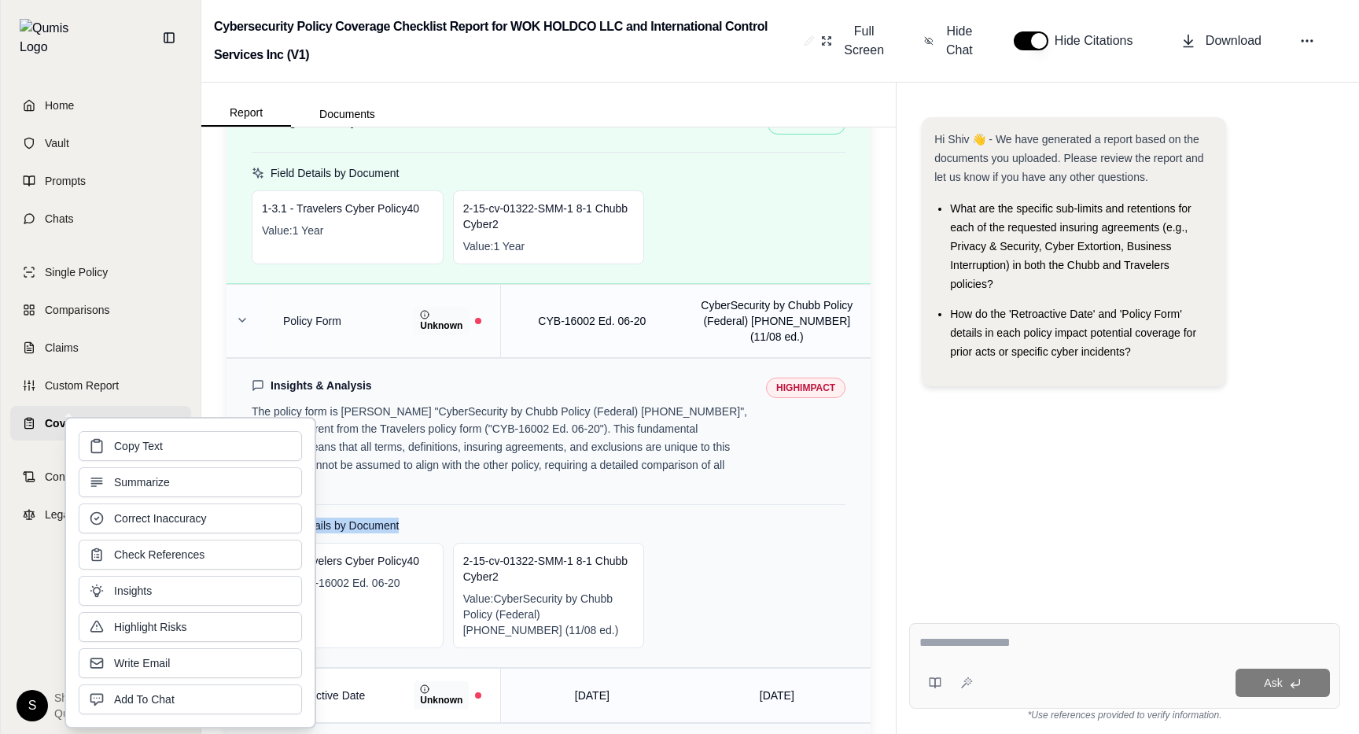
copy h5 "Field Details by Document"
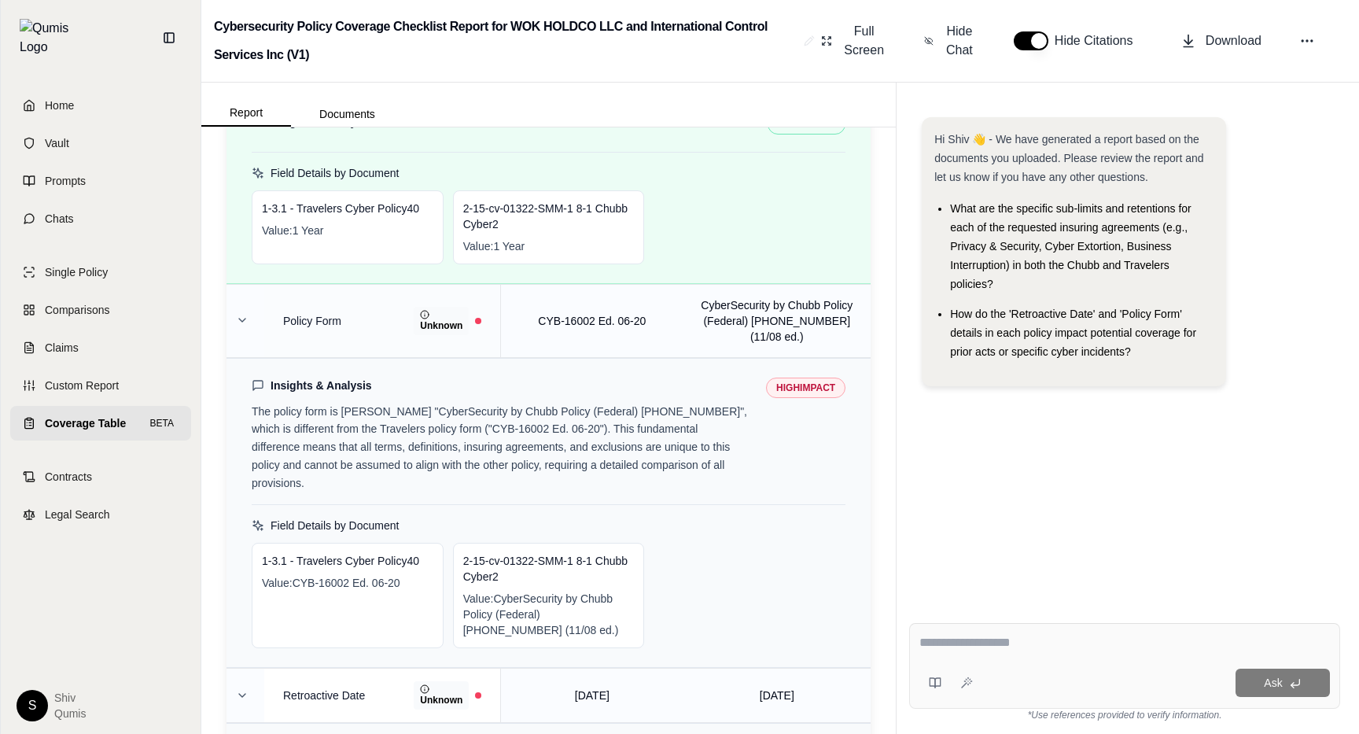
click at [748, 544] on div "1-3.1 - Travelers Cyber Policy40 Value: CYB-16002 Ed. 06-20 2-15-cv-01322-SMM-1…" at bounding box center [549, 595] width 594 height 105
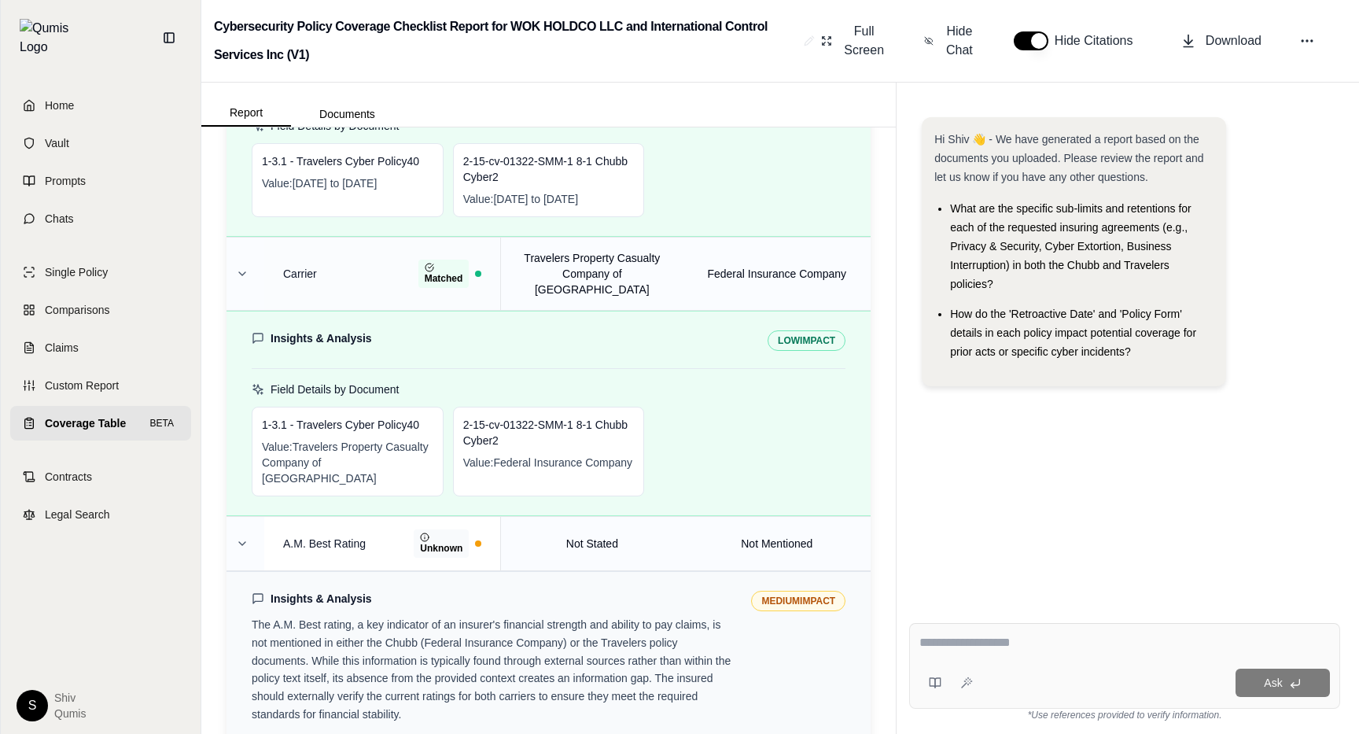
scroll to position [0, 0]
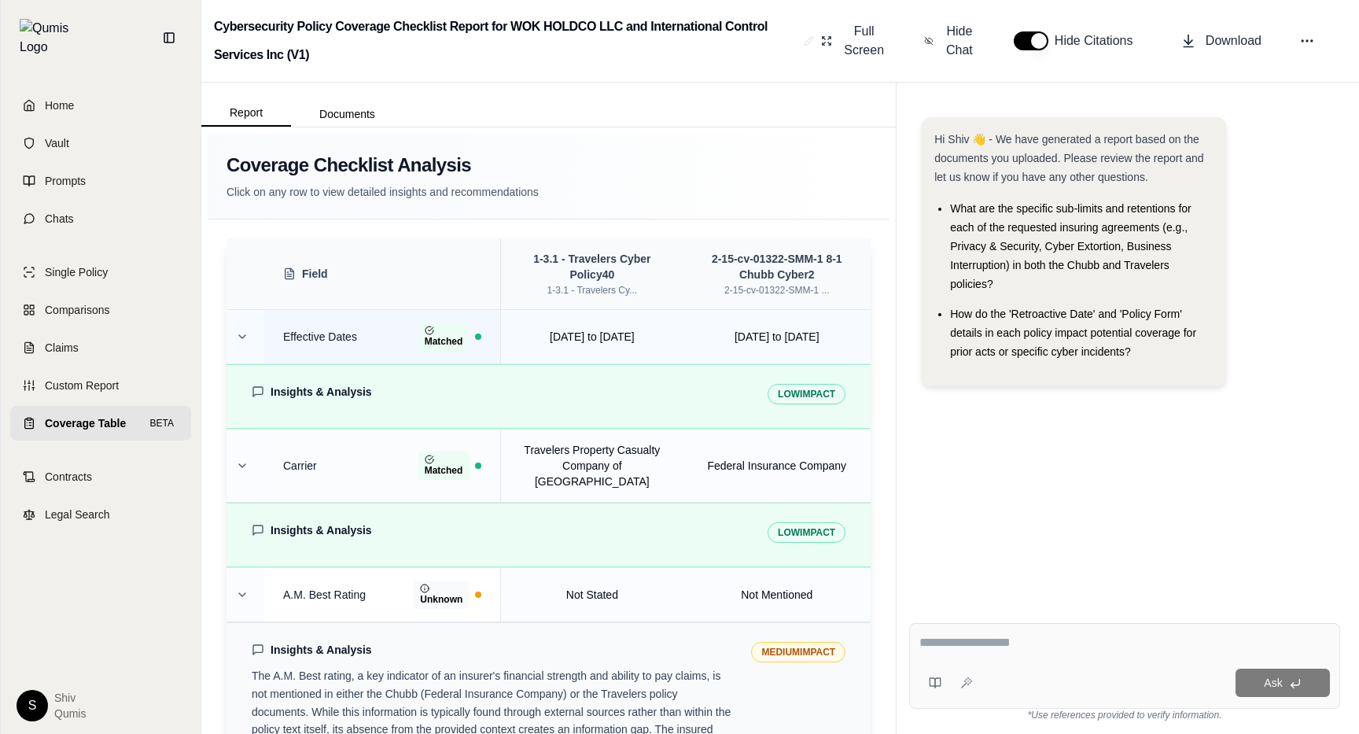
click at [259, 327] on td at bounding box center [245, 337] width 38 height 54
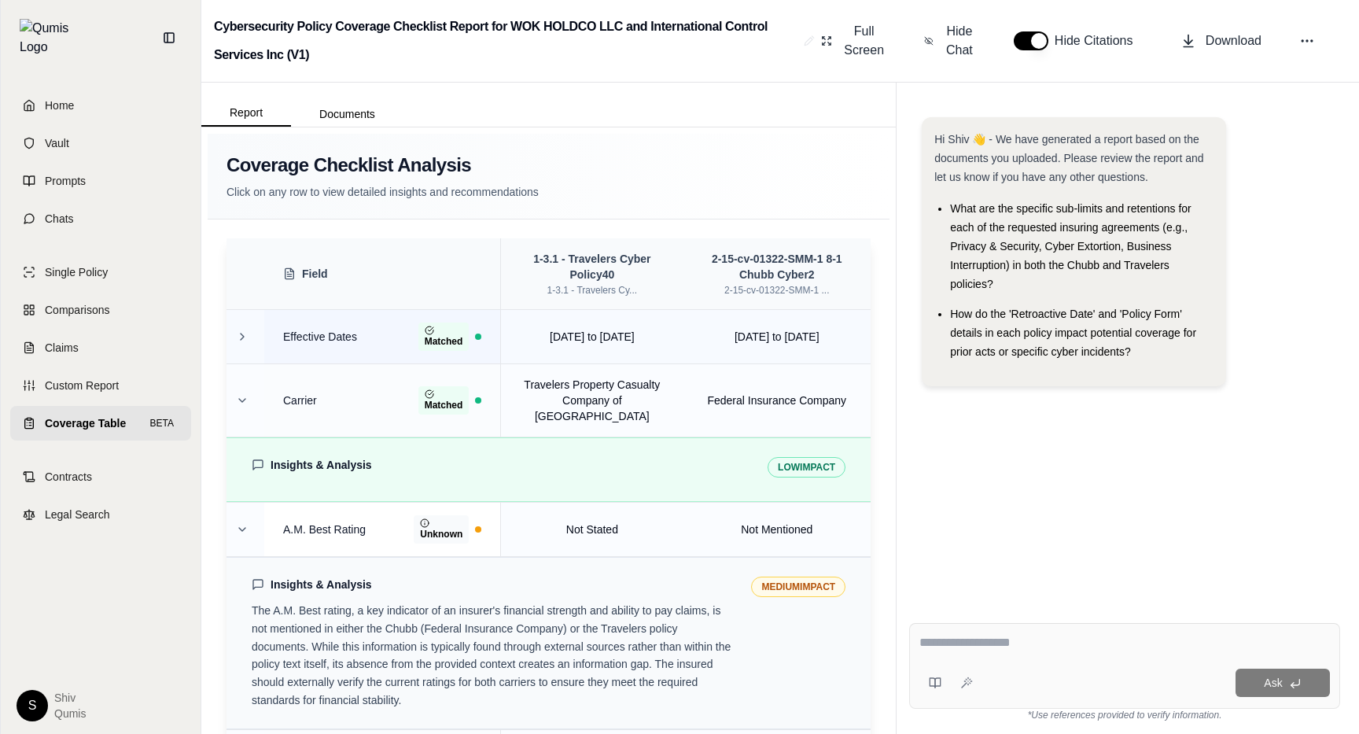
click at [259, 327] on td at bounding box center [245, 337] width 38 height 54
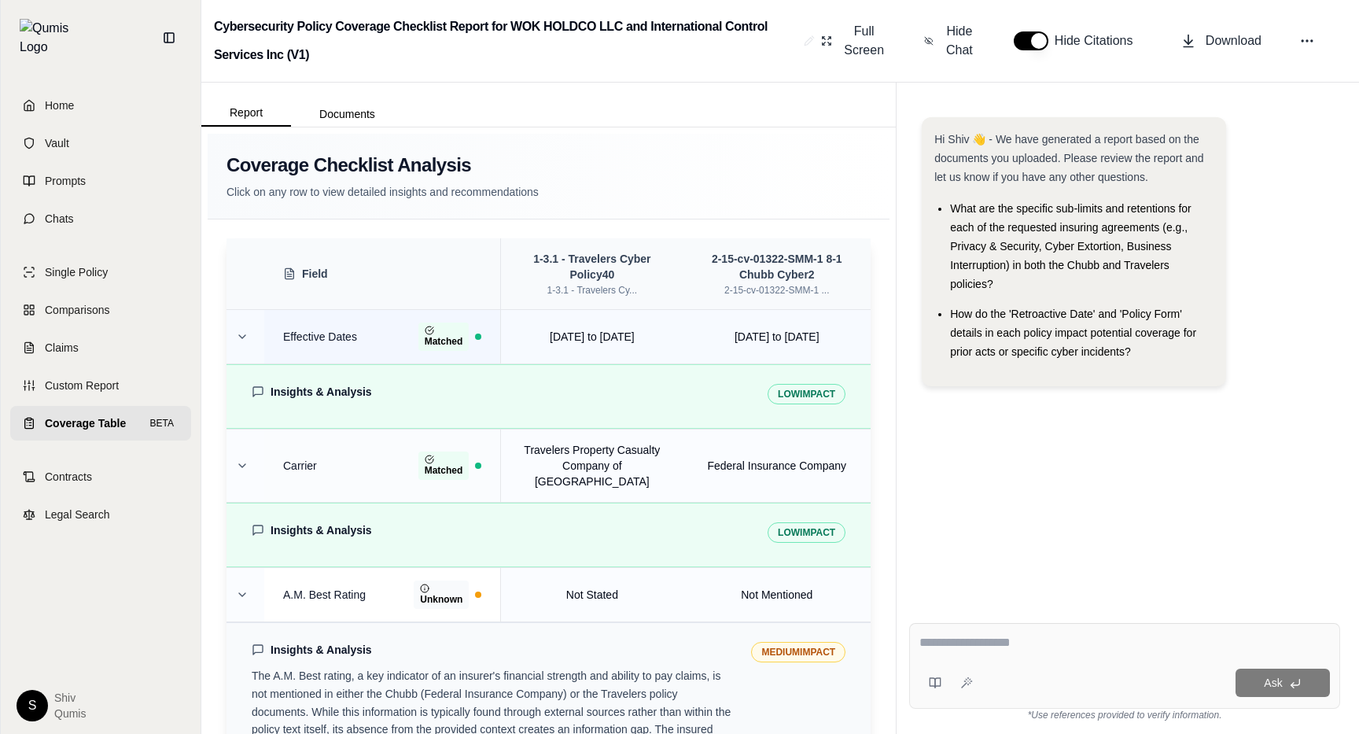
click at [259, 327] on td at bounding box center [245, 337] width 38 height 54
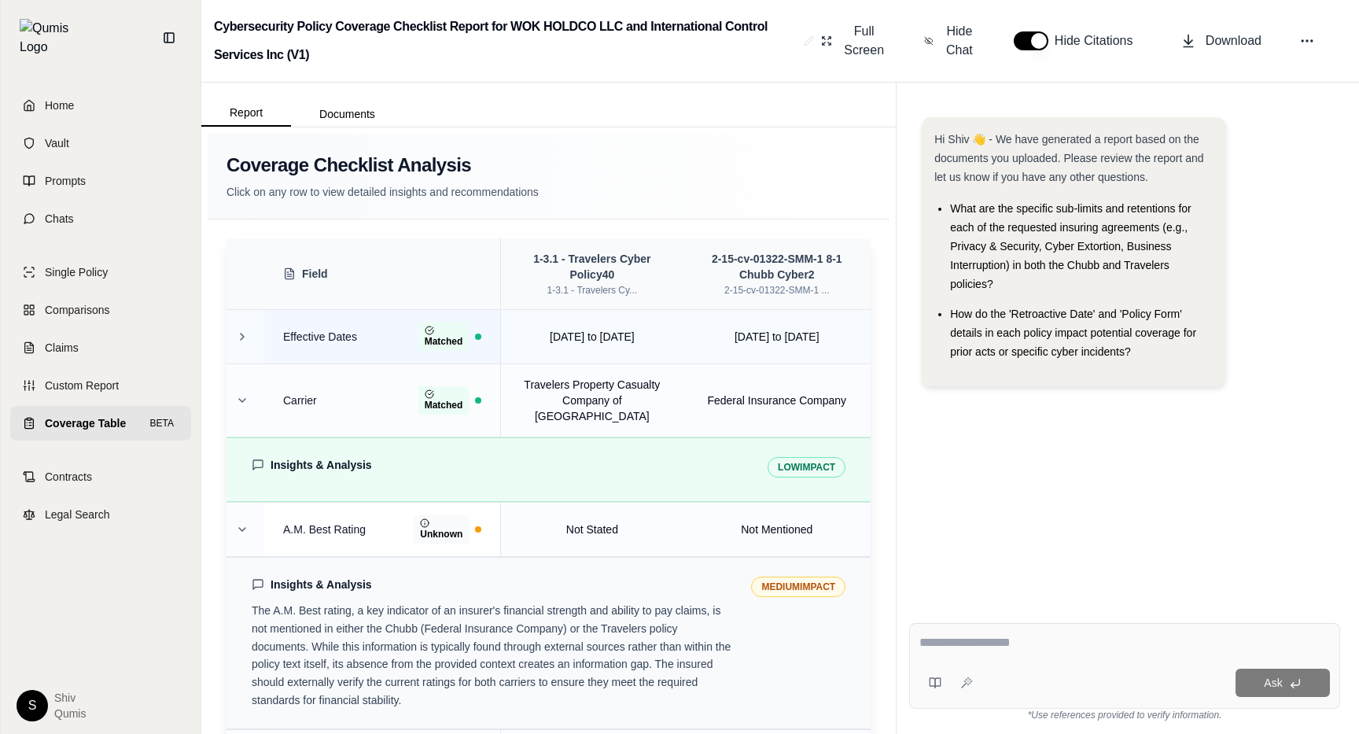
click at [259, 327] on td at bounding box center [245, 337] width 38 height 54
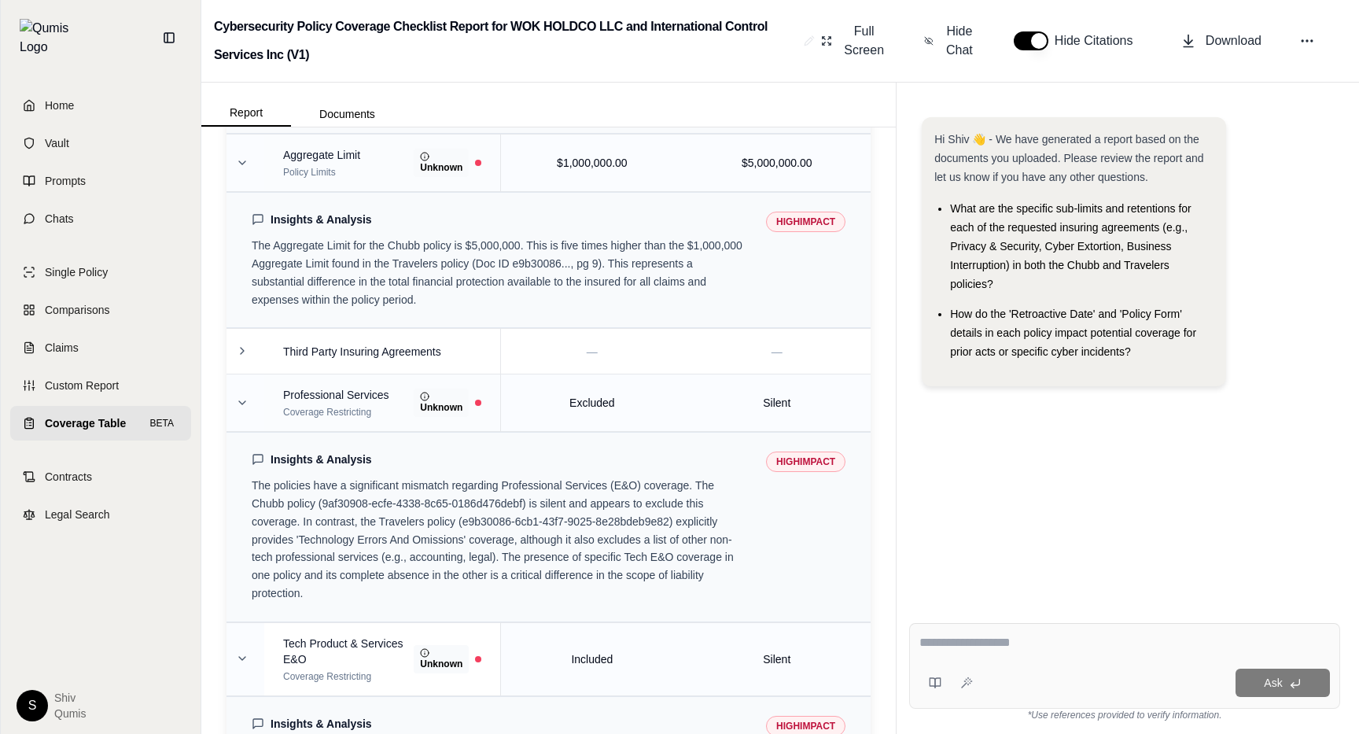
scroll to position [1139, 0]
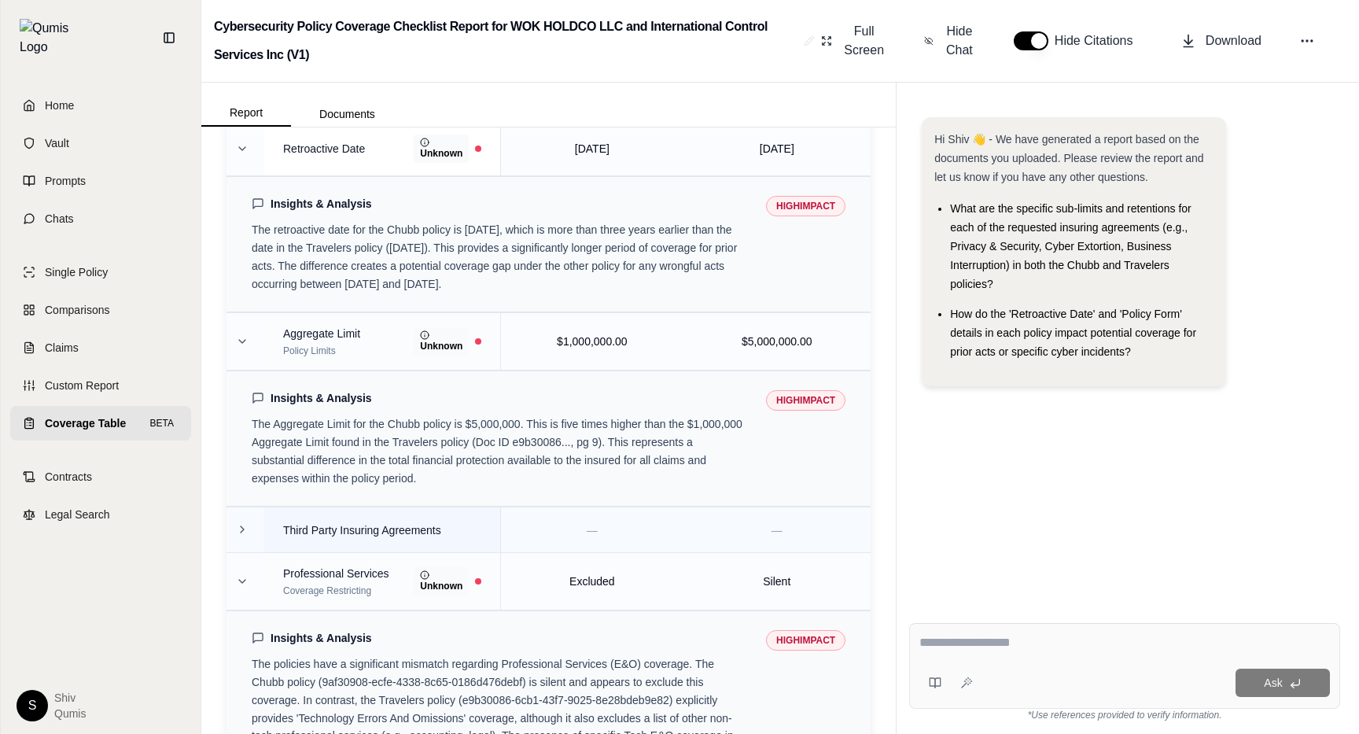
click at [300, 507] on td "Third Party Insuring Agreements" at bounding box center [382, 530] width 237 height 46
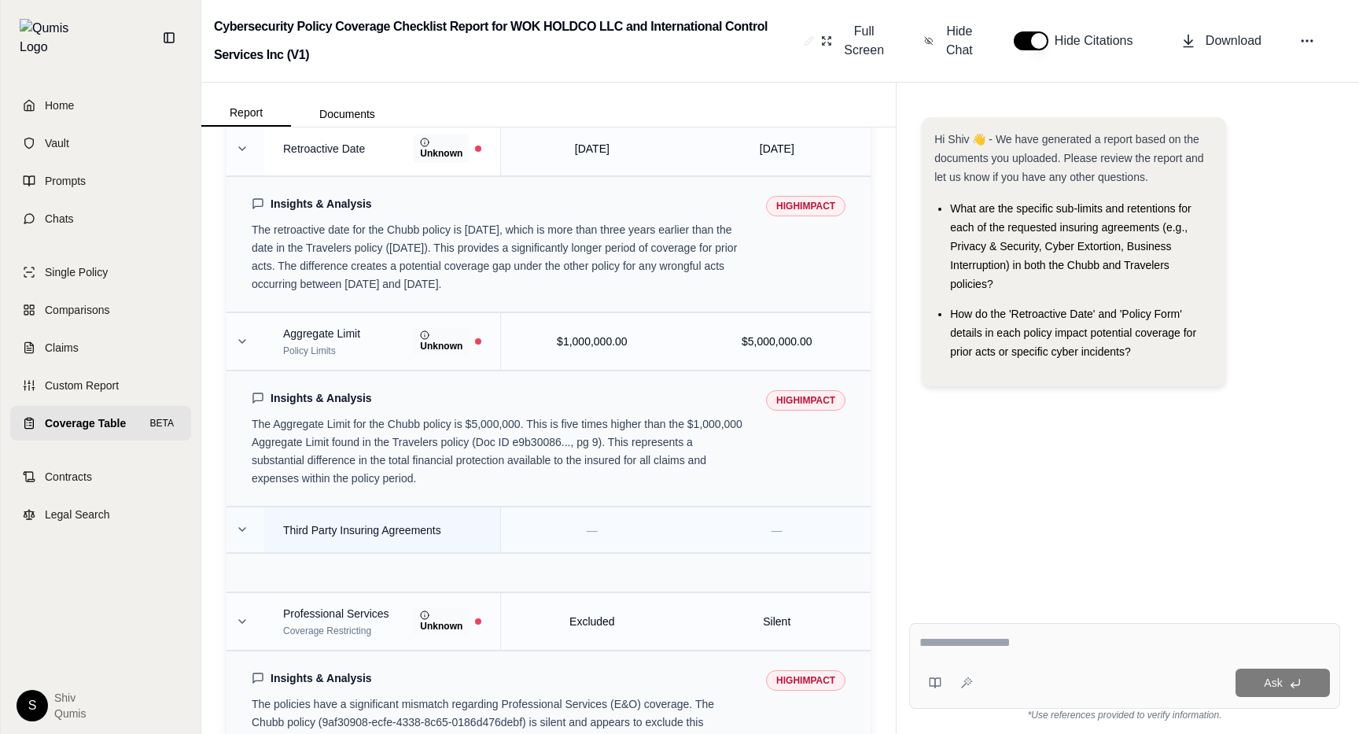
click at [296, 507] on td "Third Party Insuring Agreements" at bounding box center [382, 530] width 237 height 46
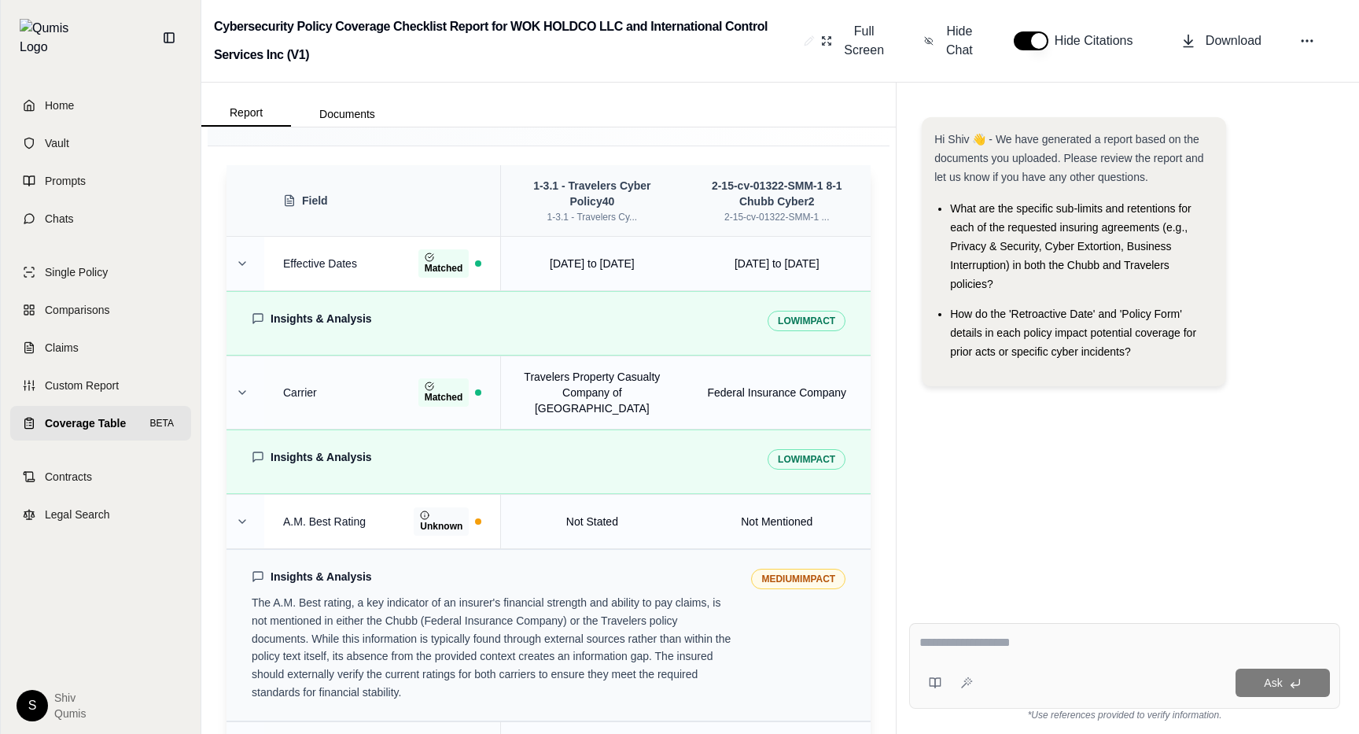
scroll to position [0, 0]
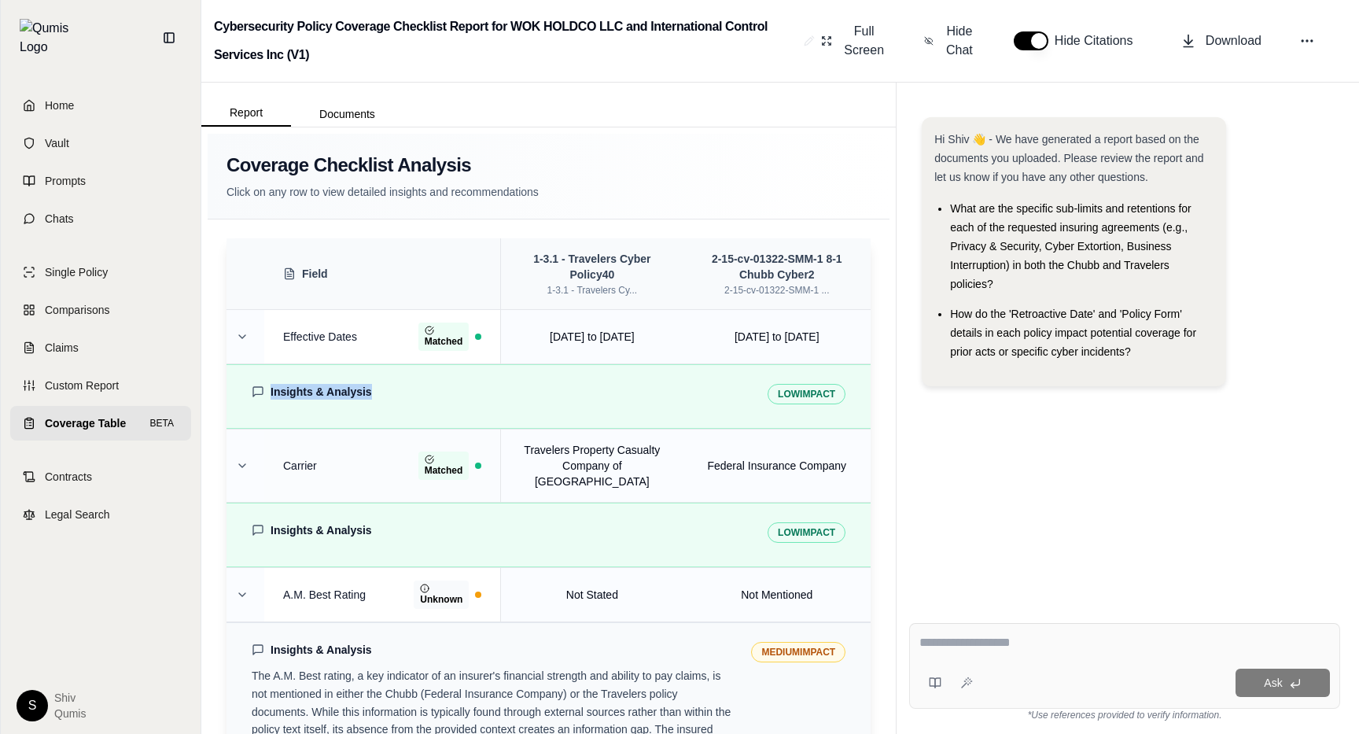
drag, startPoint x: 432, startPoint y: 392, endPoint x: 268, endPoint y: 387, distance: 164.4
click at [268, 387] on div "Insights & Analysis" at bounding box center [500, 392] width 497 height 16
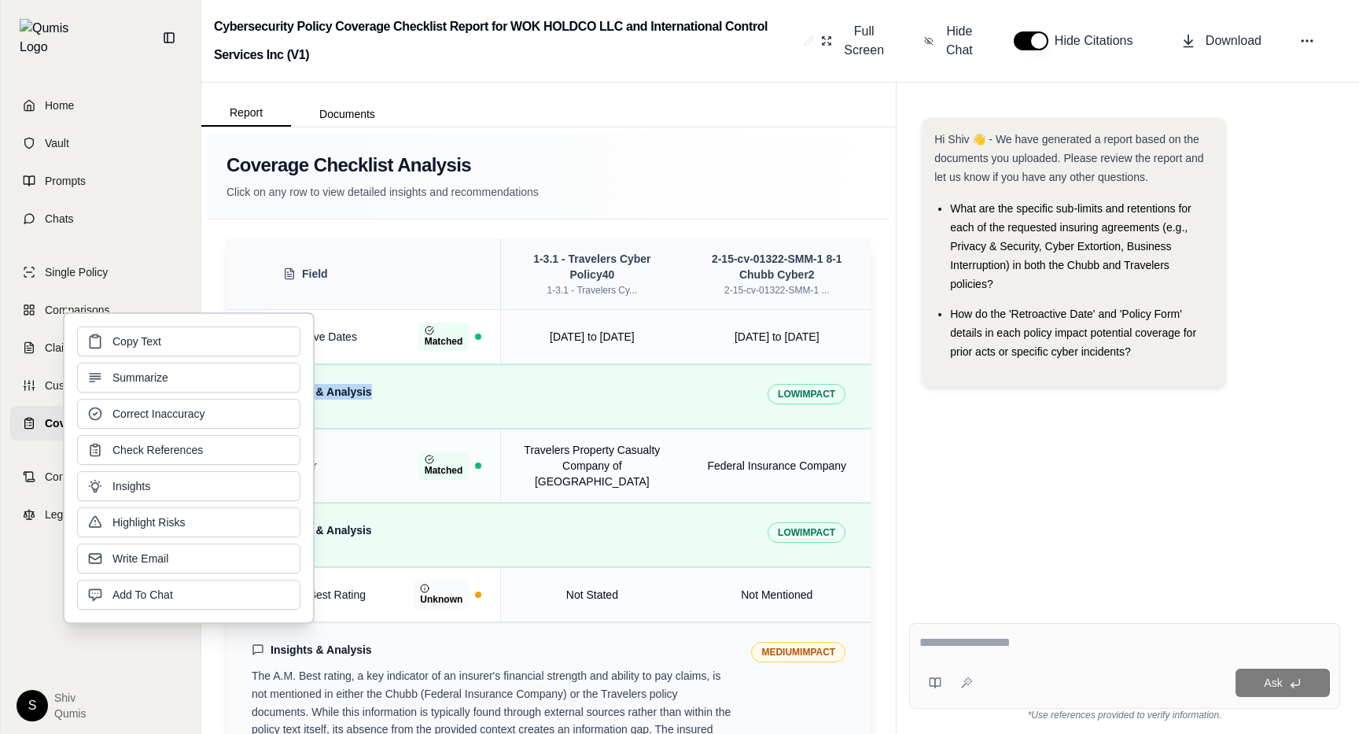
copy h4 "Insights & Analysis"
click at [809, 442] on td "Federal Insurance Company" at bounding box center [776, 465] width 188 height 73
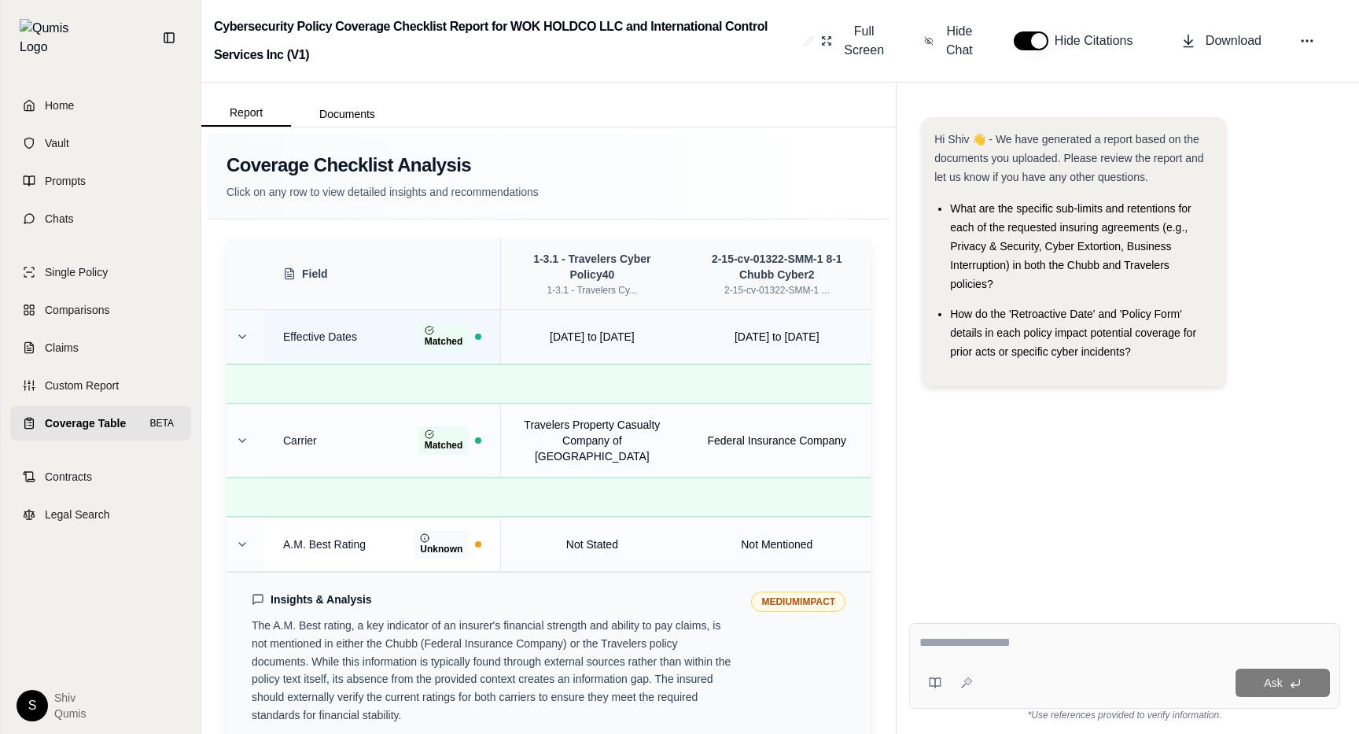
click at [264, 327] on td "Effective Dates Matched" at bounding box center [382, 337] width 237 height 54
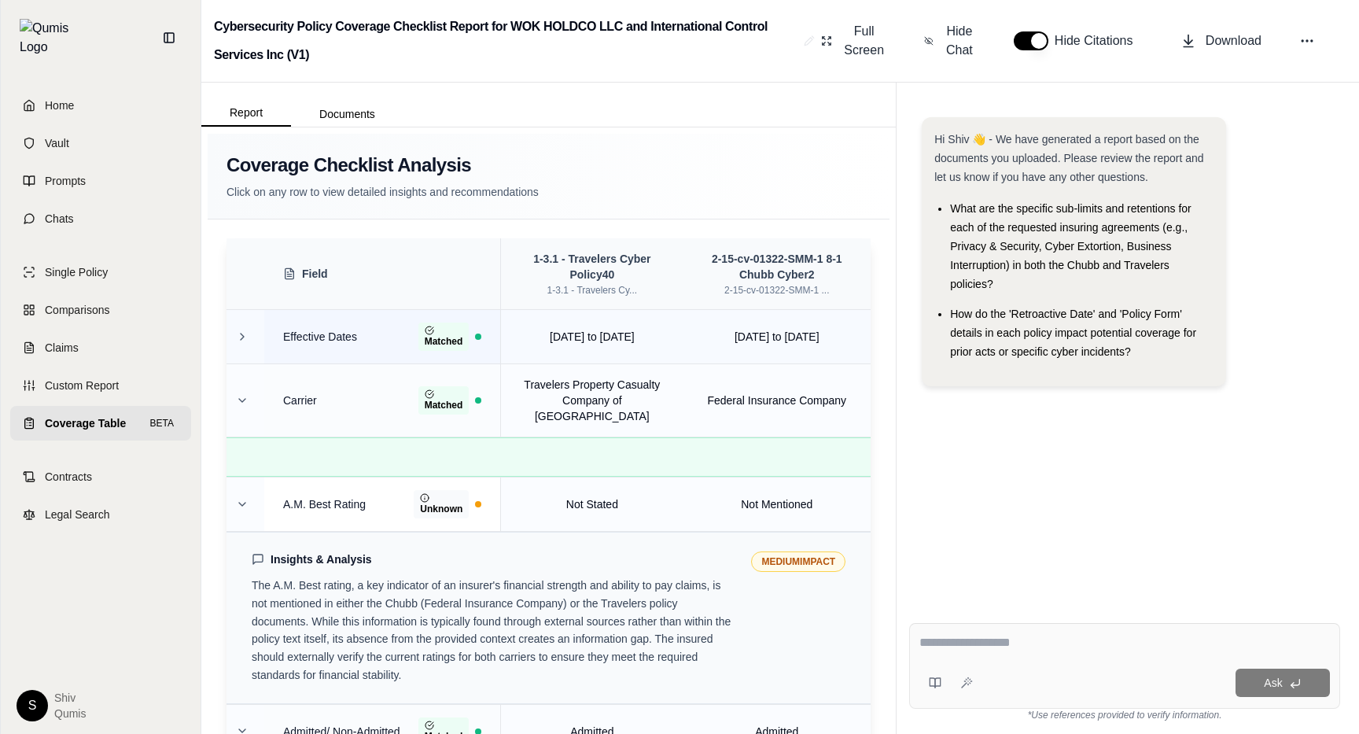
click at [264, 327] on td "Effective Dates Matched" at bounding box center [382, 337] width 237 height 54
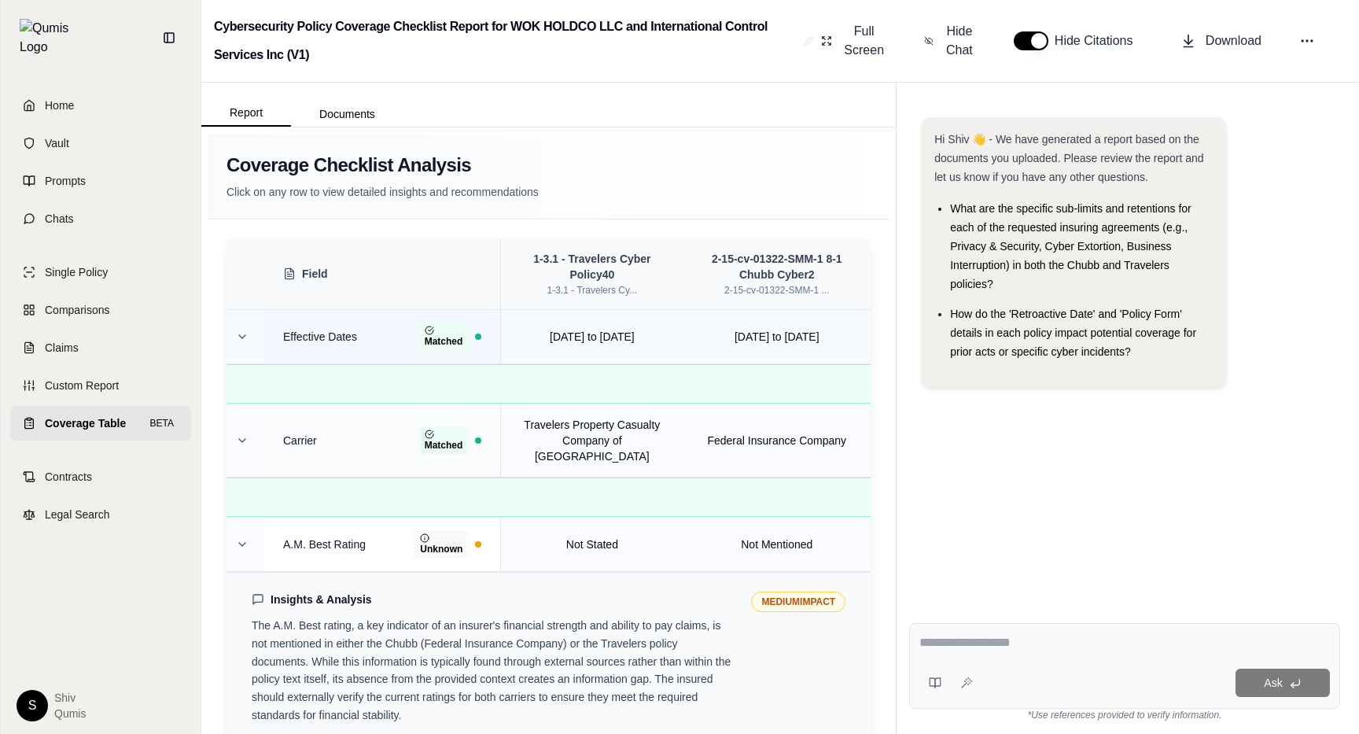
click at [264, 327] on td "Effective Dates Matched" at bounding box center [382, 337] width 237 height 54
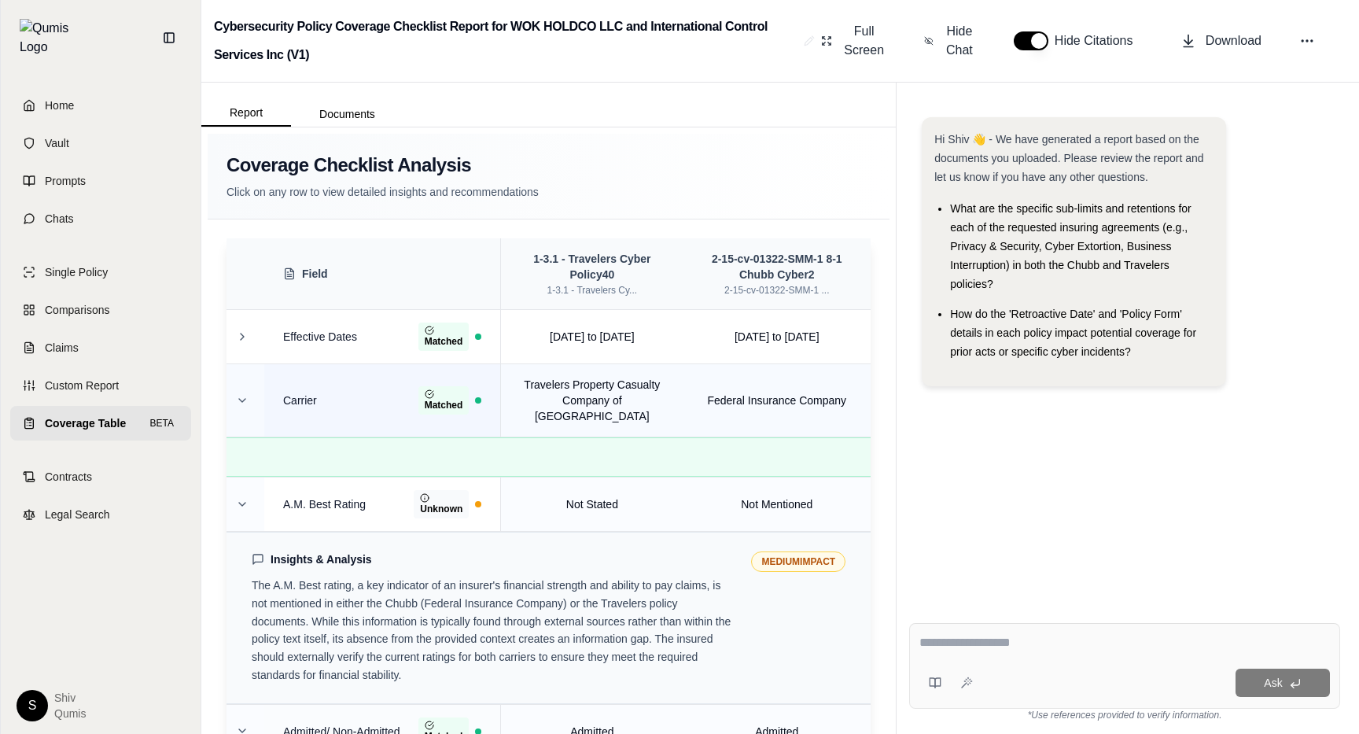
click at [266, 392] on td "Carrier Matched" at bounding box center [382, 400] width 237 height 73
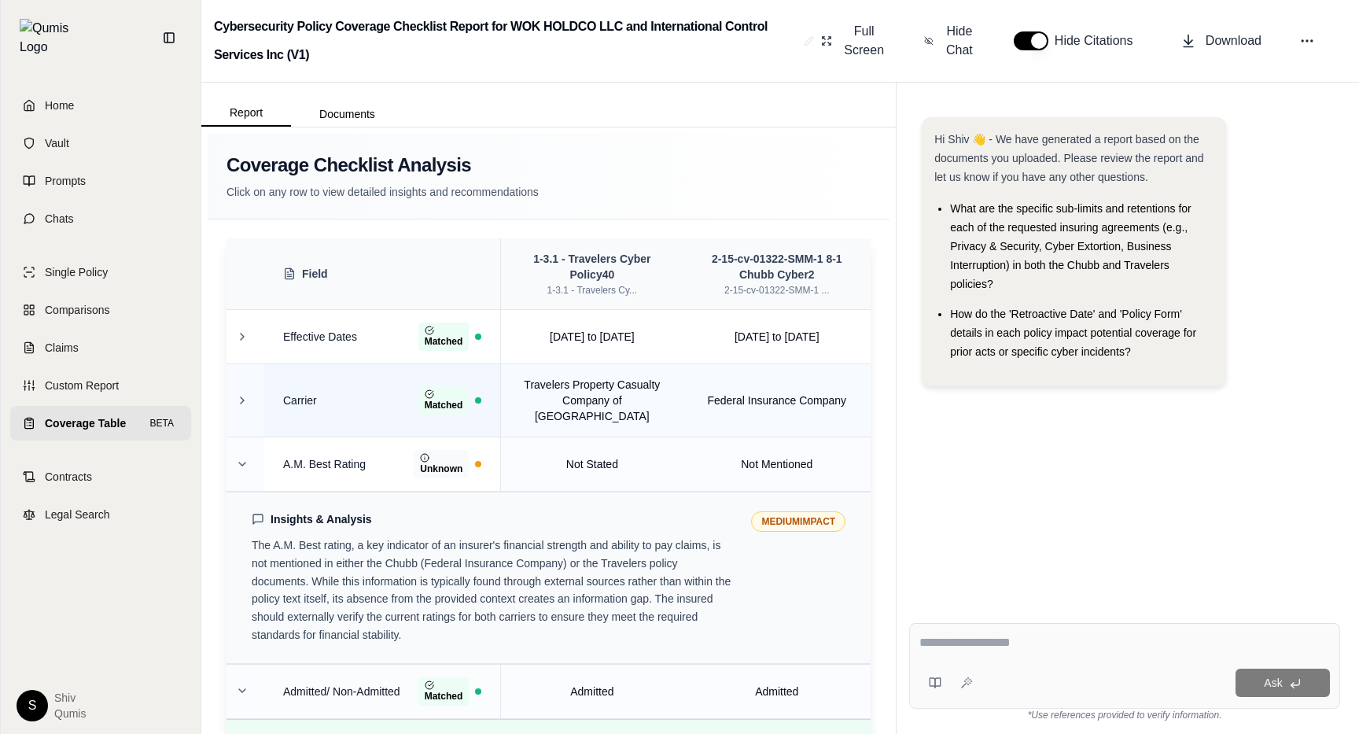
click at [259, 378] on td at bounding box center [245, 400] width 38 height 73
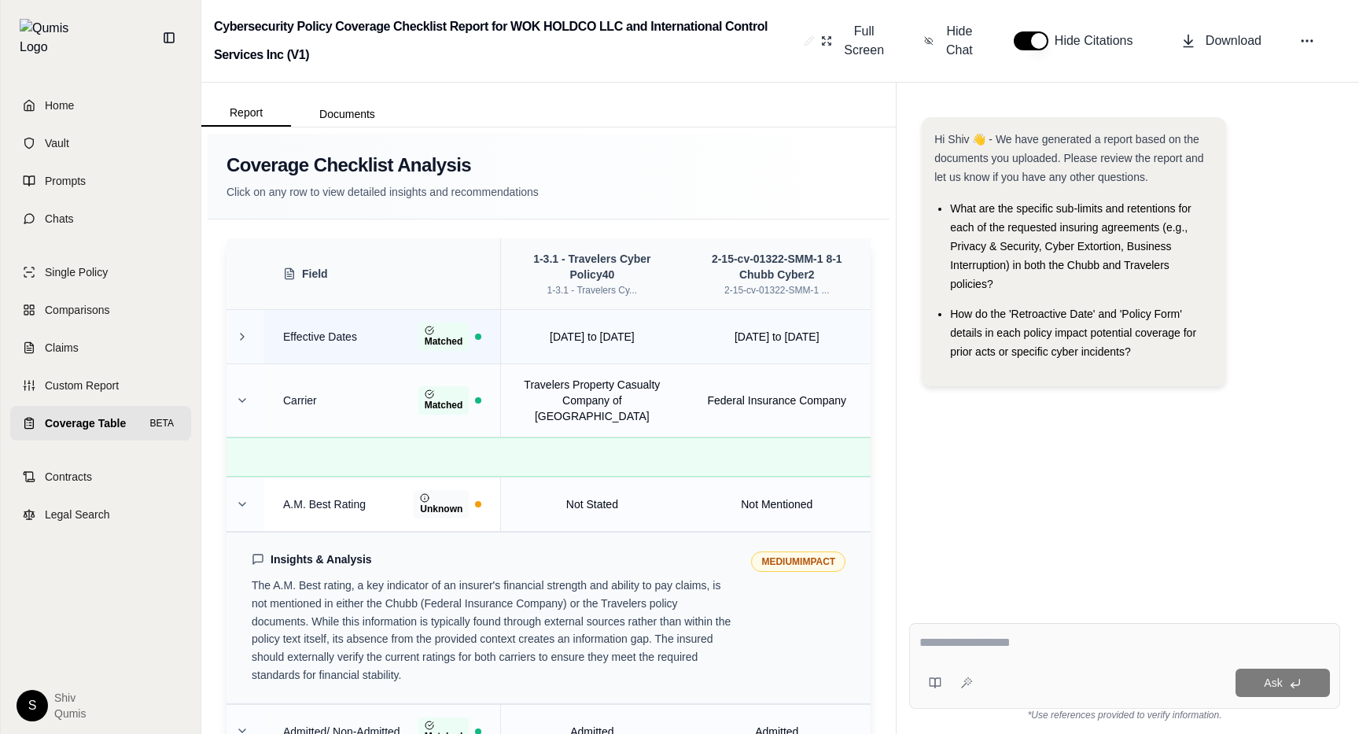
click at [267, 343] on td "Effective Dates Matched" at bounding box center [382, 337] width 237 height 54
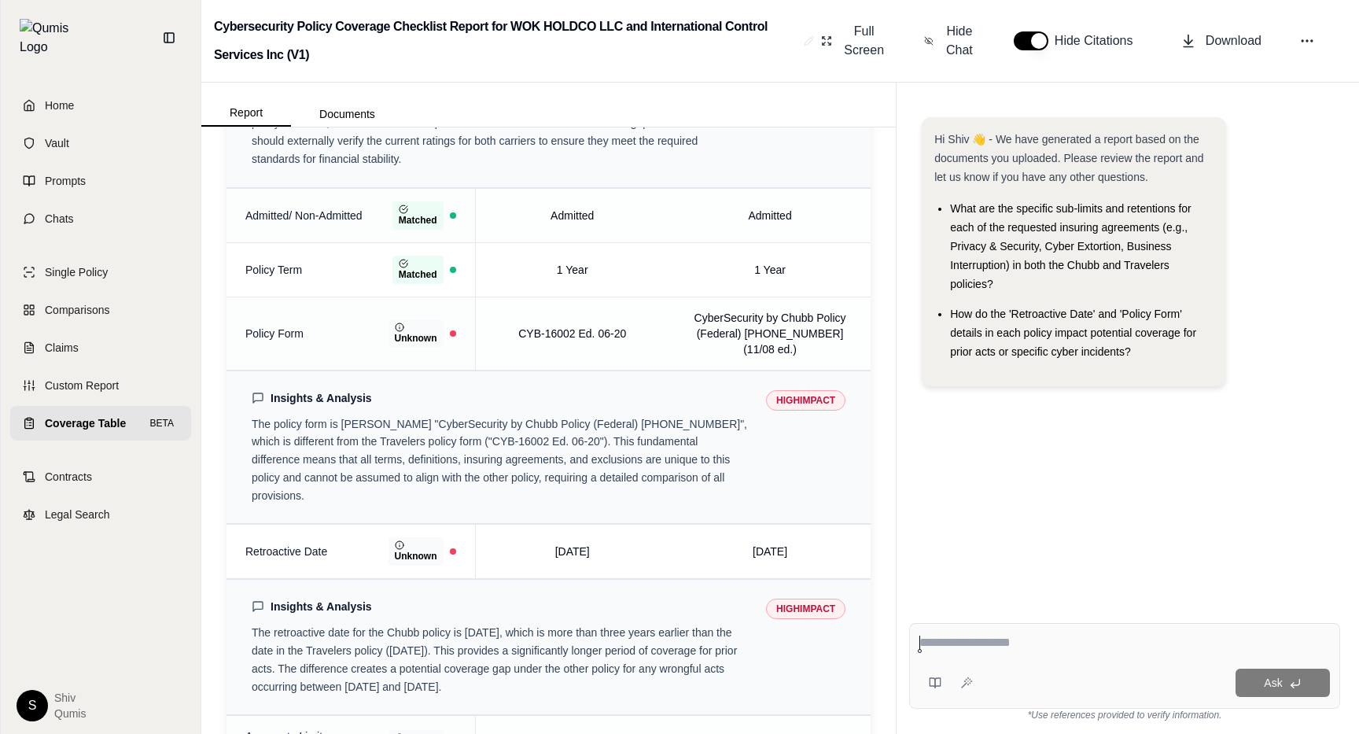
scroll to position [337, 0]
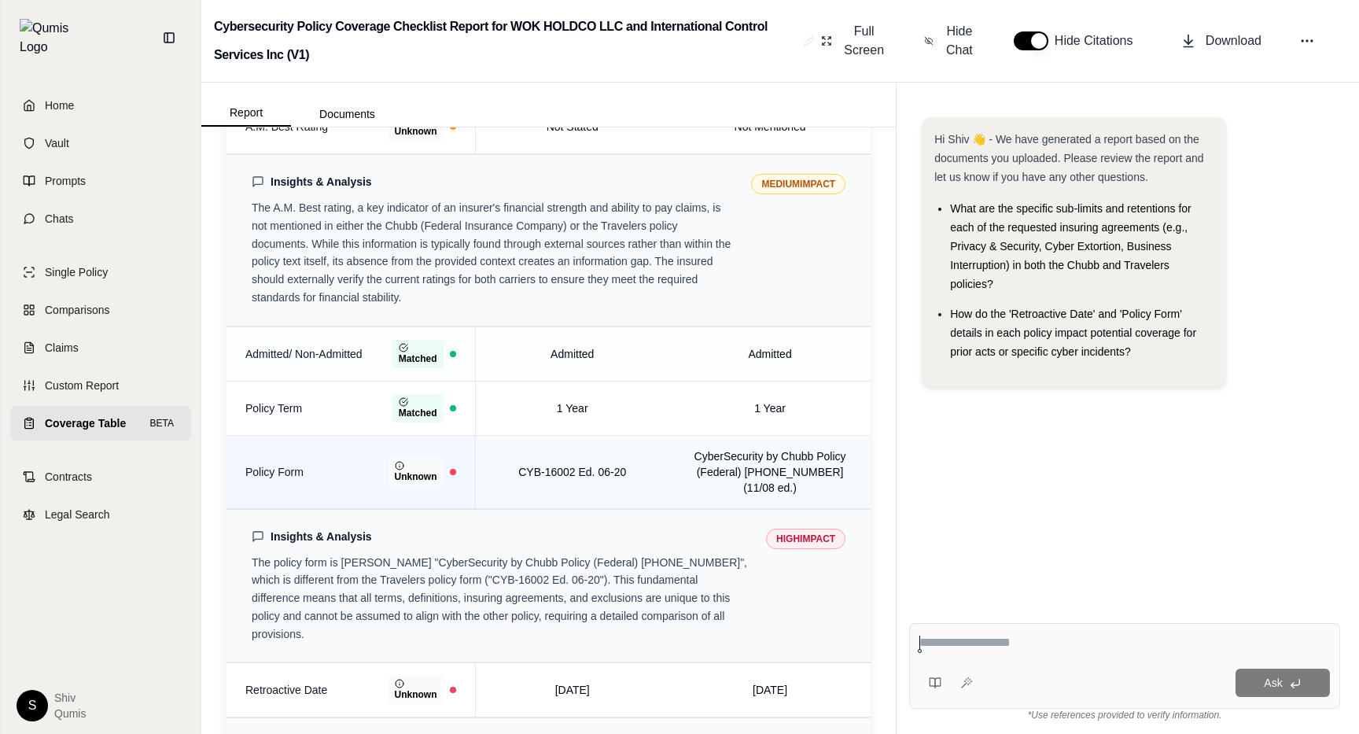
click at [413, 458] on span "Unknown" at bounding box center [415, 472] width 55 height 28
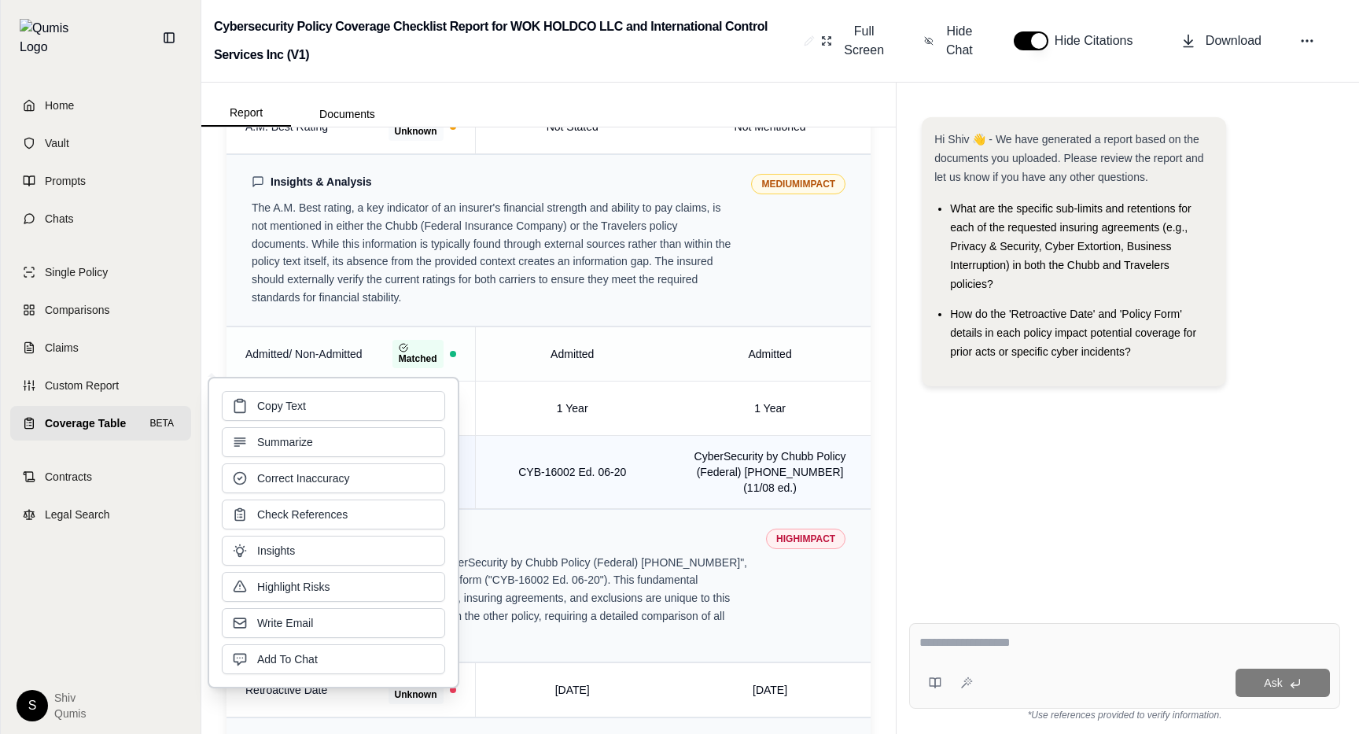
click at [500, 467] on td "CYB-16002 Ed. 06-20" at bounding box center [572, 471] width 194 height 73
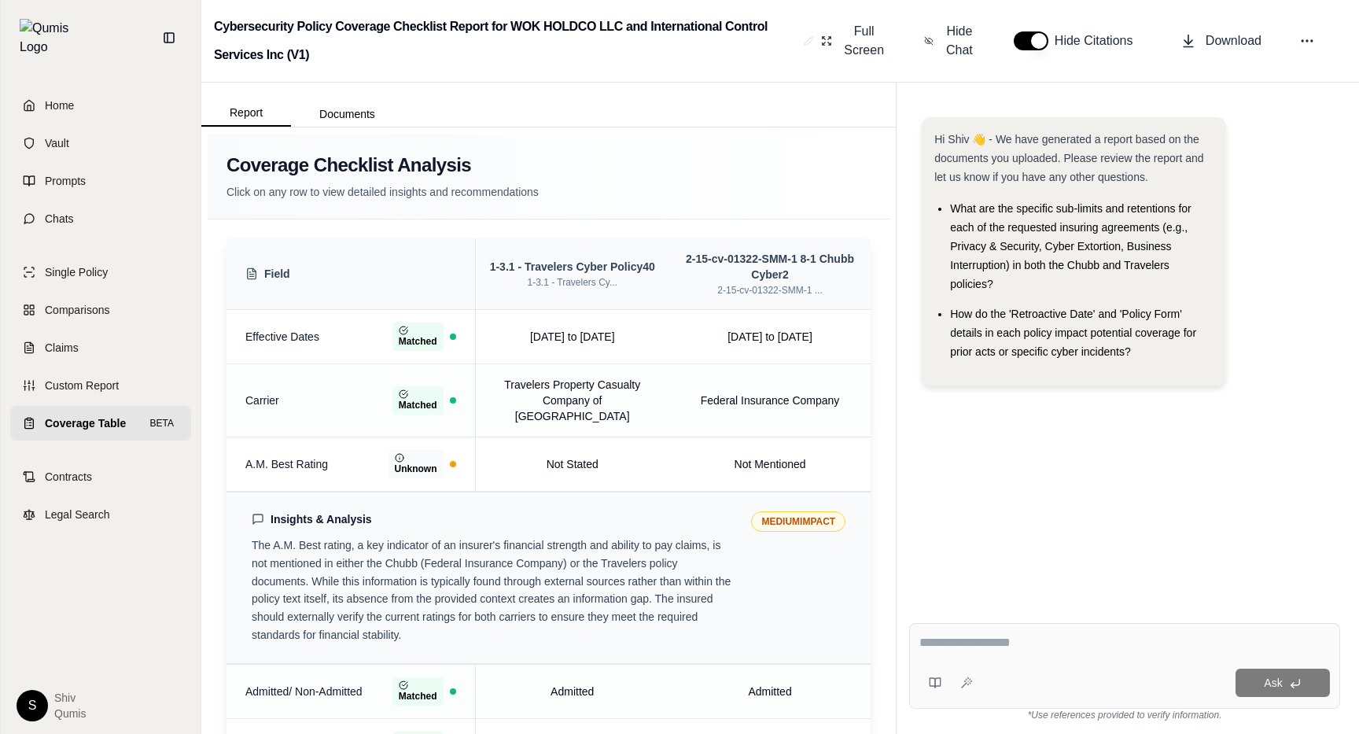
scroll to position [9, 0]
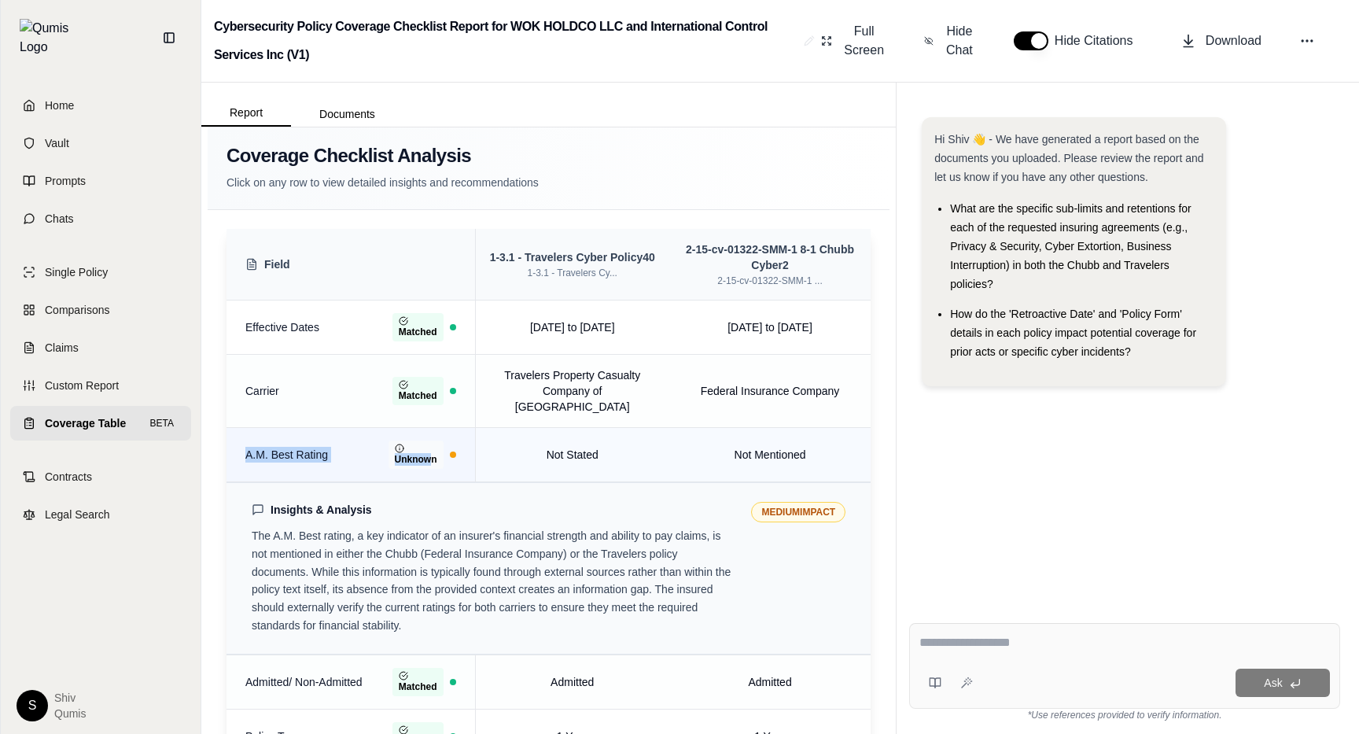
drag, startPoint x: 436, startPoint y: 443, endPoint x: 278, endPoint y: 412, distance: 160.2
click at [278, 428] on td "A.M. Best Rating Unknown" at bounding box center [350, 455] width 248 height 54
click at [370, 445] on div "A.M. Best Rating Unknown" at bounding box center [350, 454] width 211 height 28
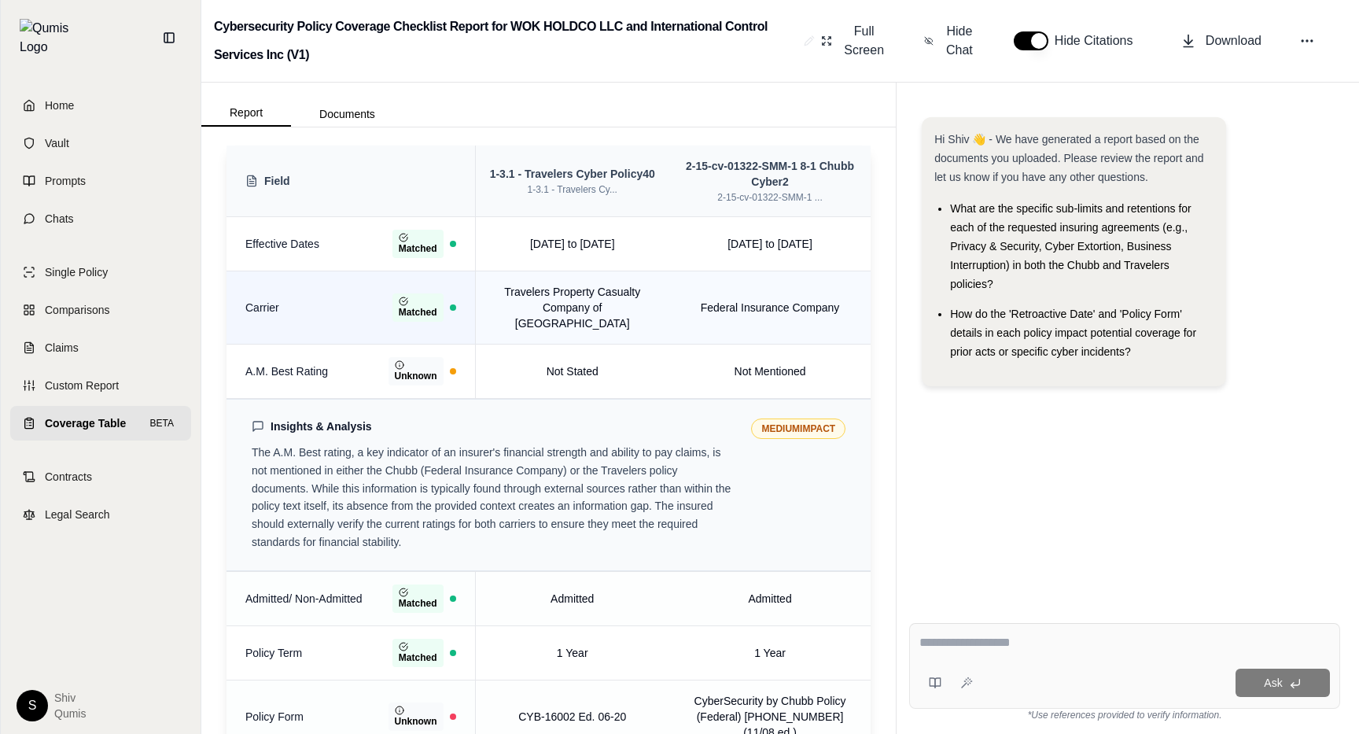
scroll to position [98, 0]
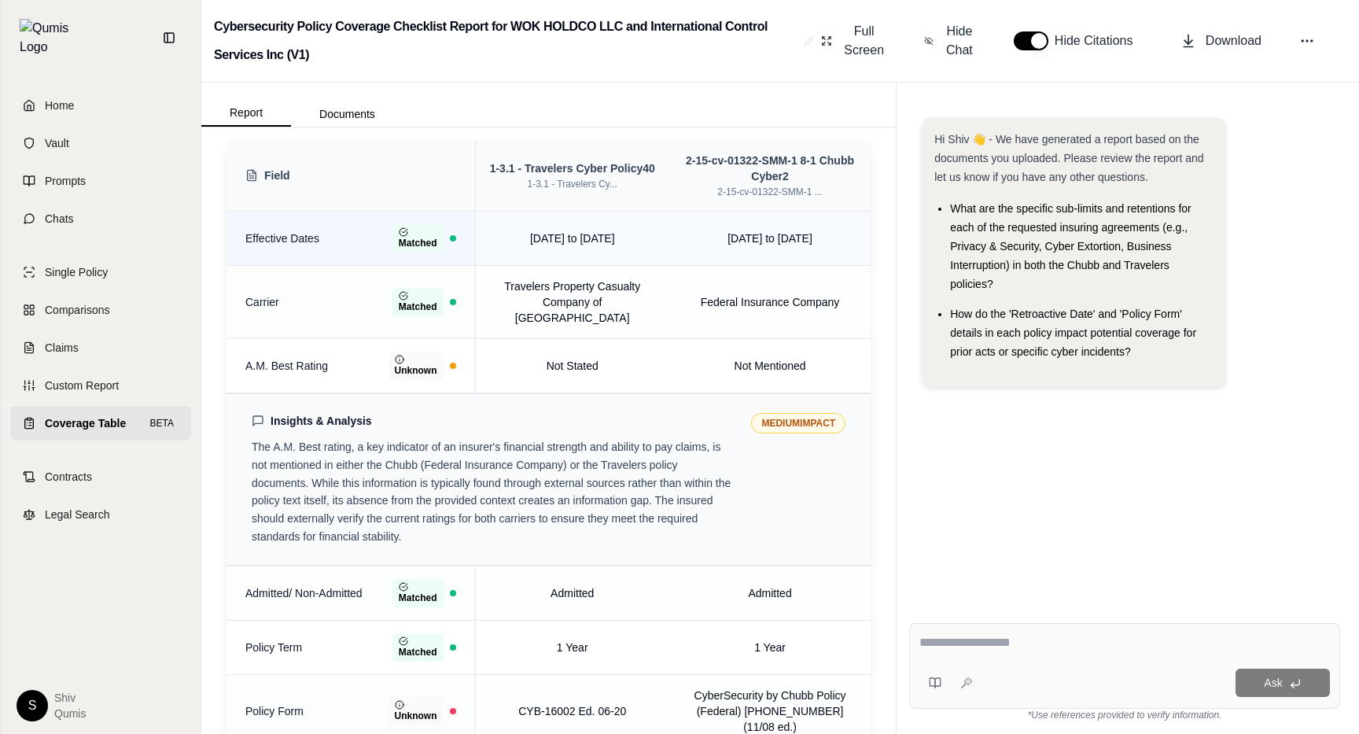
click at [292, 236] on span "Effective Dates" at bounding box center [282, 238] width 74 height 16
click at [268, 175] on span "Field" at bounding box center [277, 175] width 26 height 16
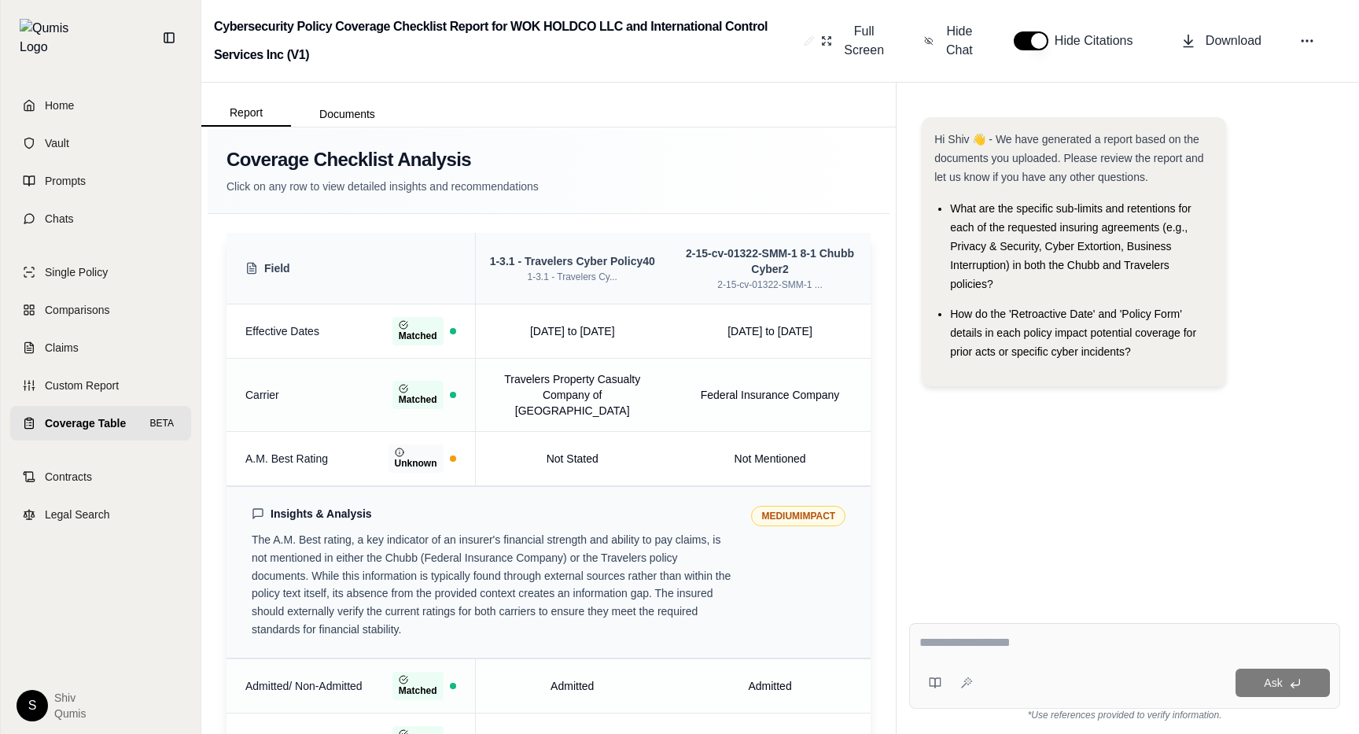
scroll to position [0, 0]
